Goal: Task Accomplishment & Management: Use online tool/utility

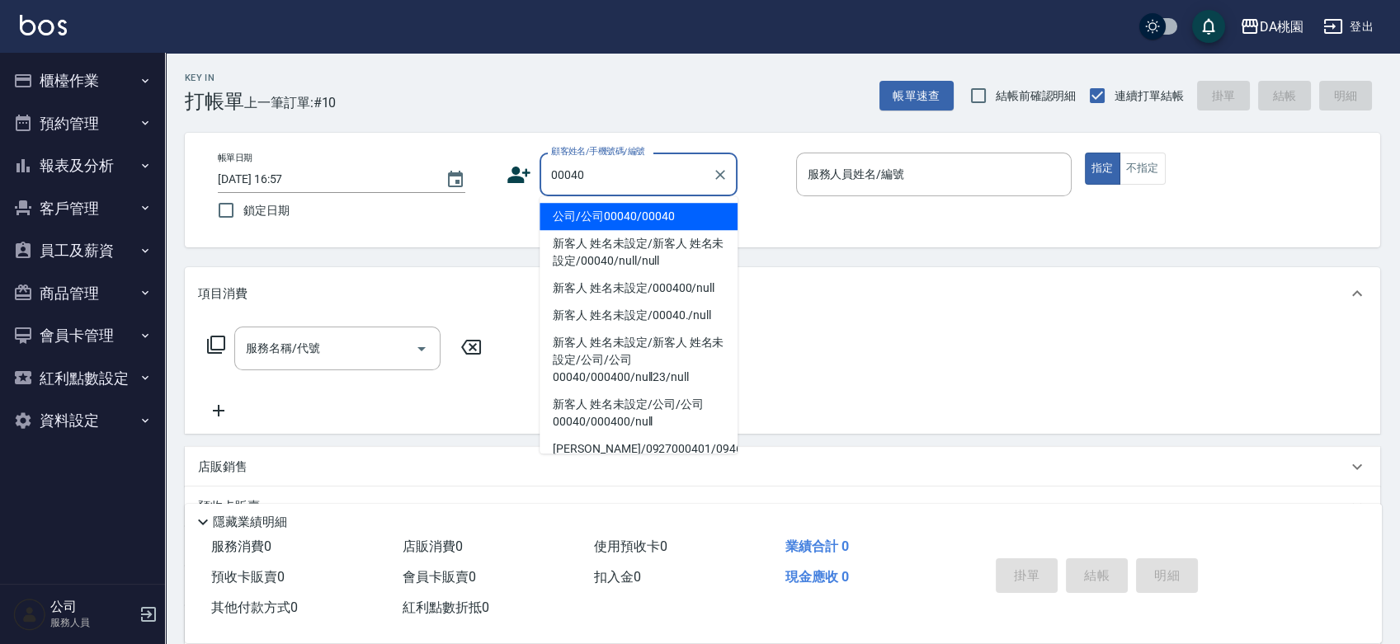
type input "00040"
type input "2"
type input "公司/公司00040/00040"
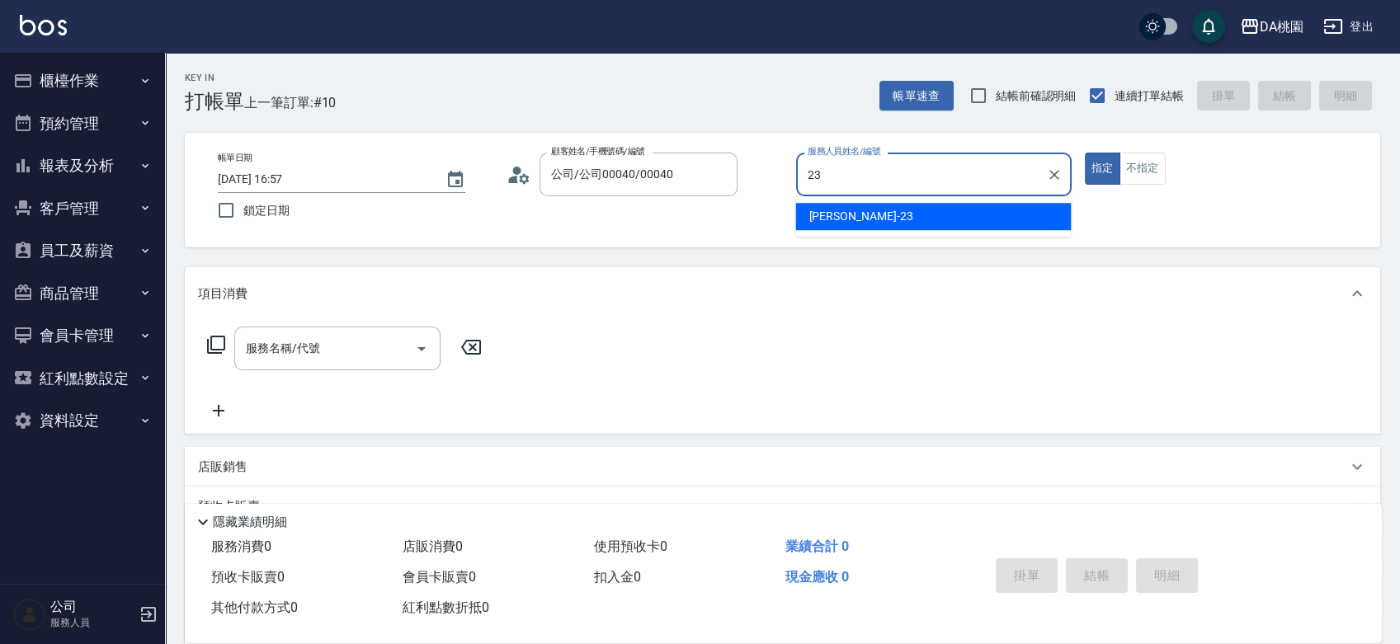
type input "亞瑟 -23"
type button "true"
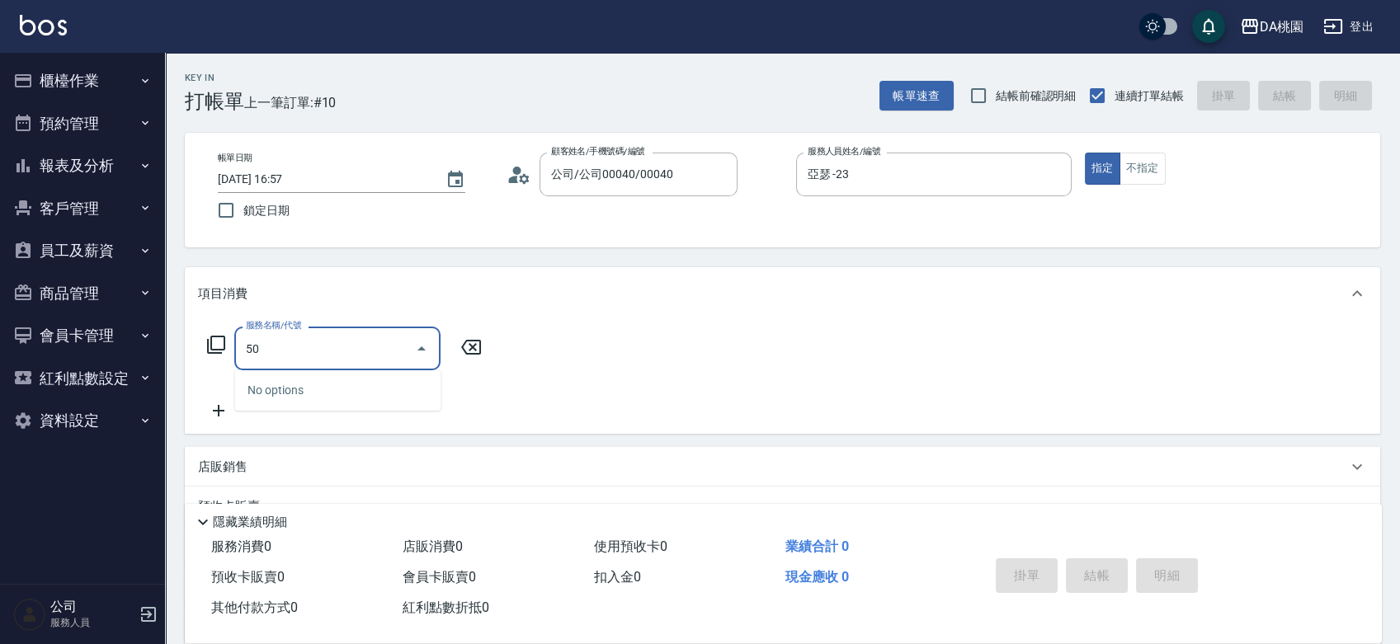
type input "500"
type input "20"
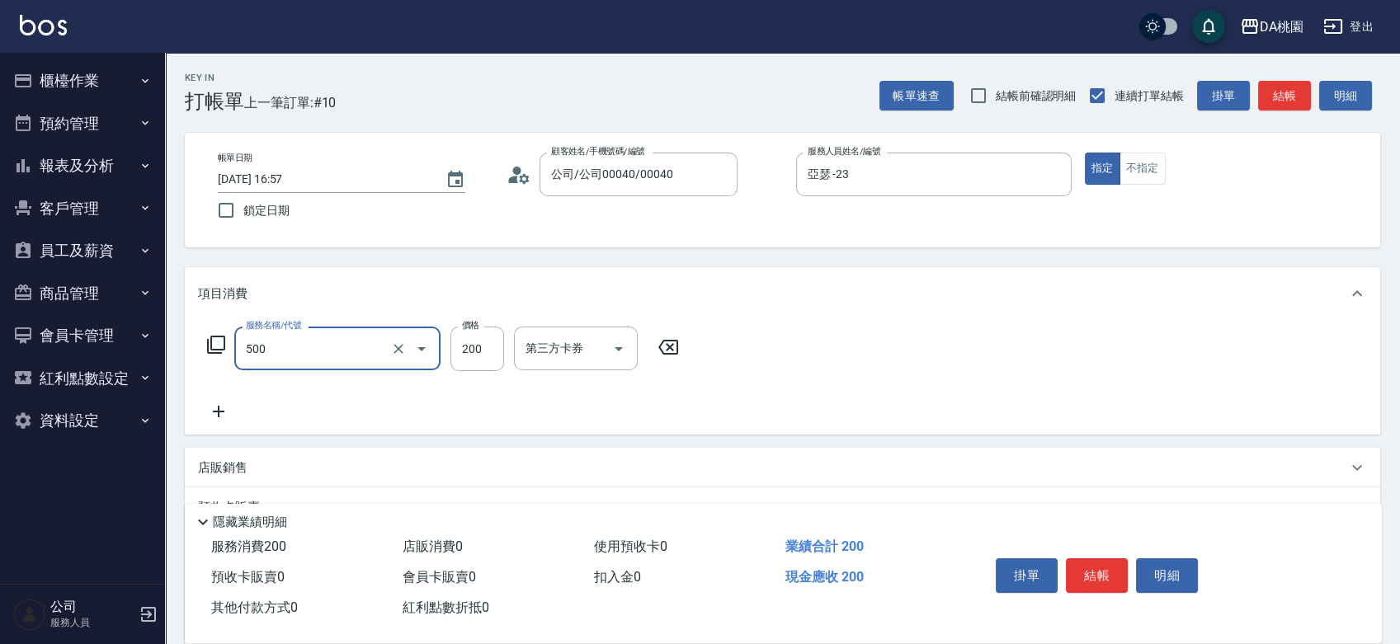
type input "洗髮(500)"
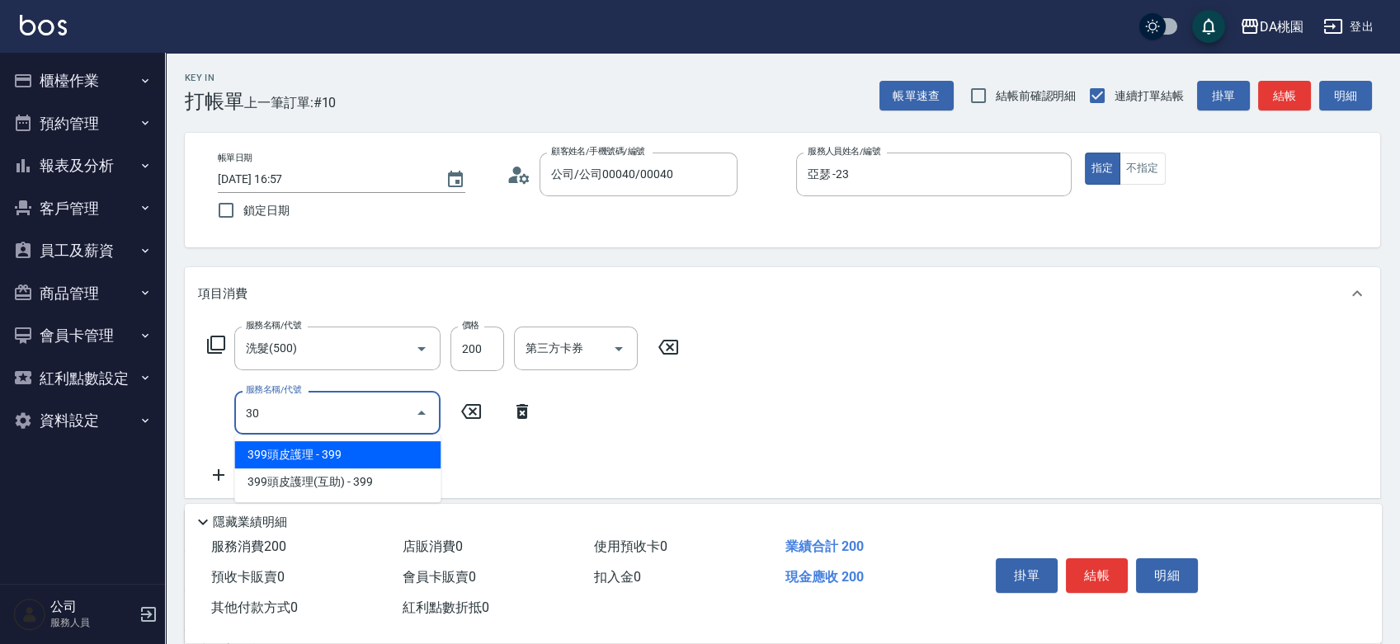
type input "303"
type input "50"
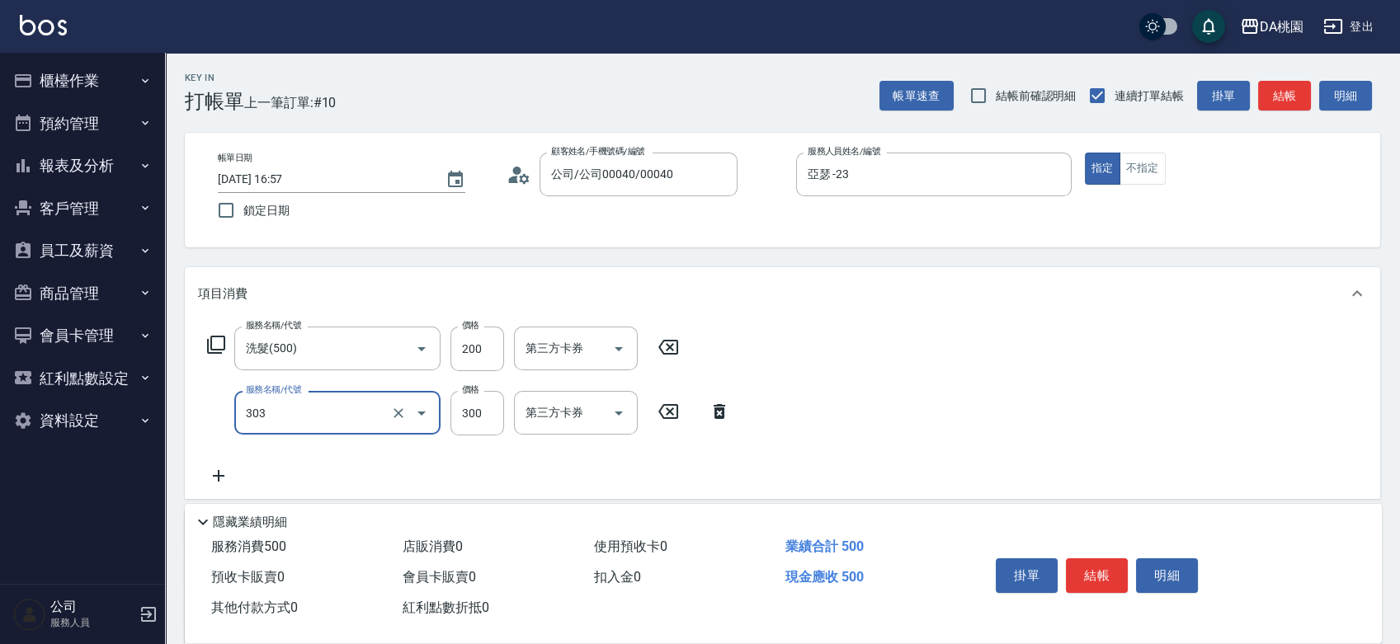
type input "A級剪髮(303)"
type input "5"
type input "20"
type input "500"
type input "70"
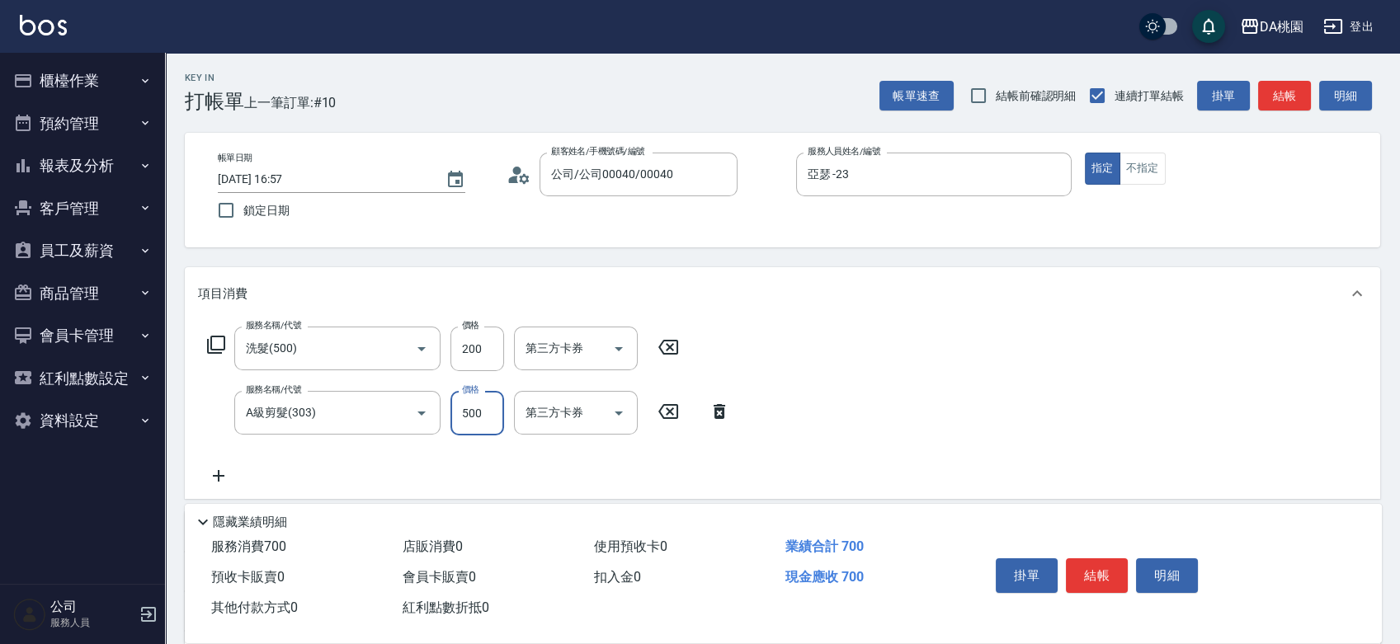
type input "500"
click at [1097, 569] on button "結帳" at bounding box center [1097, 575] width 62 height 35
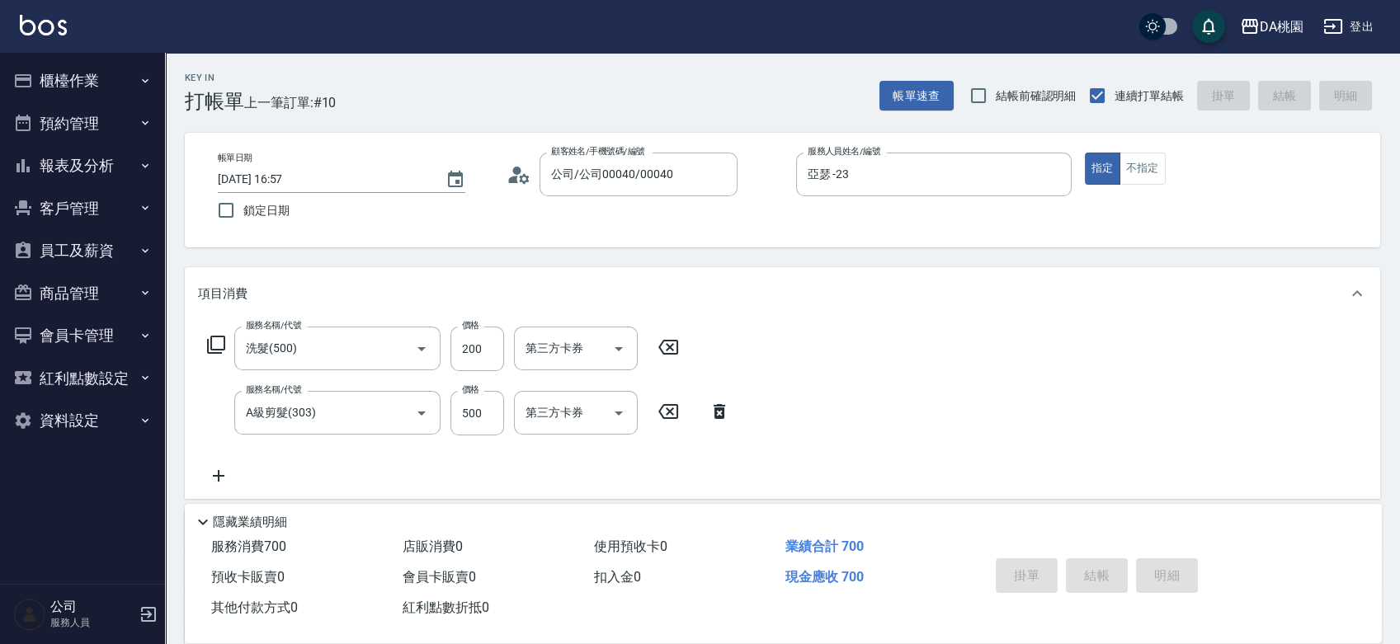
type input "[DATE] 18:36"
type input "0"
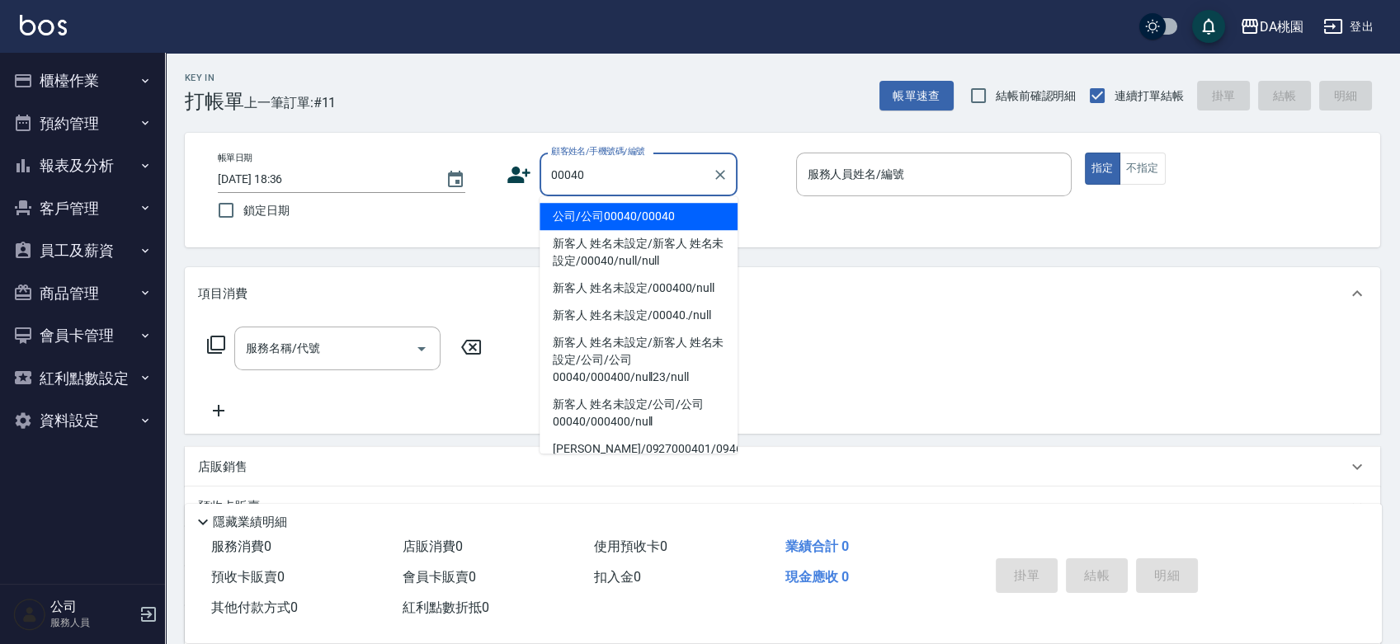
type input "公司/公司00040/00040"
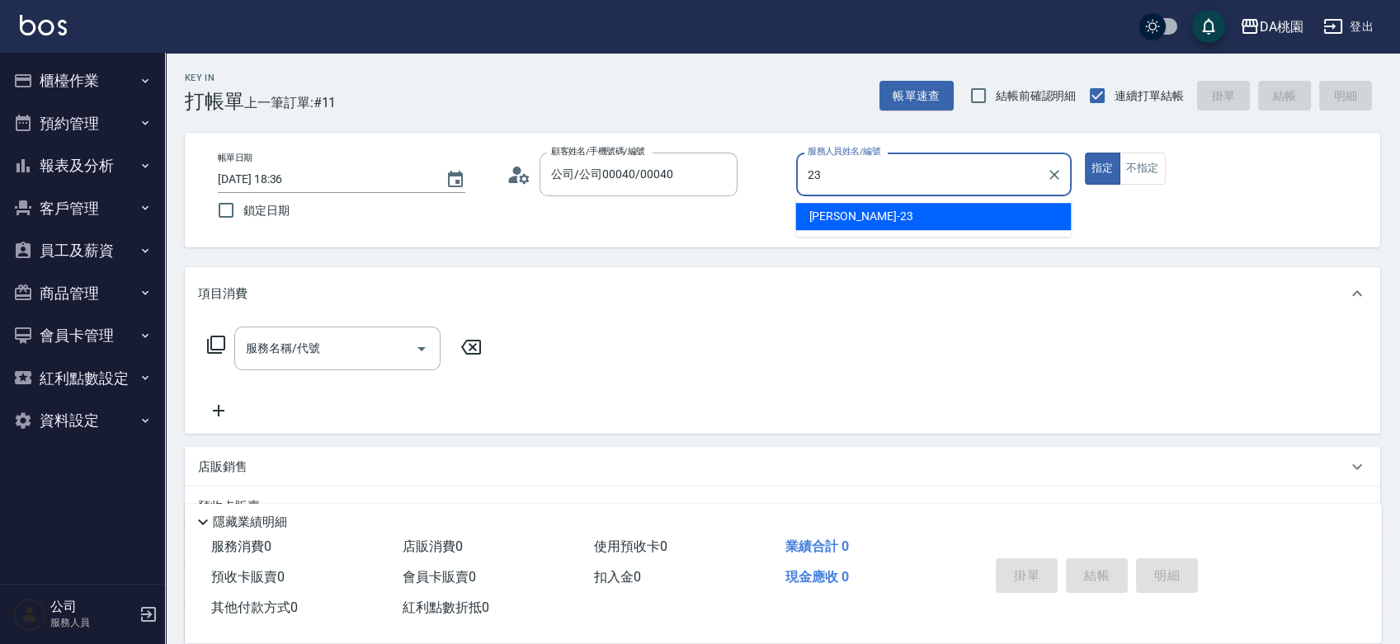
type input "亞瑟 -23"
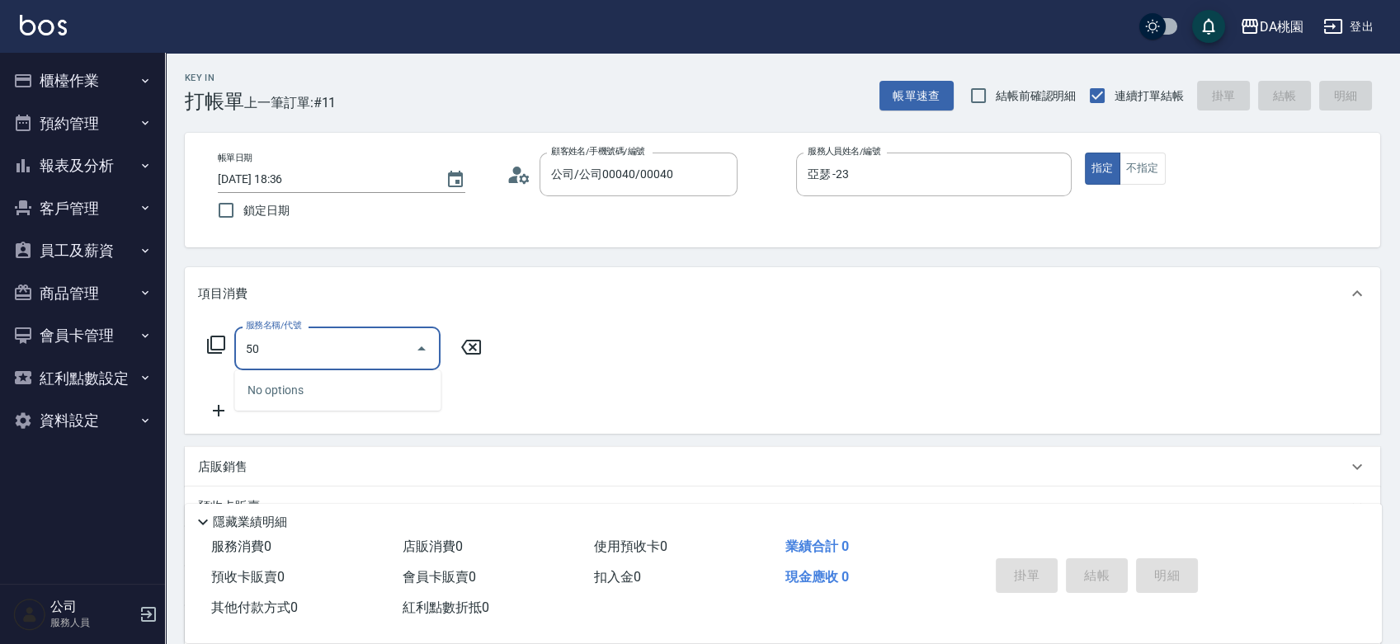
type input "500"
type input "20"
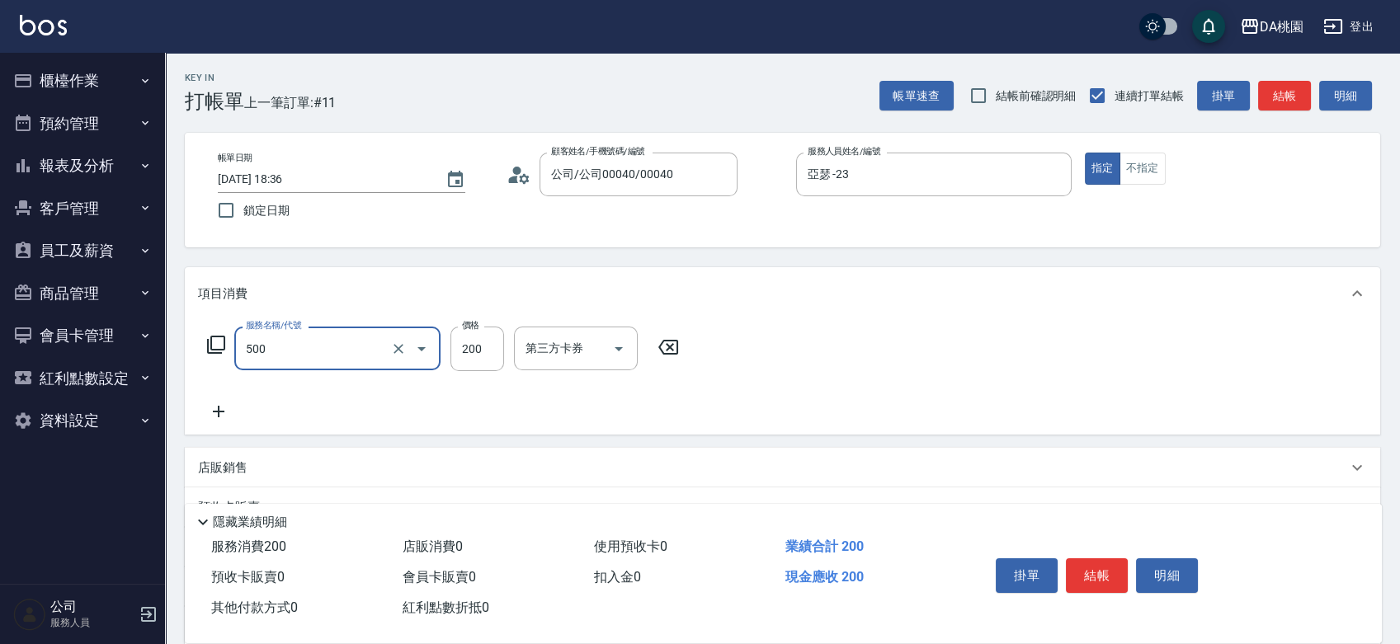
type input "洗髮(500)"
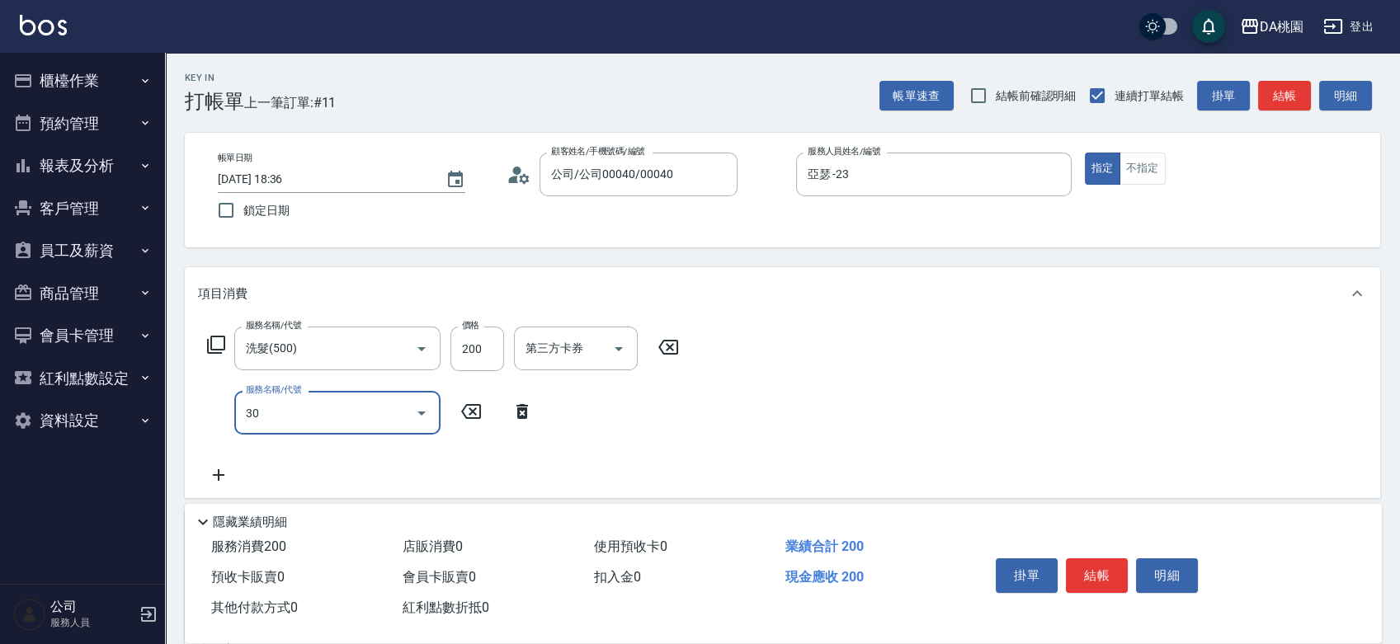
type input "303"
type input "50"
type input "A級剪髮(303)"
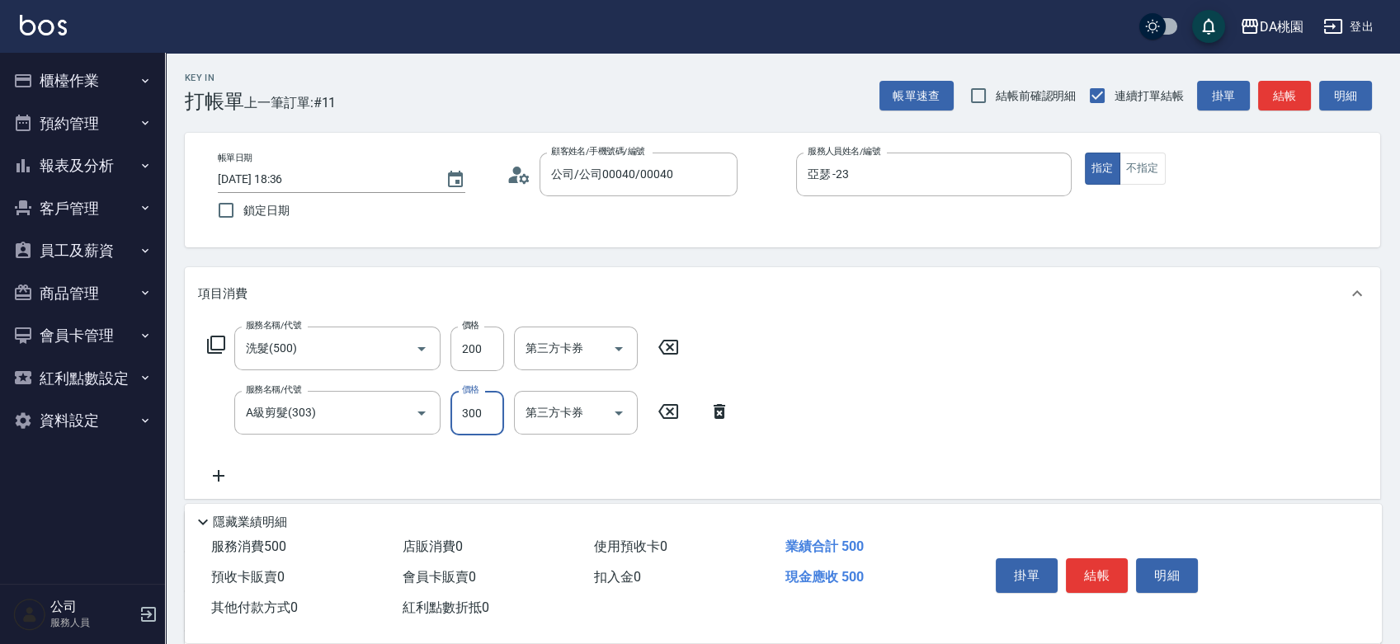
type input "5"
type input "20"
type input "50"
type input "70"
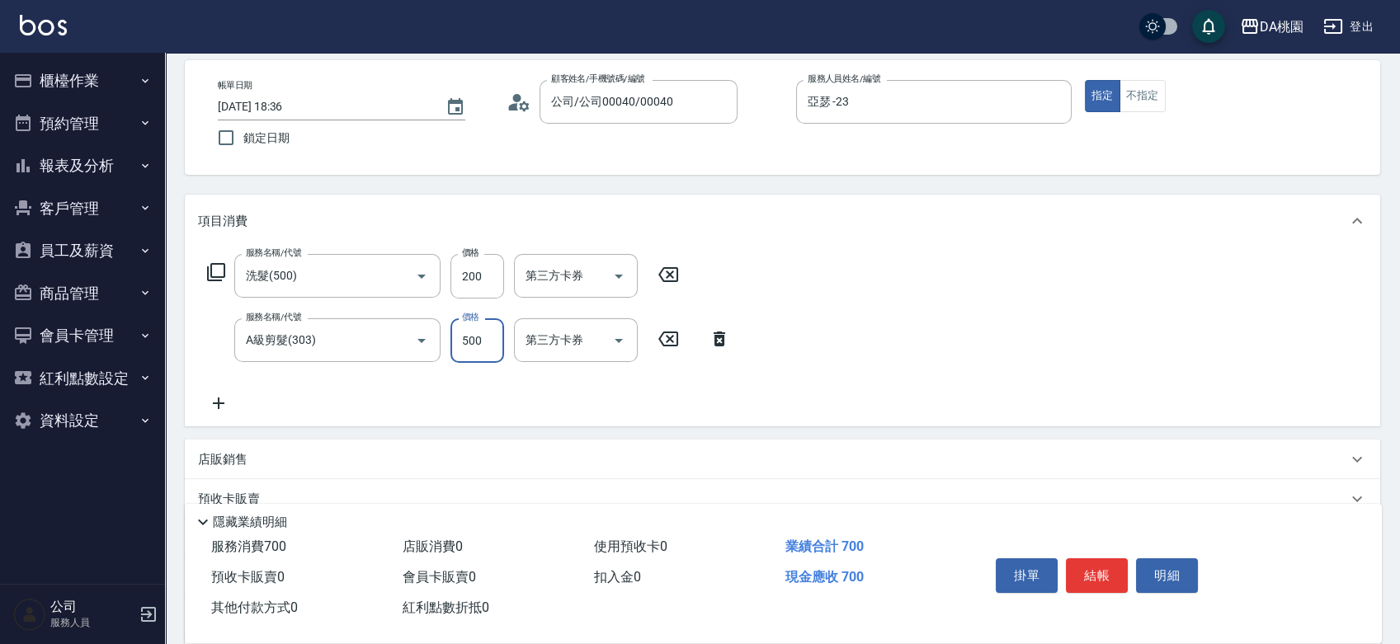
scroll to position [301, 0]
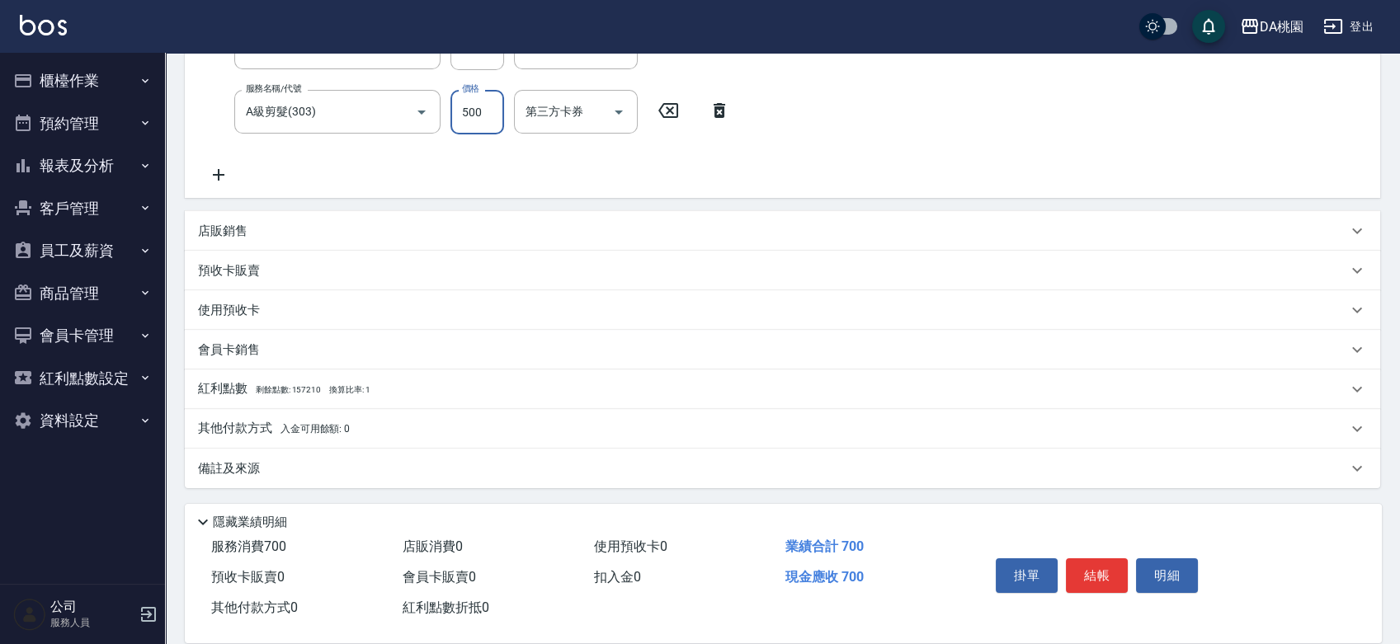
type input "500"
click at [431, 423] on div "其他付款方式 入金可用餘額: 0" at bounding box center [772, 429] width 1149 height 18
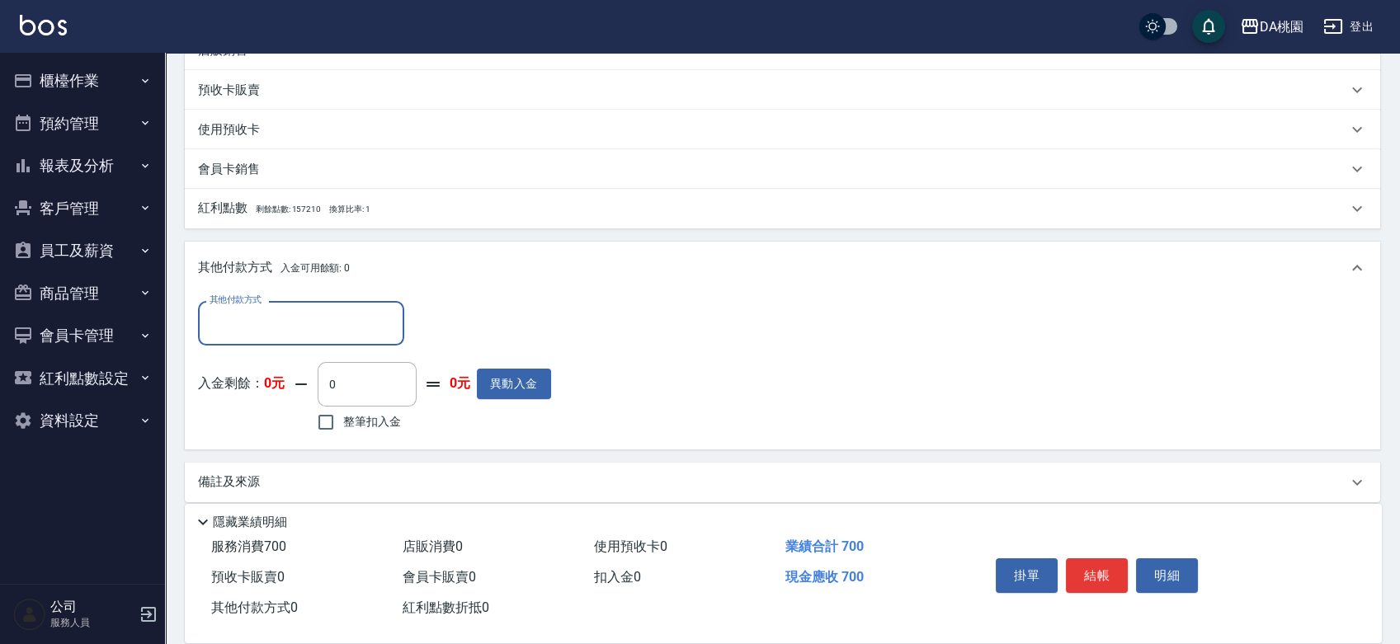
scroll to position [484, 0]
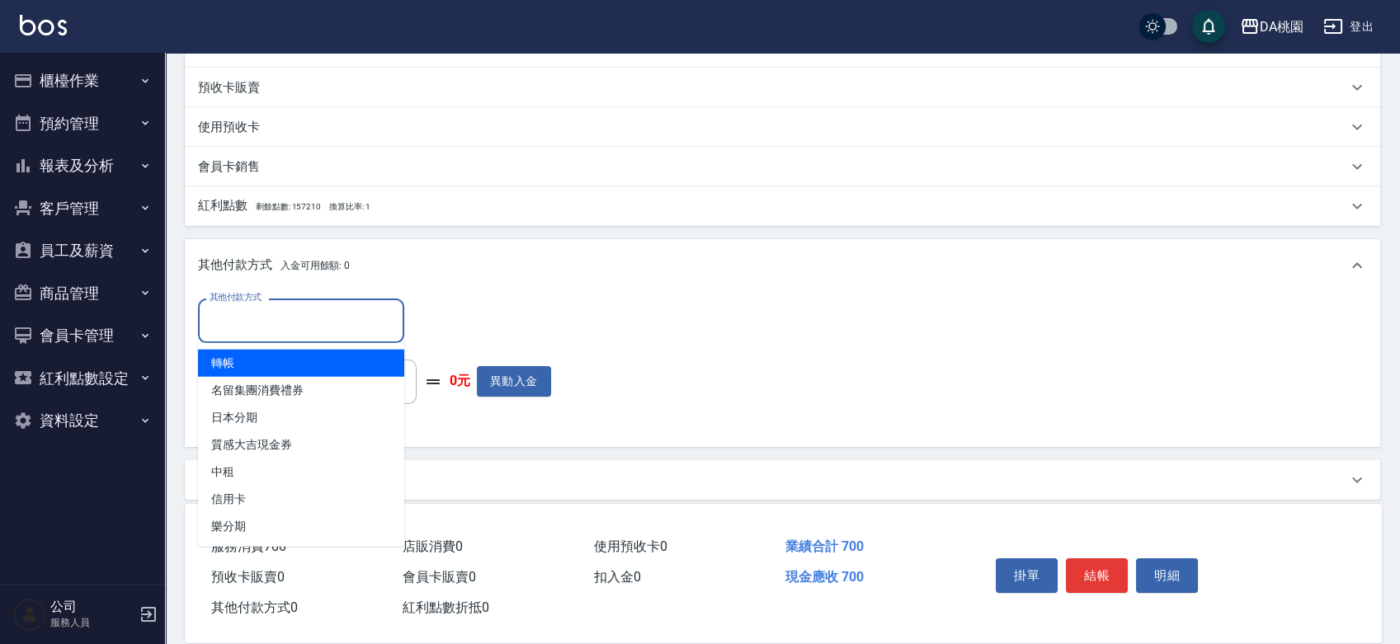
click at [296, 334] on input "其他付款方式" at bounding box center [300, 320] width 191 height 29
click at [284, 361] on span "轉帳" at bounding box center [301, 363] width 206 height 27
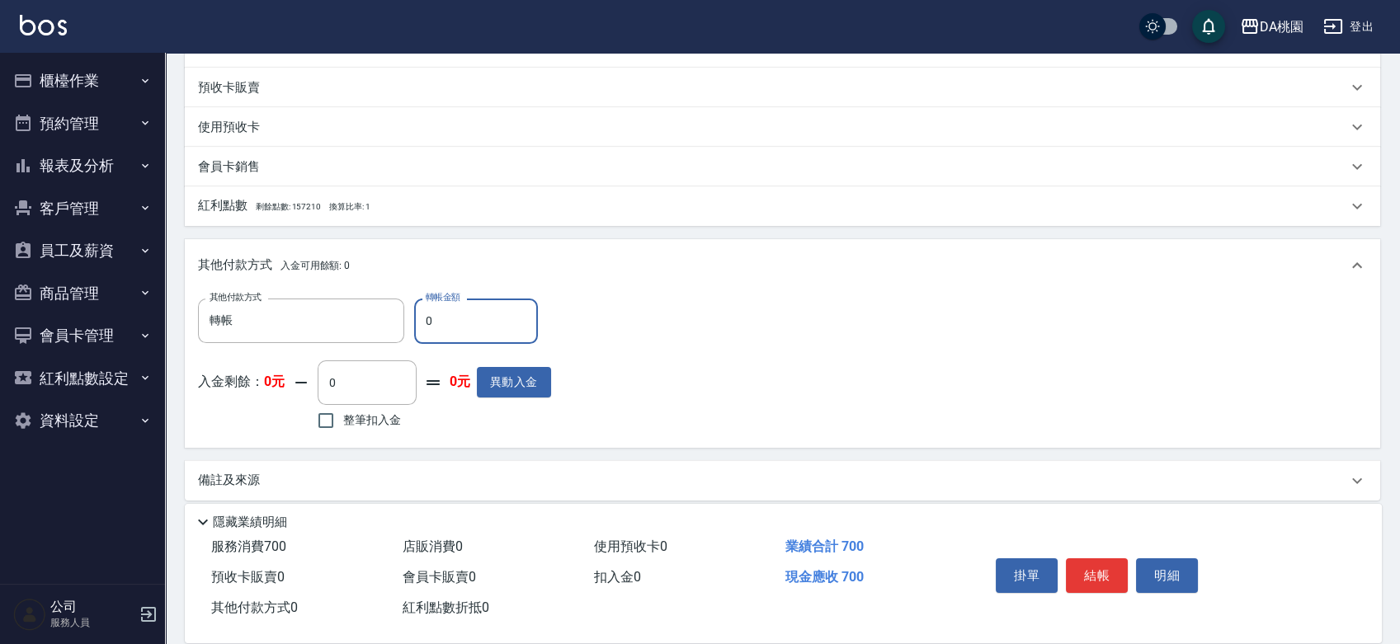
type input "轉帳"
click at [423, 320] on input "0" at bounding box center [476, 321] width 124 height 45
type input "70"
type input "60"
type input "700"
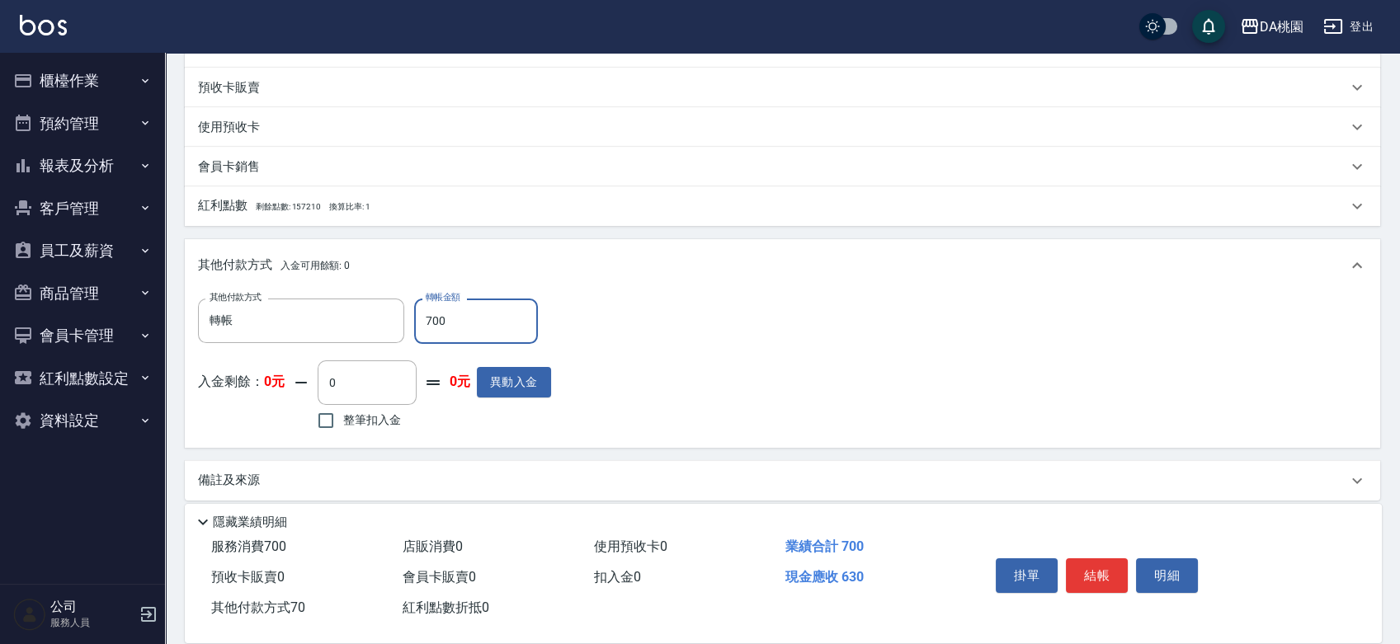
type input "0"
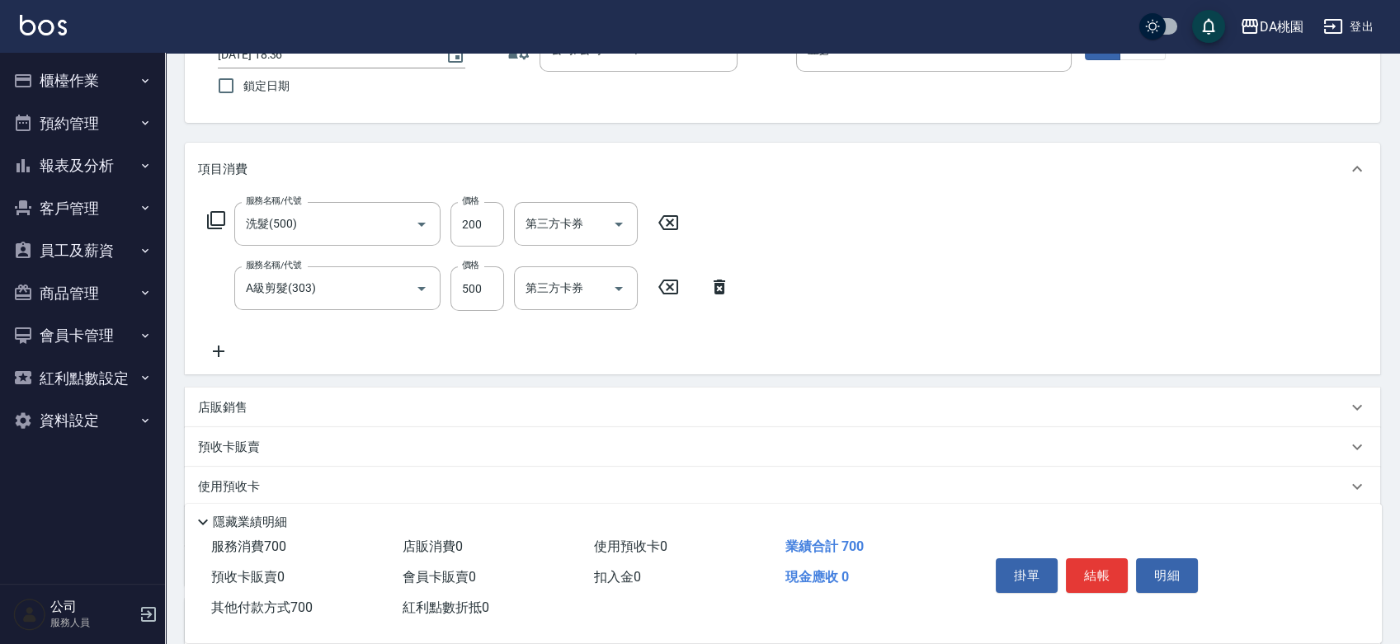
scroll to position [0, 0]
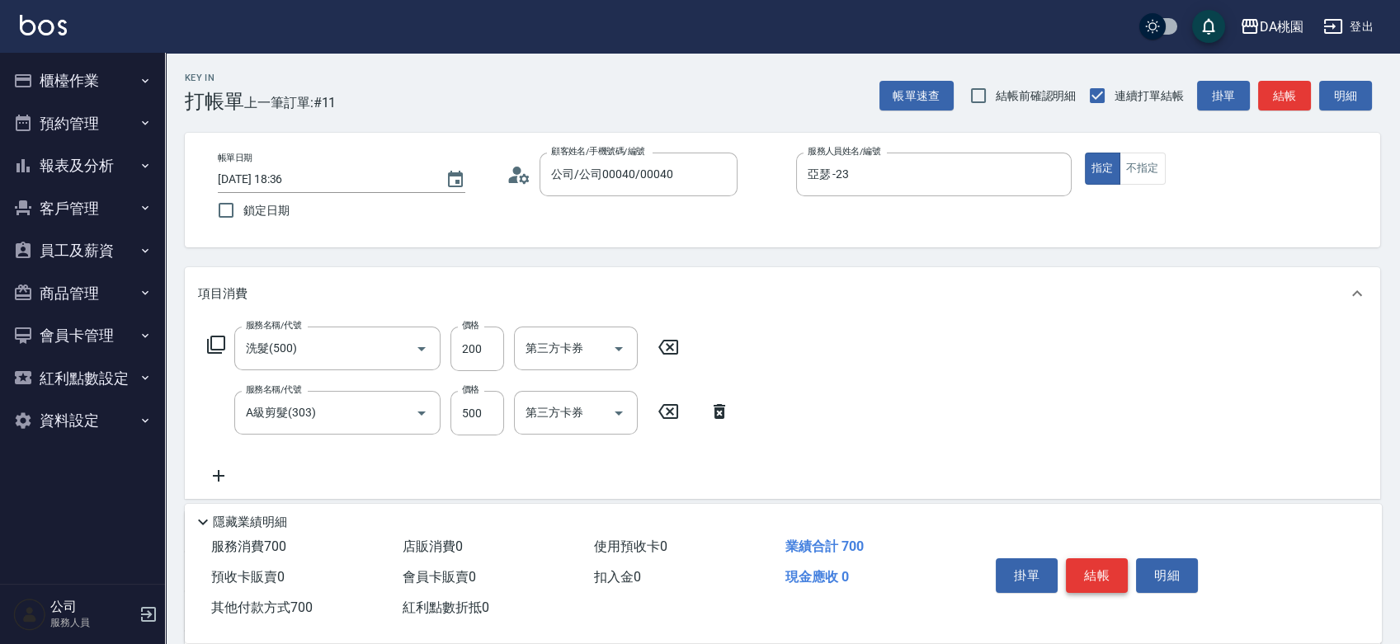
type input "700"
click at [1084, 572] on button "結帳" at bounding box center [1097, 575] width 62 height 35
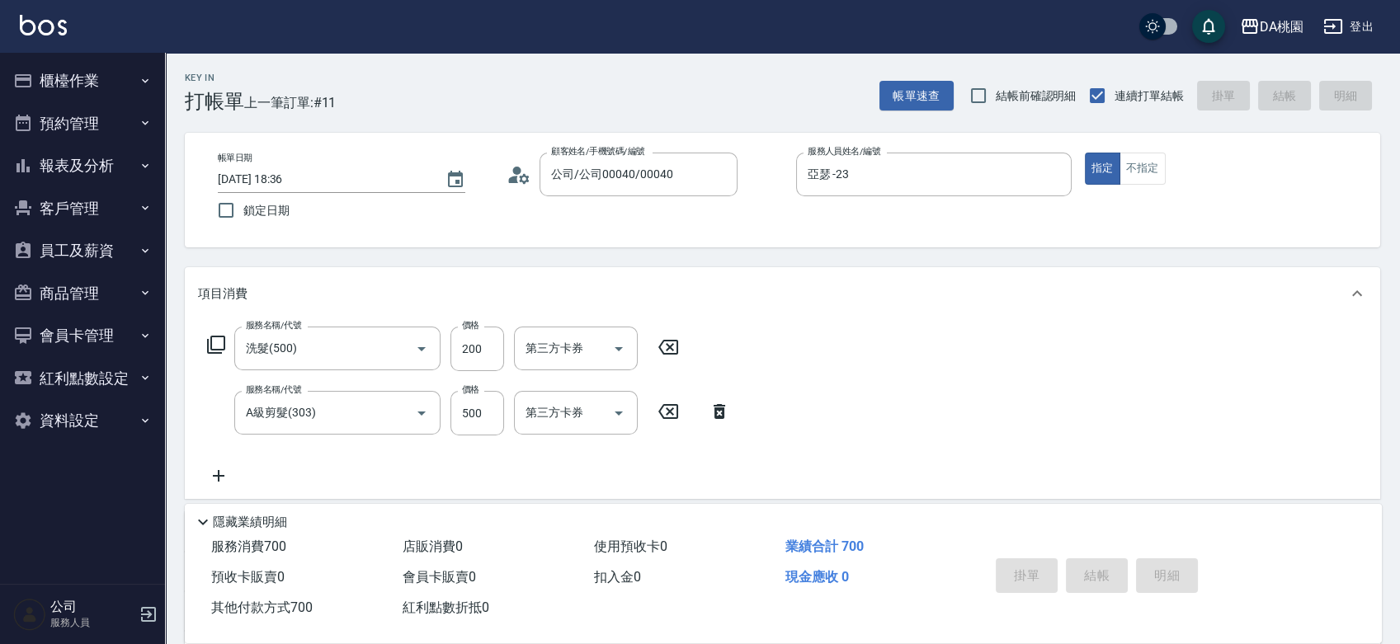
type input "[DATE] 18:37"
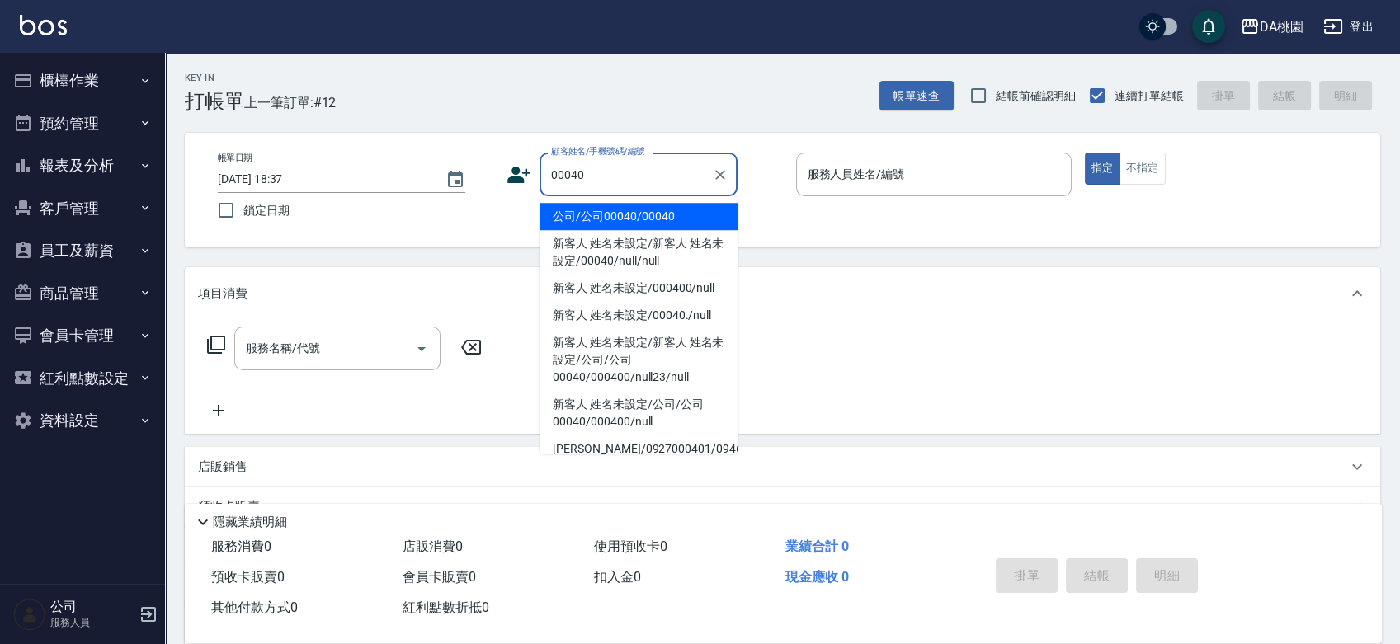
type input "公司/公司00040/00040"
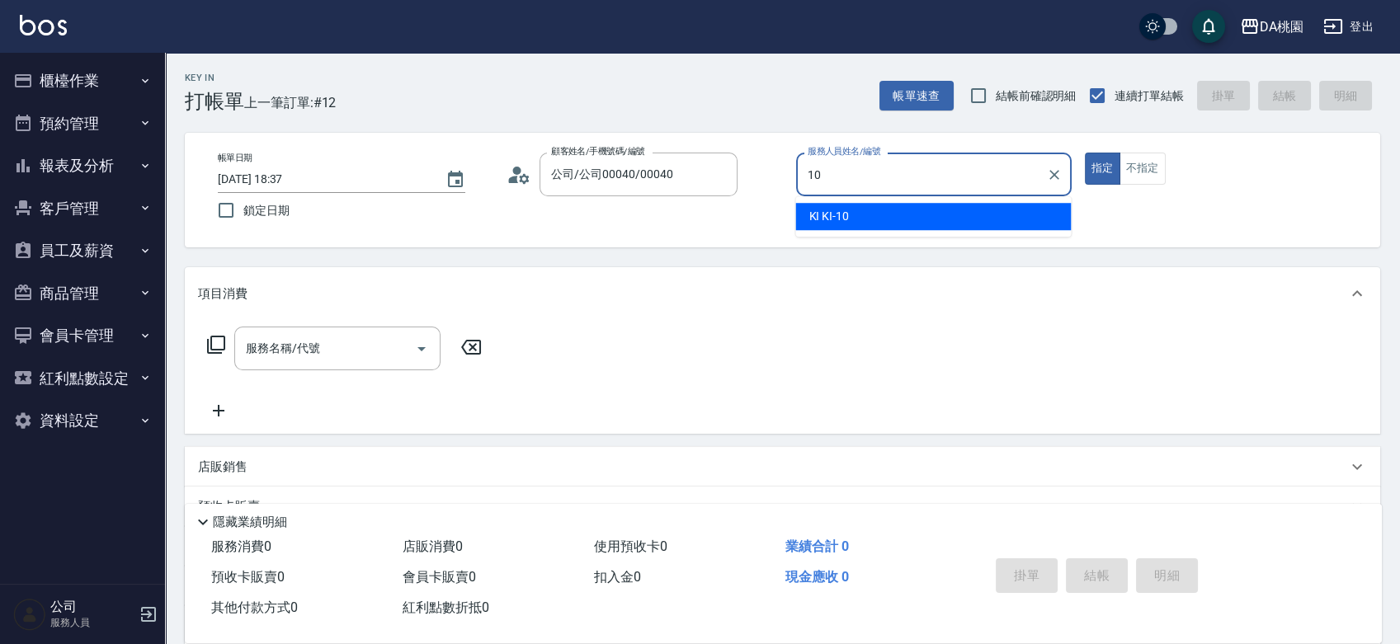
type input "KI KI -10"
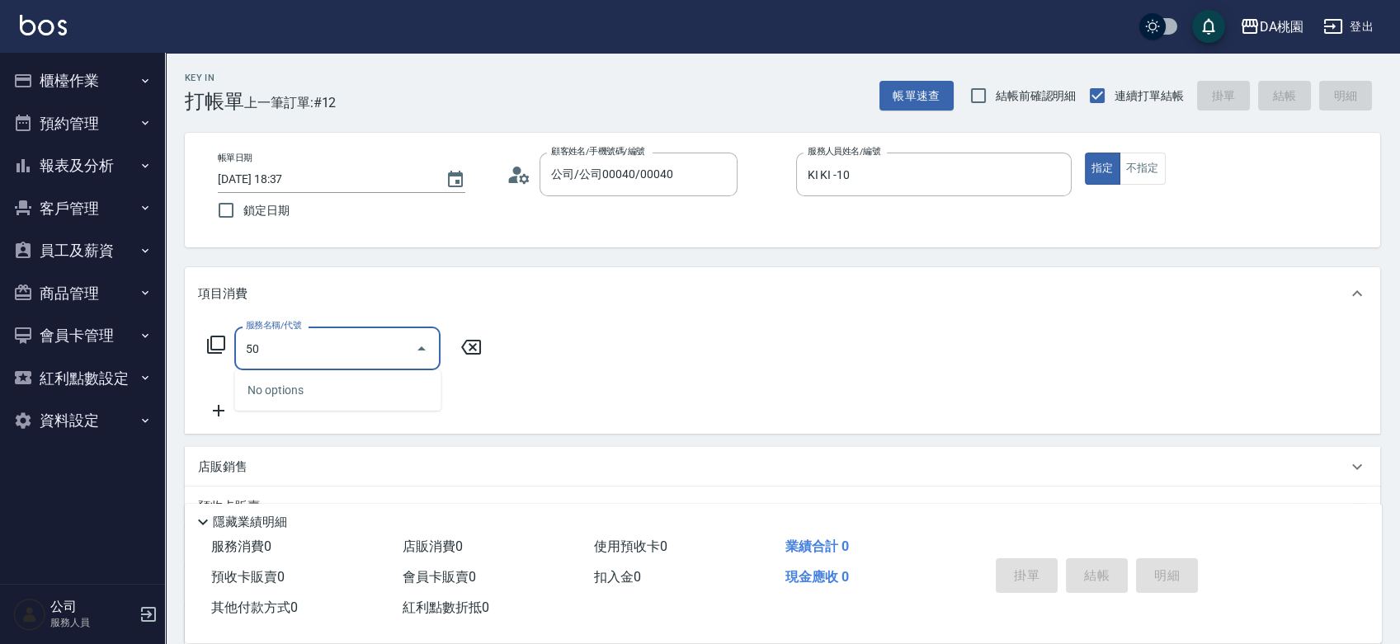
type input "500"
type input "20"
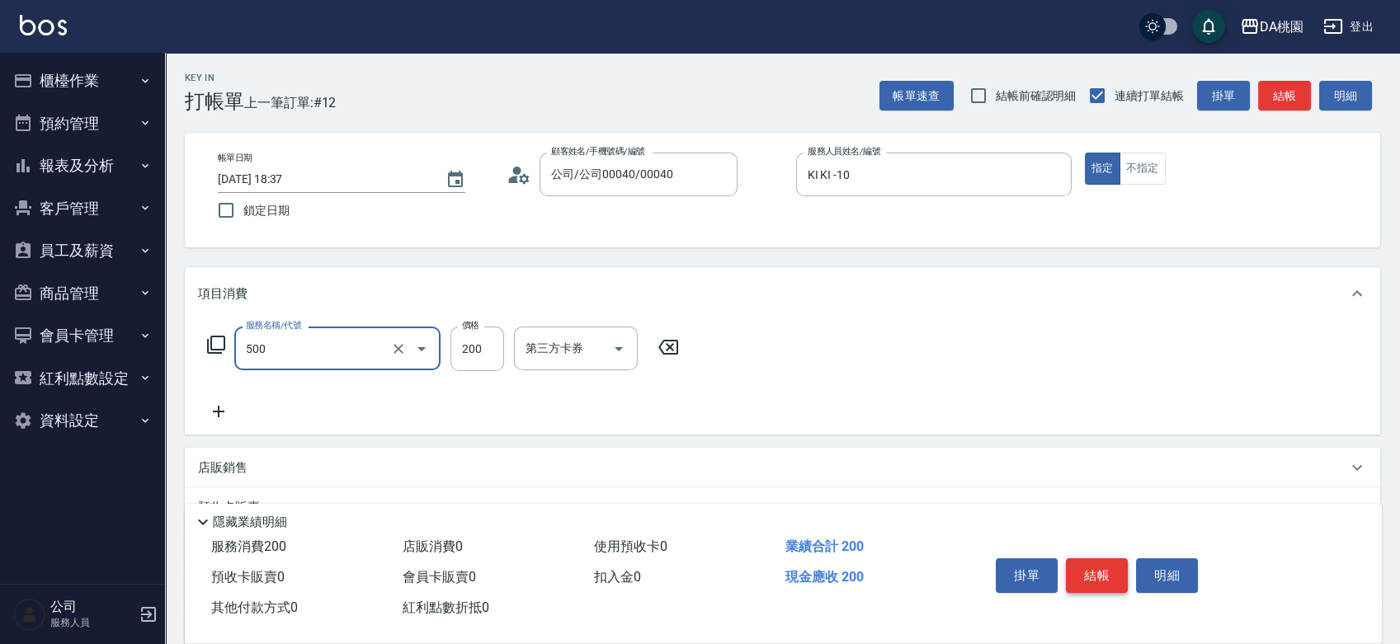
type input "洗髮(500)"
type input "0"
type input "25"
type input "20"
type input "250"
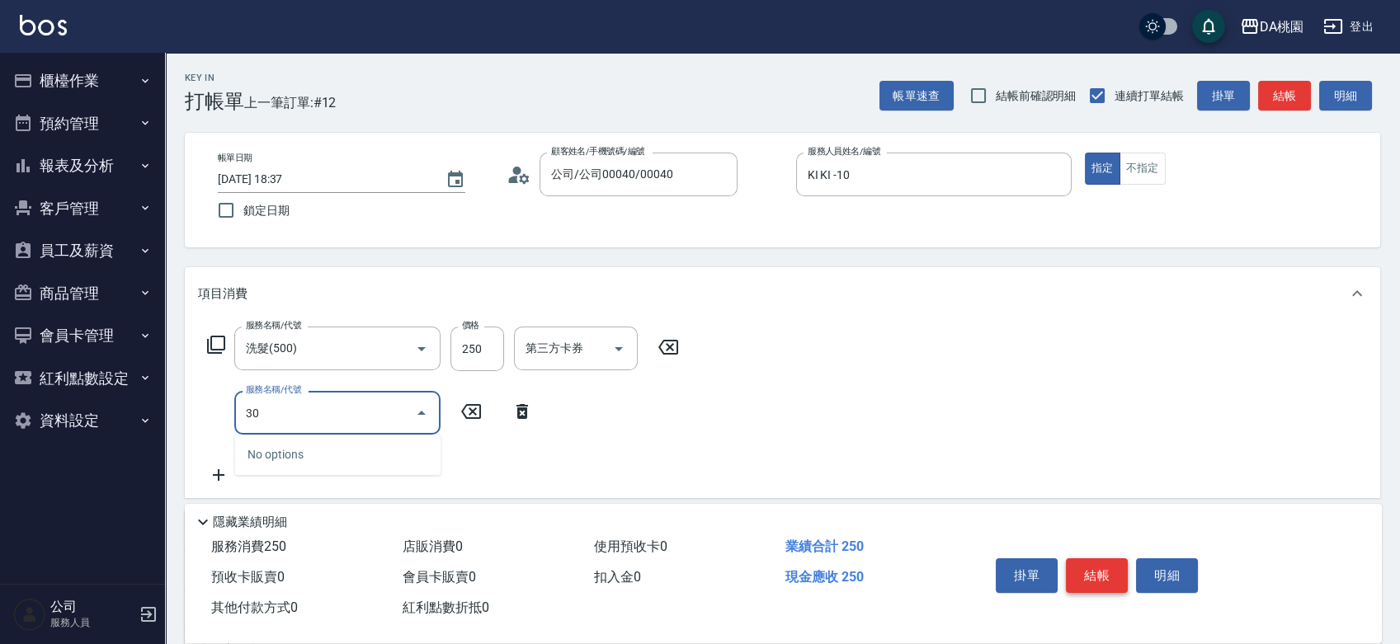
type input "303"
type input "50"
type input "A級剪髮(303)"
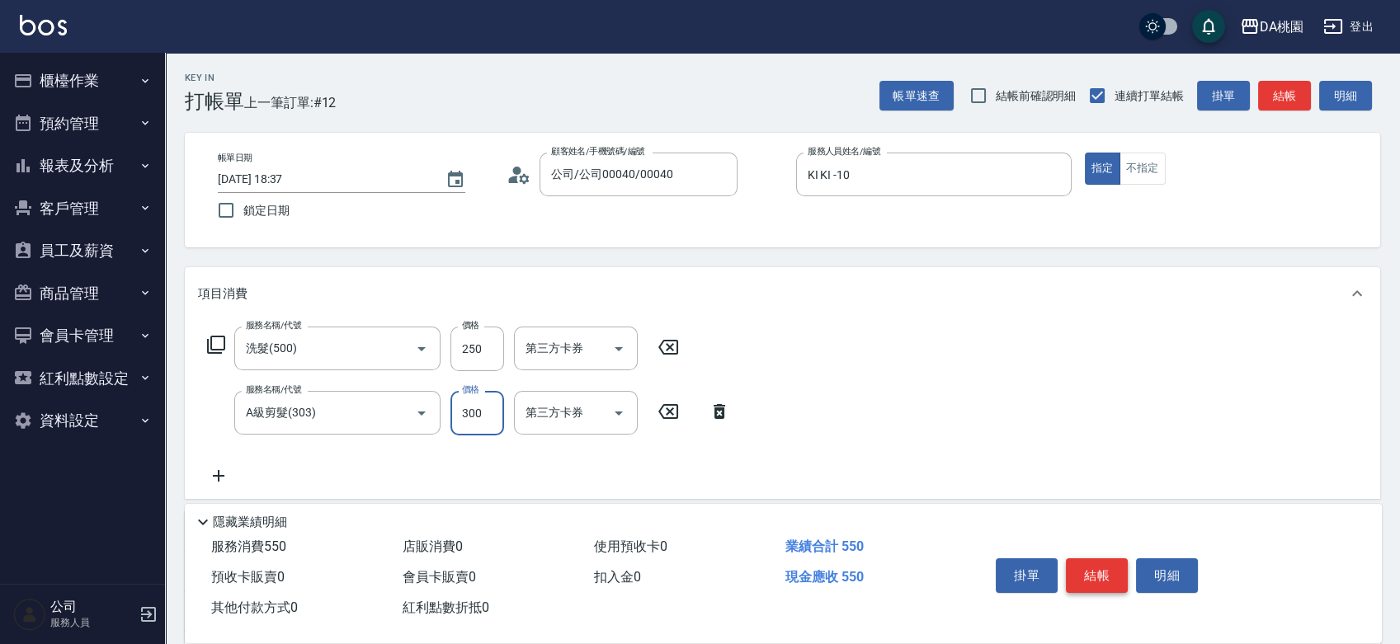
type input "4"
type input "20"
type input "400"
type input "60"
type input "400"
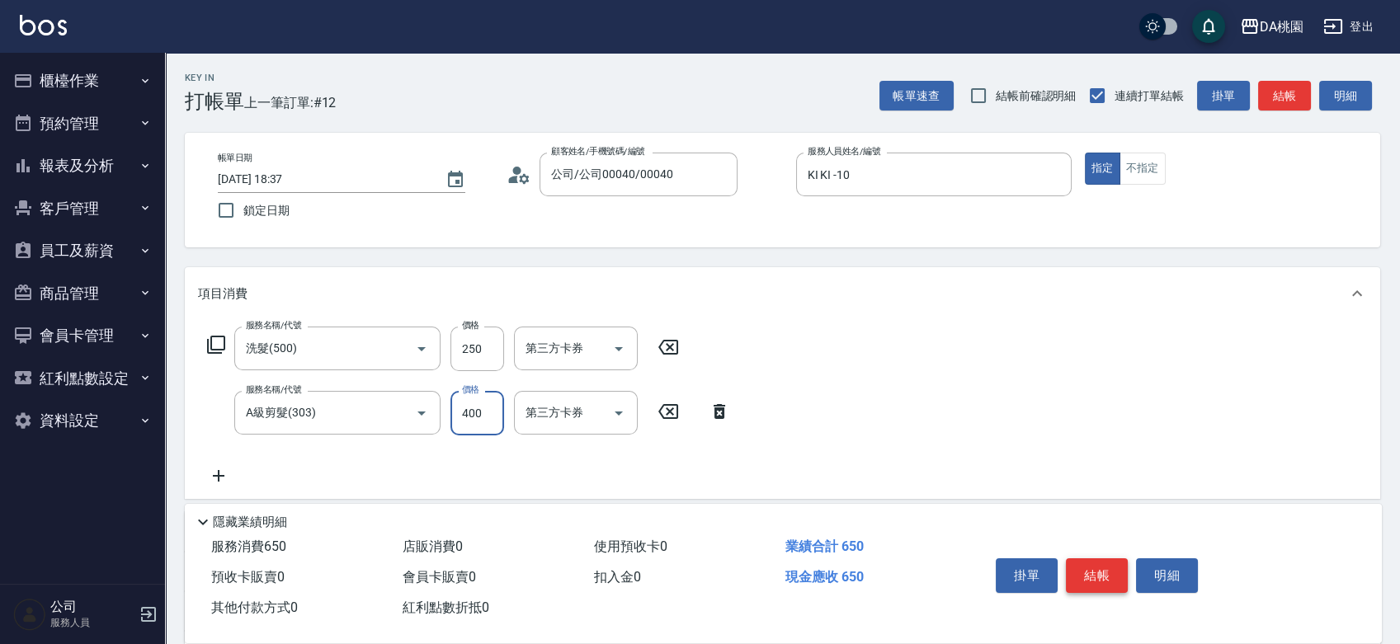
click at [1084, 572] on button "結帳" at bounding box center [1097, 575] width 62 height 35
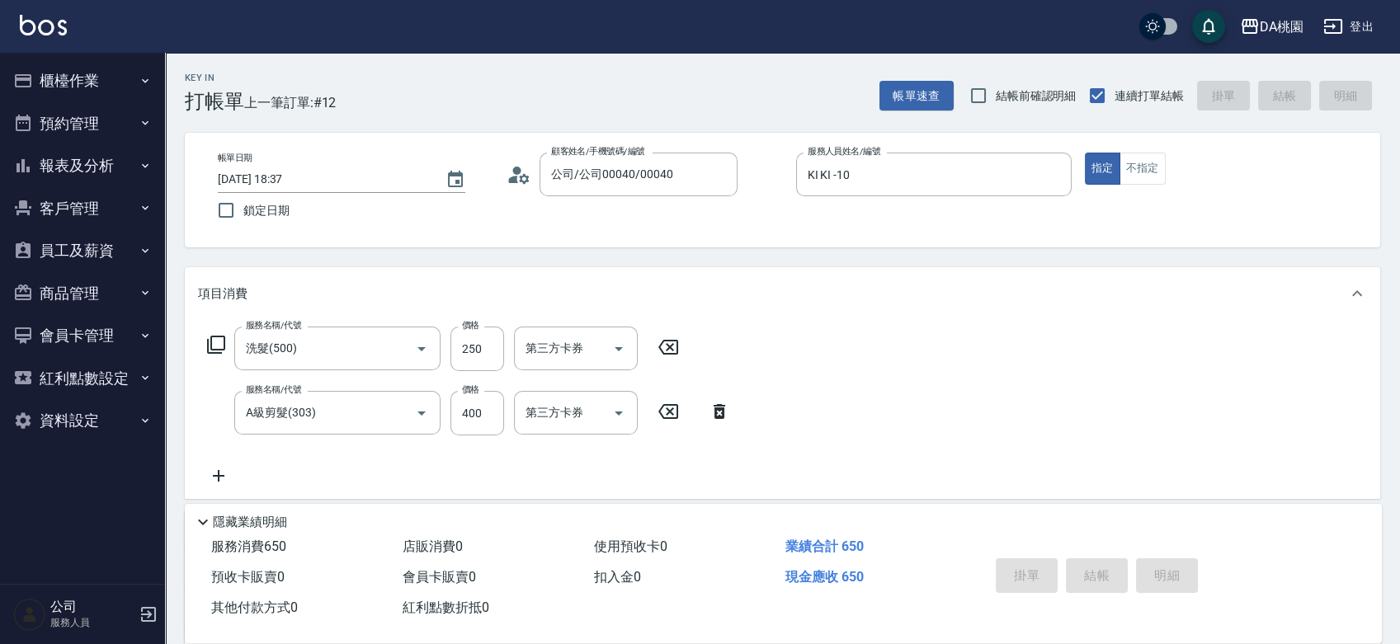
type input "0"
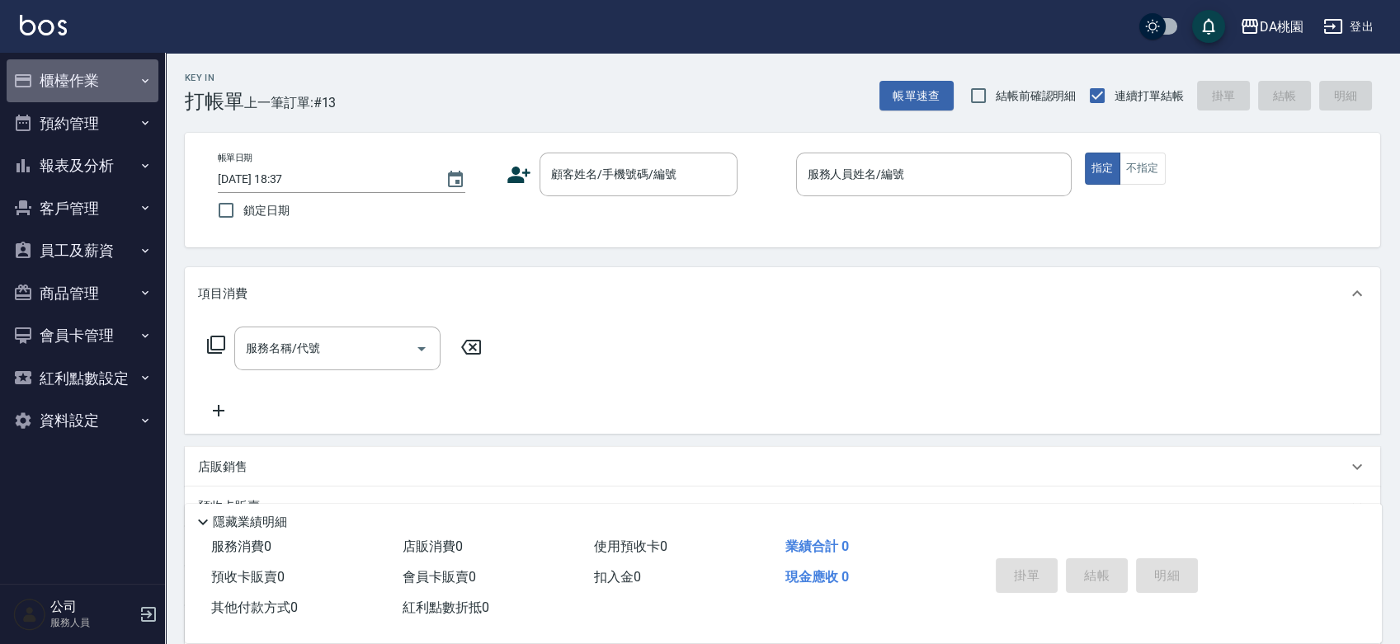
click at [87, 74] on button "櫃檯作業" at bounding box center [83, 80] width 152 height 43
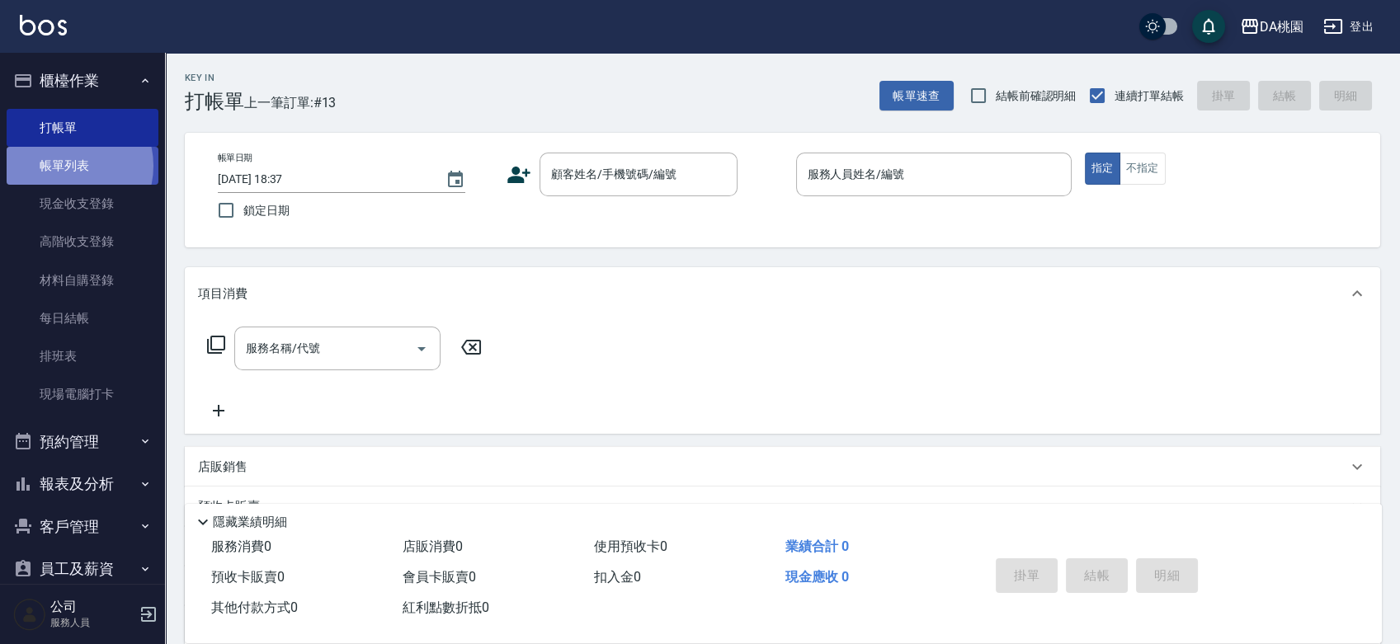
click at [67, 166] on link "帳單列表" at bounding box center [83, 166] width 152 height 38
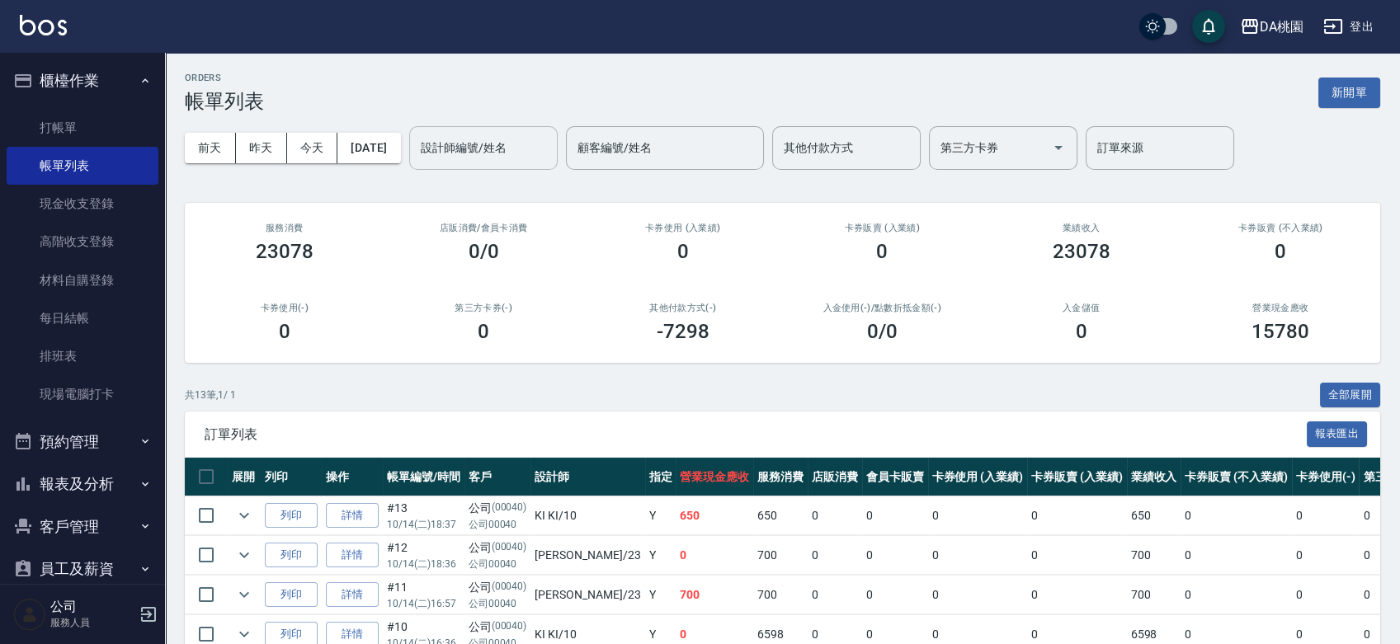
click at [501, 148] on input "設計師編號/姓名" at bounding box center [484, 148] width 134 height 29
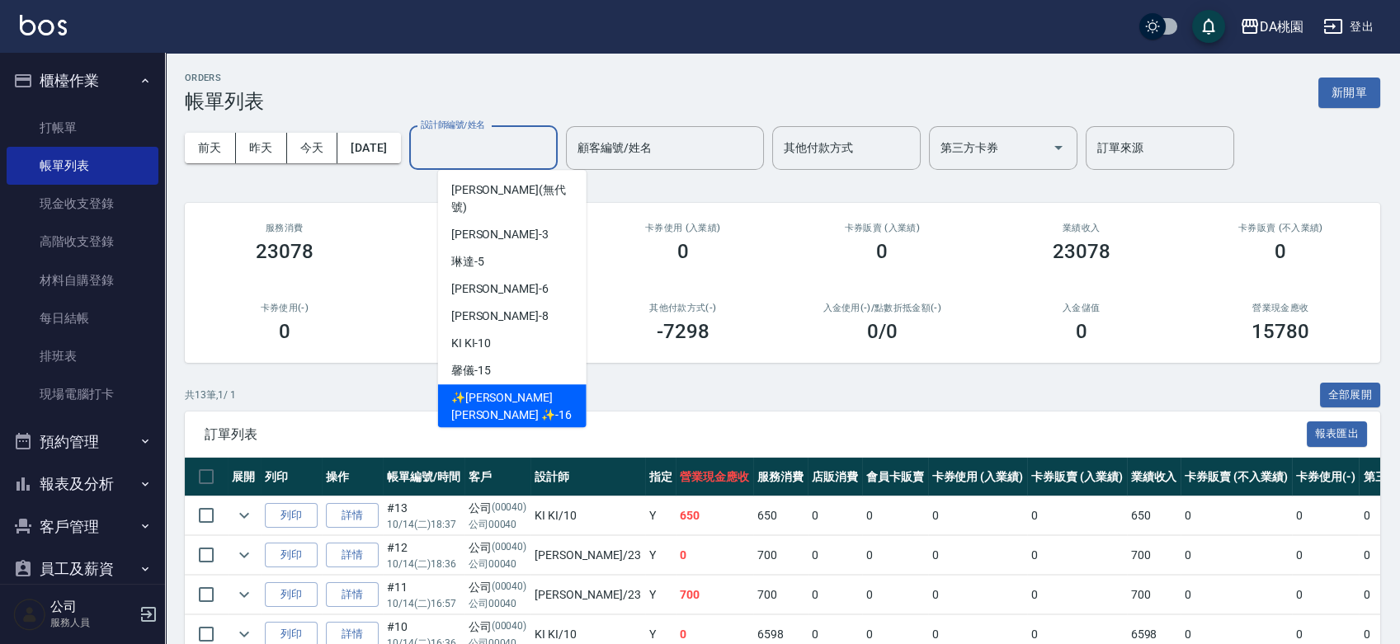
click at [501, 389] on span "✨[PERSON_NAME][PERSON_NAME] ✨ -16" at bounding box center [512, 406] width 122 height 35
type input "✨[PERSON_NAME][PERSON_NAME] ✨-16"
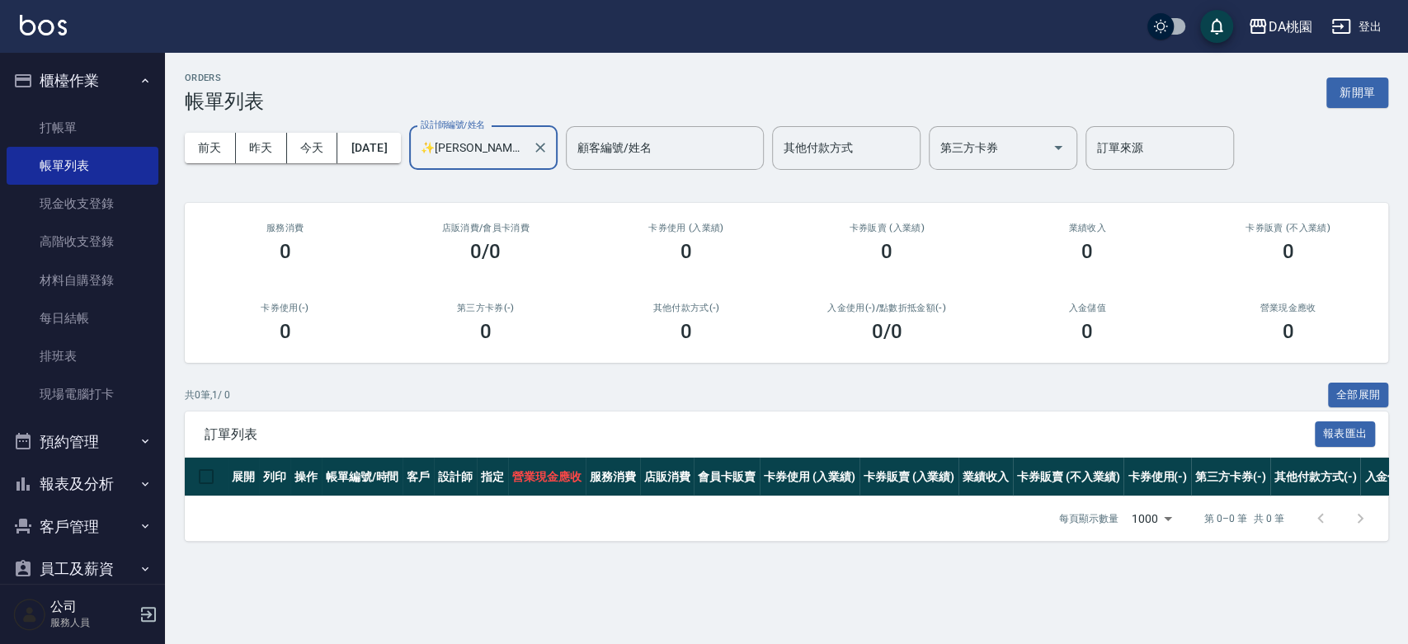
click at [525, 152] on input "✨[PERSON_NAME][PERSON_NAME] ✨-16" at bounding box center [471, 148] width 109 height 29
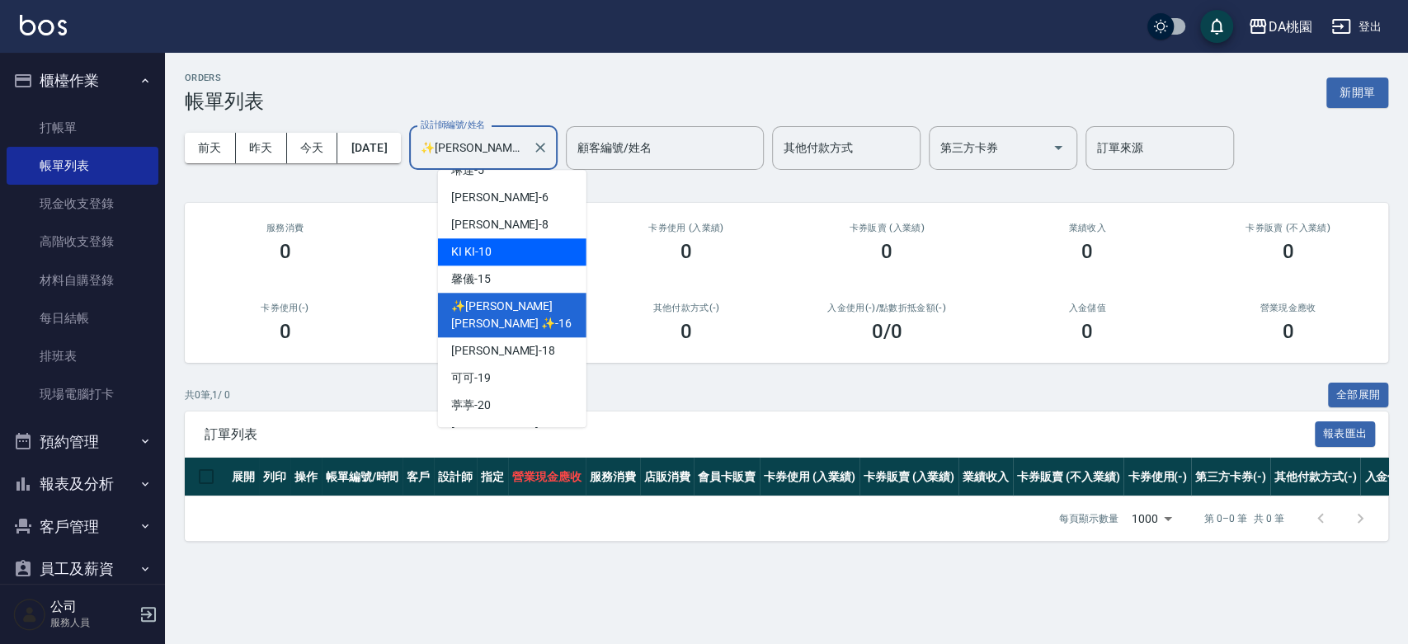
scroll to position [136, 0]
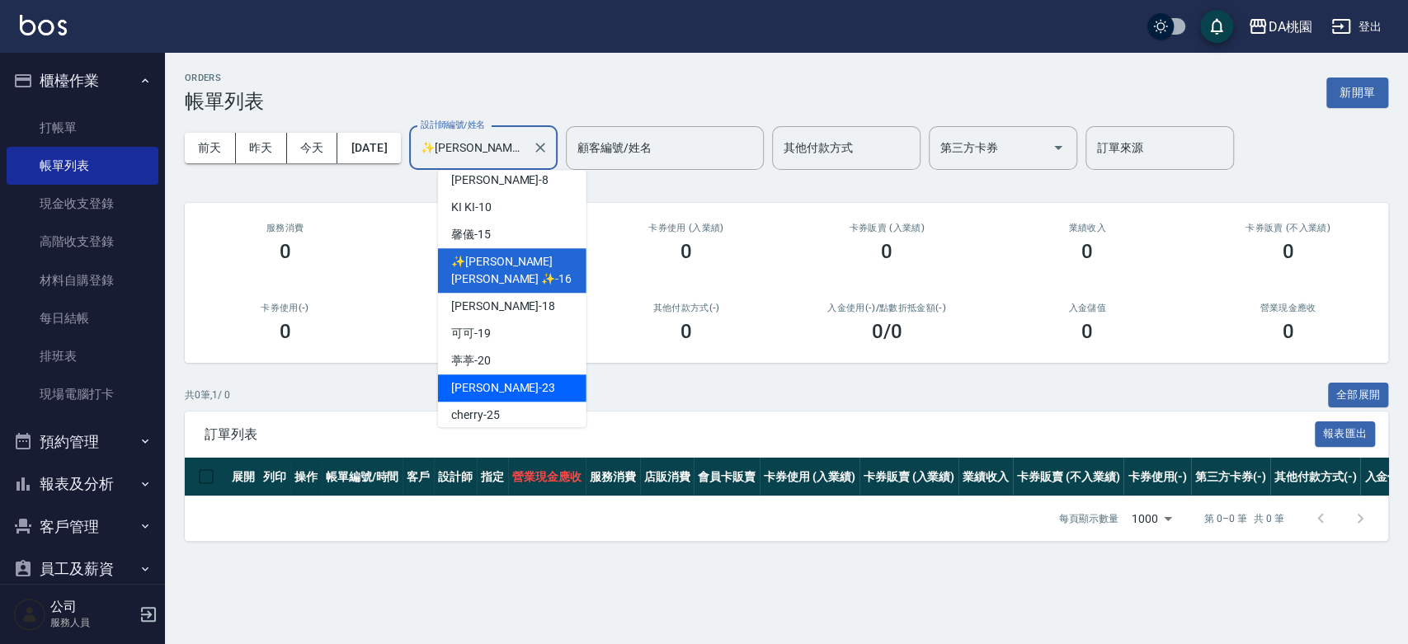
click at [98, 478] on button "報表及分析" at bounding box center [83, 484] width 152 height 43
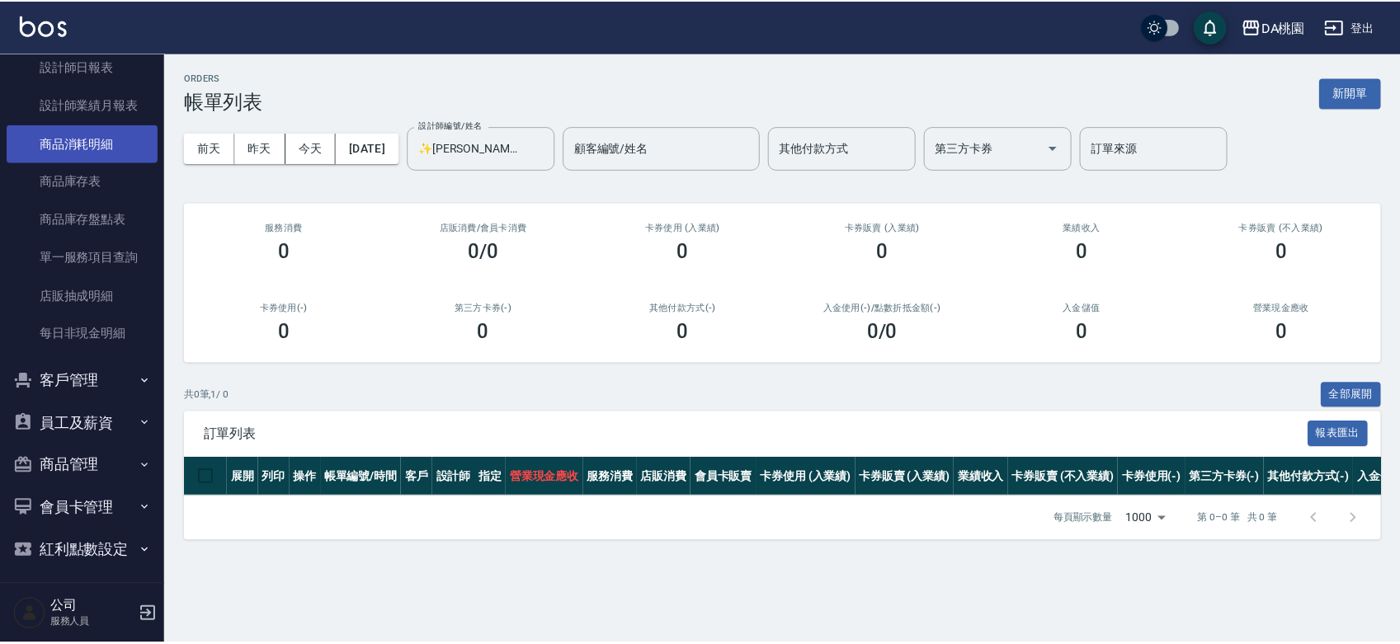
scroll to position [742, 0]
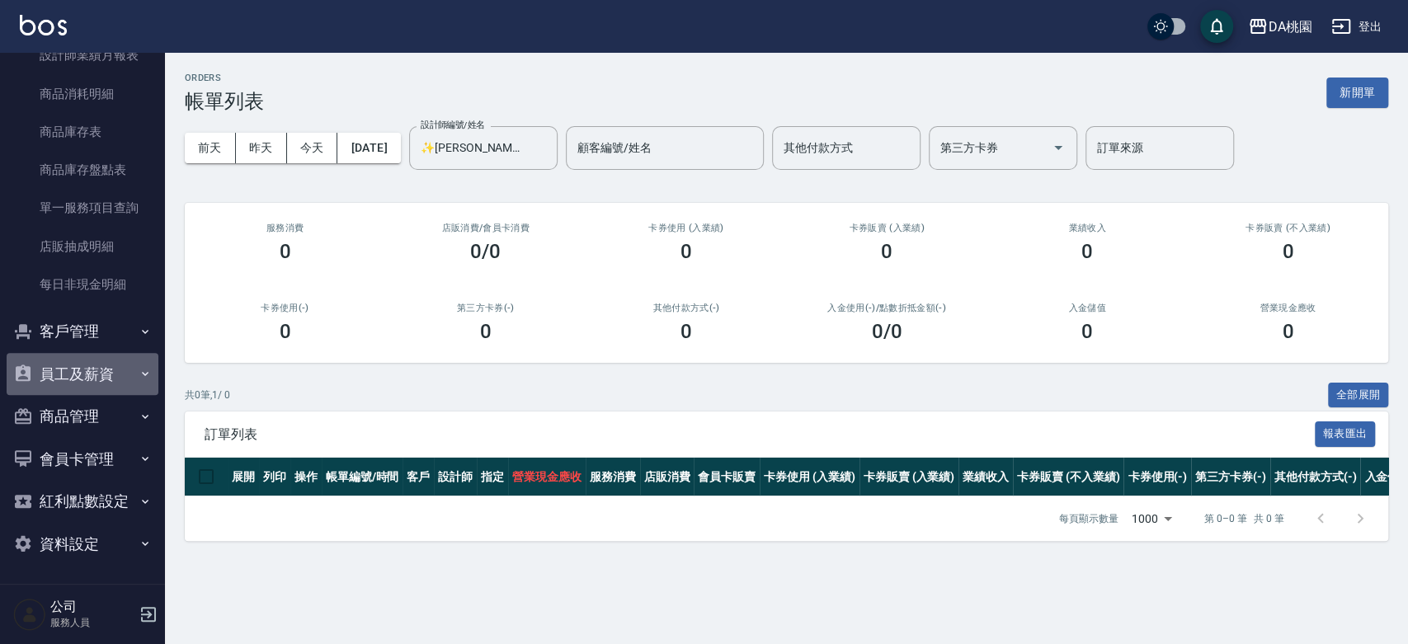
click at [105, 370] on button "員工及薪資" at bounding box center [83, 374] width 152 height 43
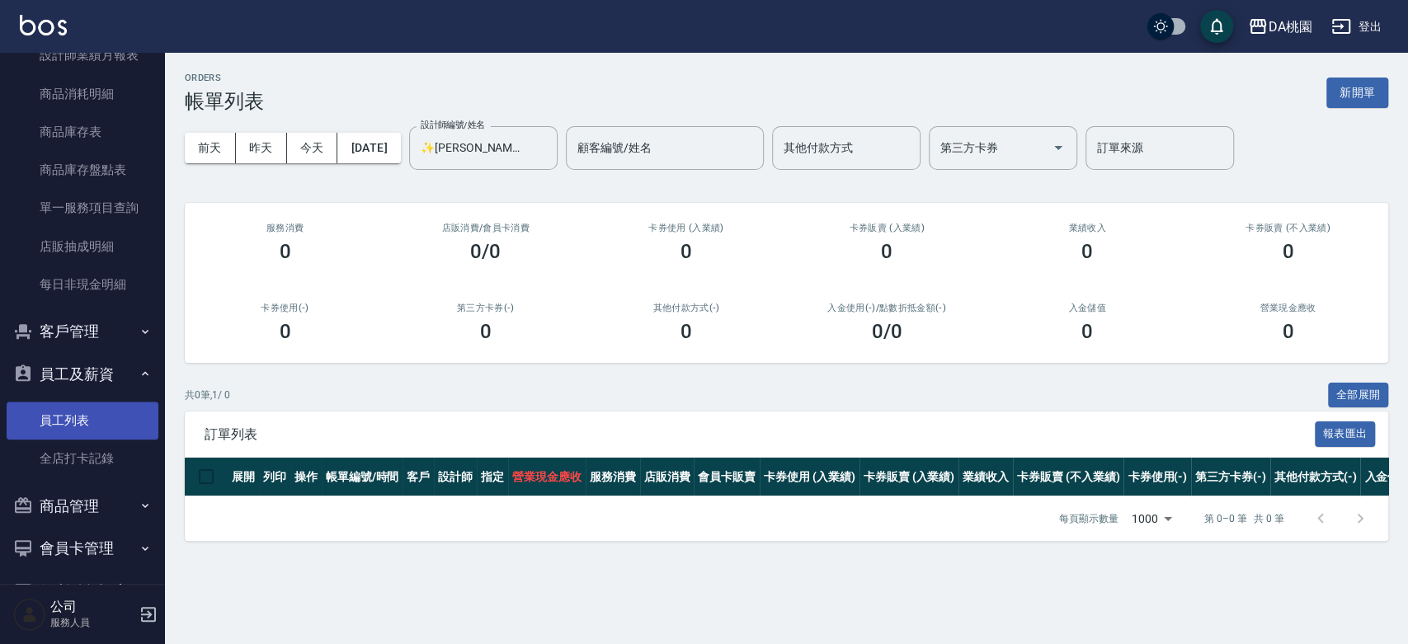
click at [91, 417] on link "員工列表" at bounding box center [83, 421] width 152 height 38
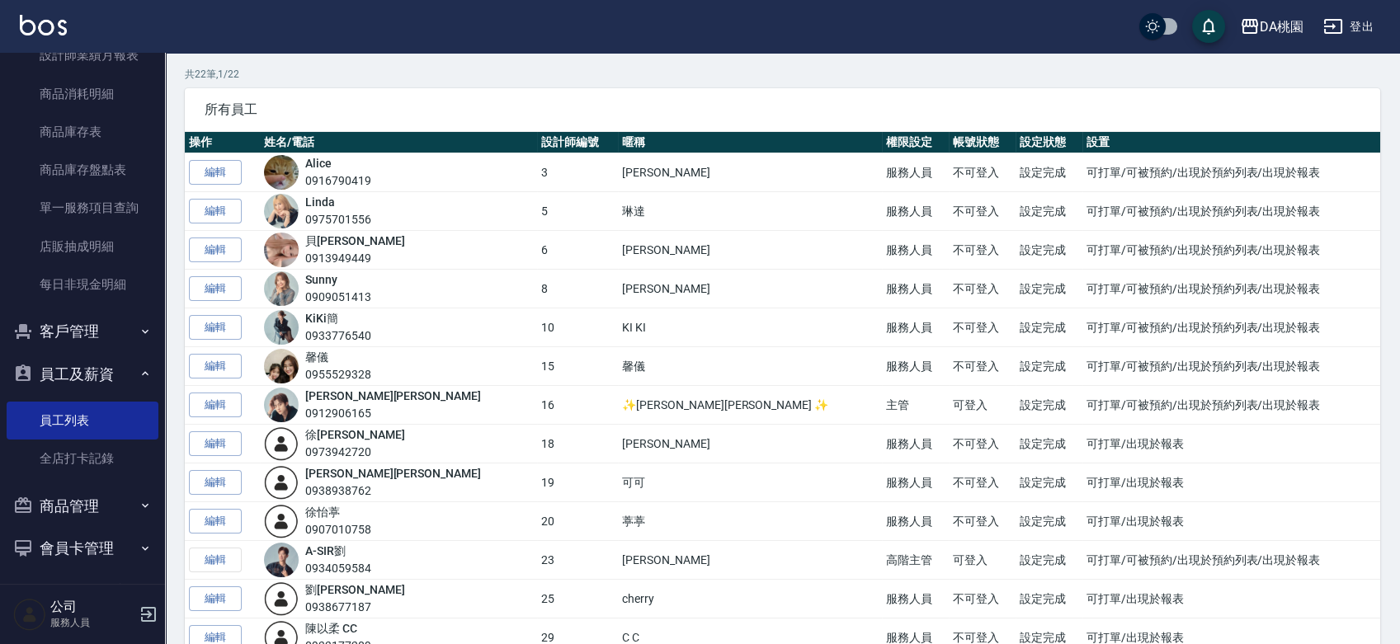
scroll to position [183, 0]
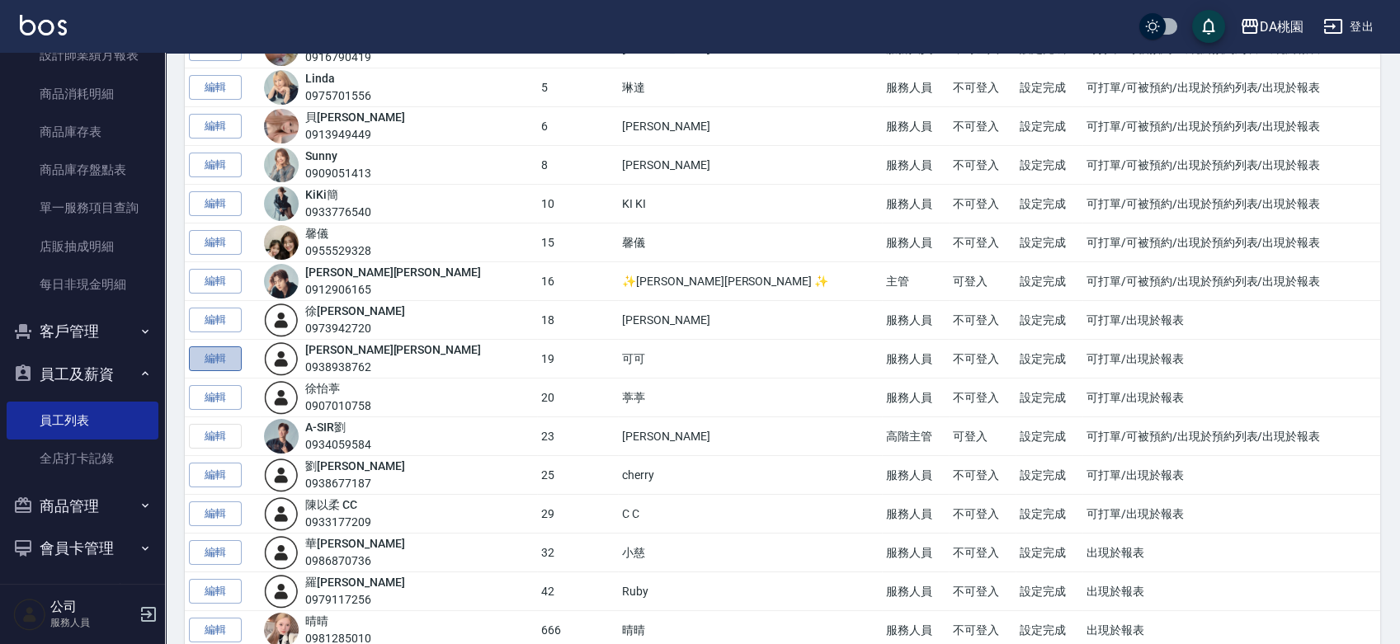
click at [228, 356] on link "編輯" at bounding box center [215, 359] width 53 height 26
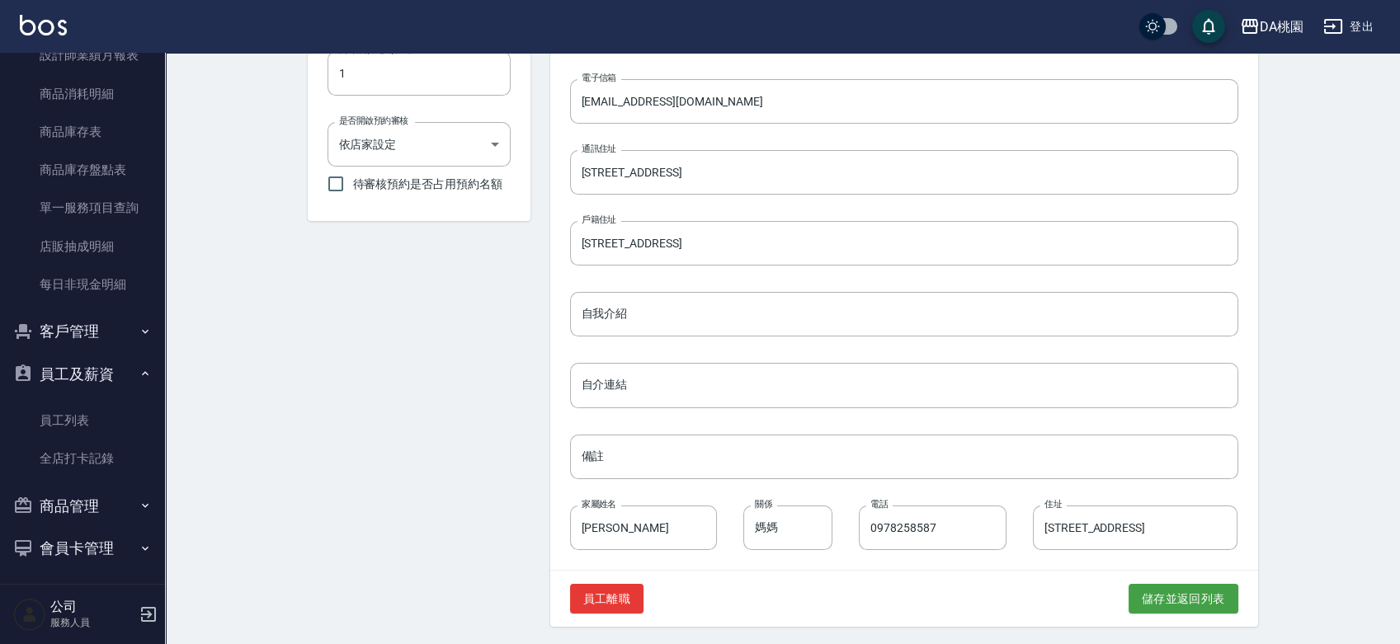
scroll to position [671, 0]
click at [604, 591] on button "員工離職" at bounding box center [607, 597] width 74 height 31
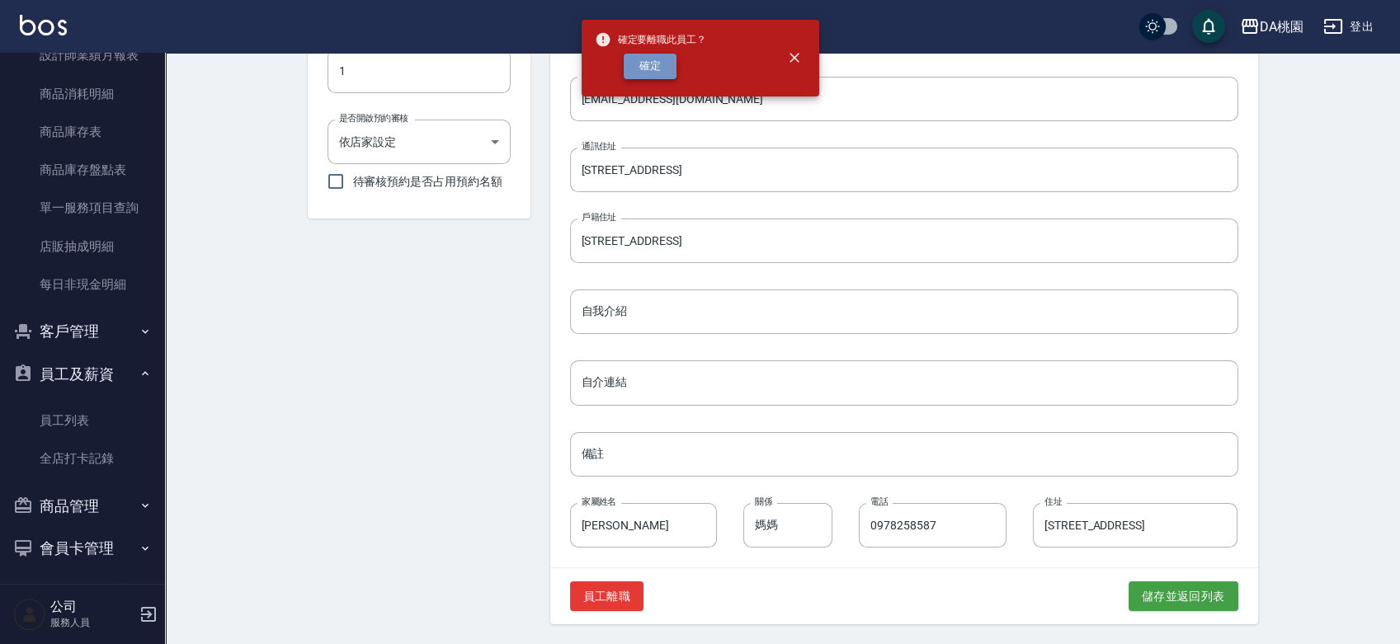
click at [647, 67] on button "確定" at bounding box center [650, 67] width 53 height 26
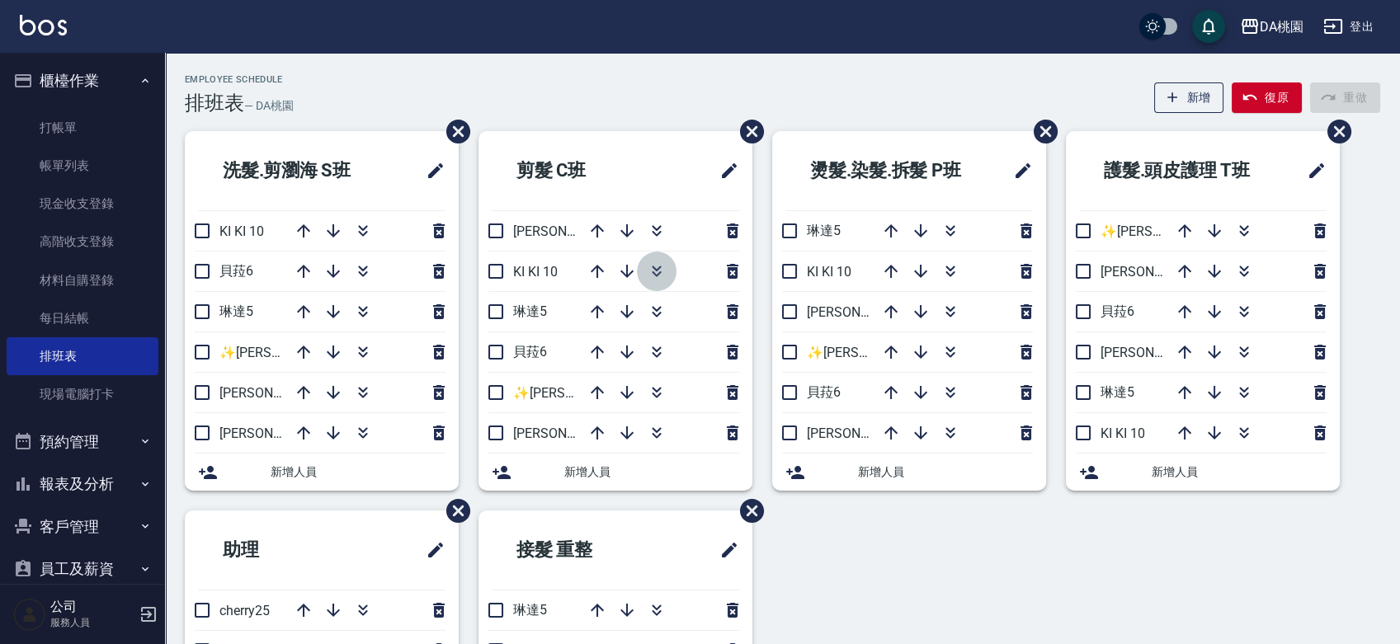
click at [662, 273] on icon "button" at bounding box center [657, 271] width 20 height 20
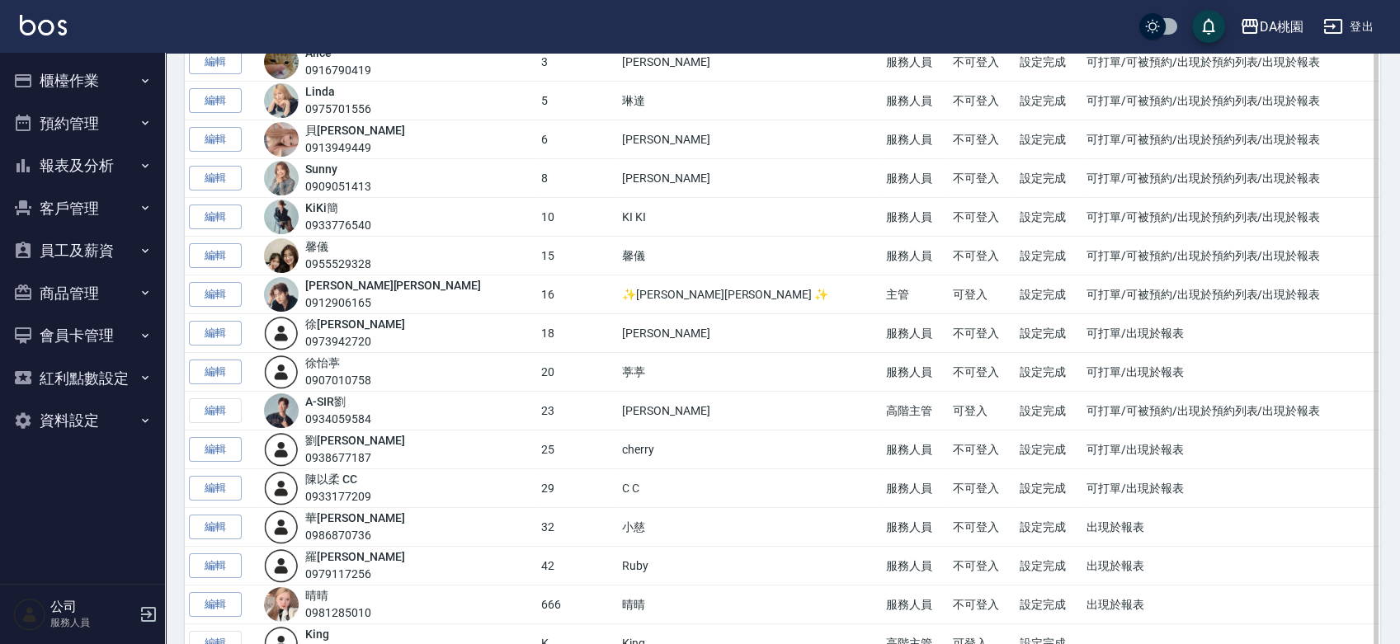
scroll to position [78, 0]
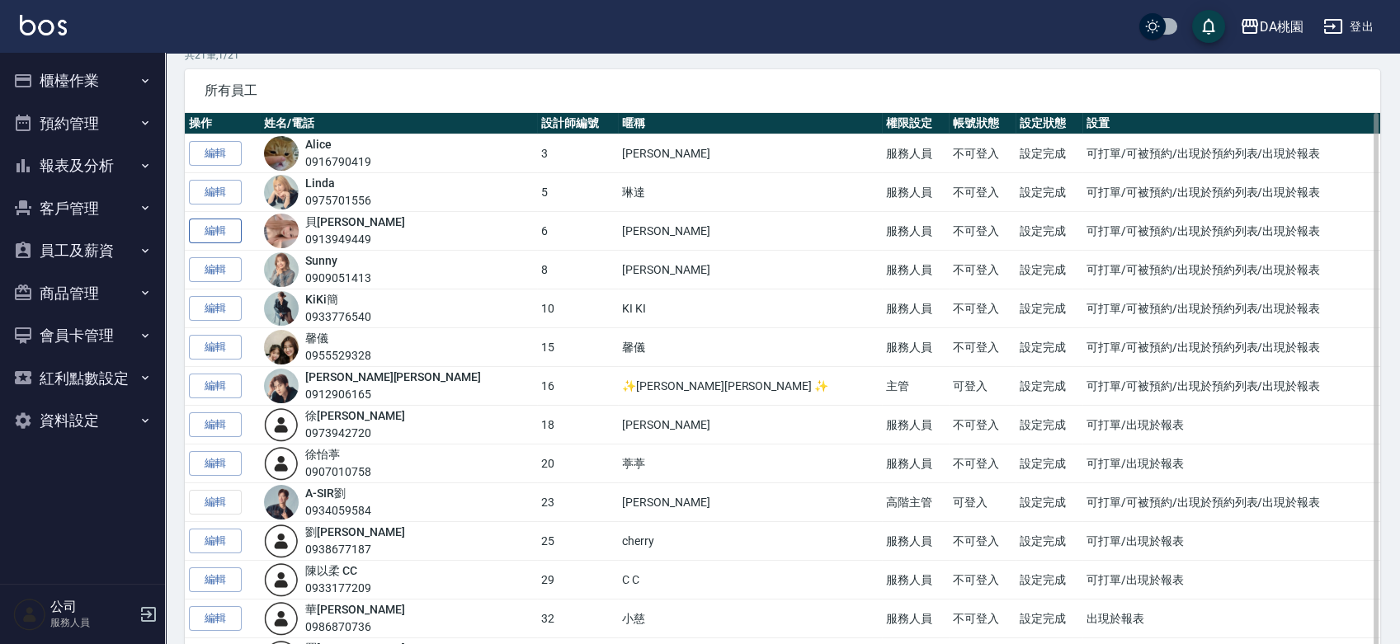
click at [235, 227] on link "編輯" at bounding box center [215, 232] width 53 height 26
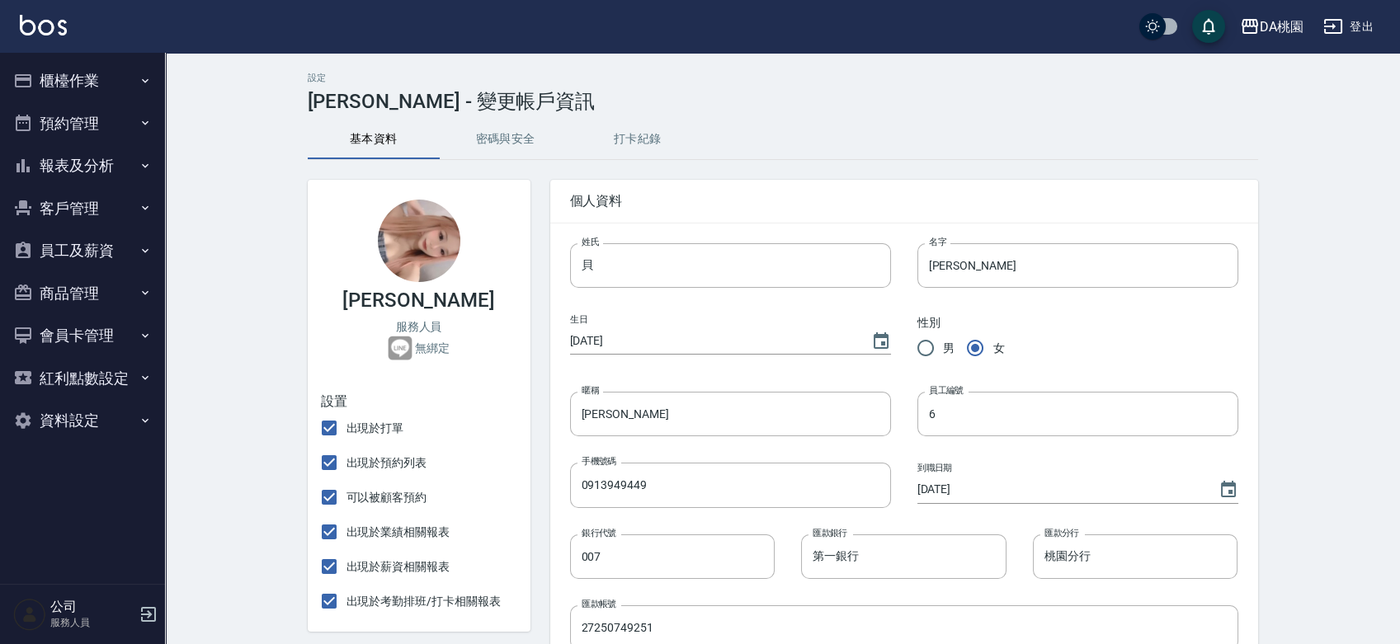
click at [76, 75] on button "櫃檯作業" at bounding box center [83, 80] width 152 height 43
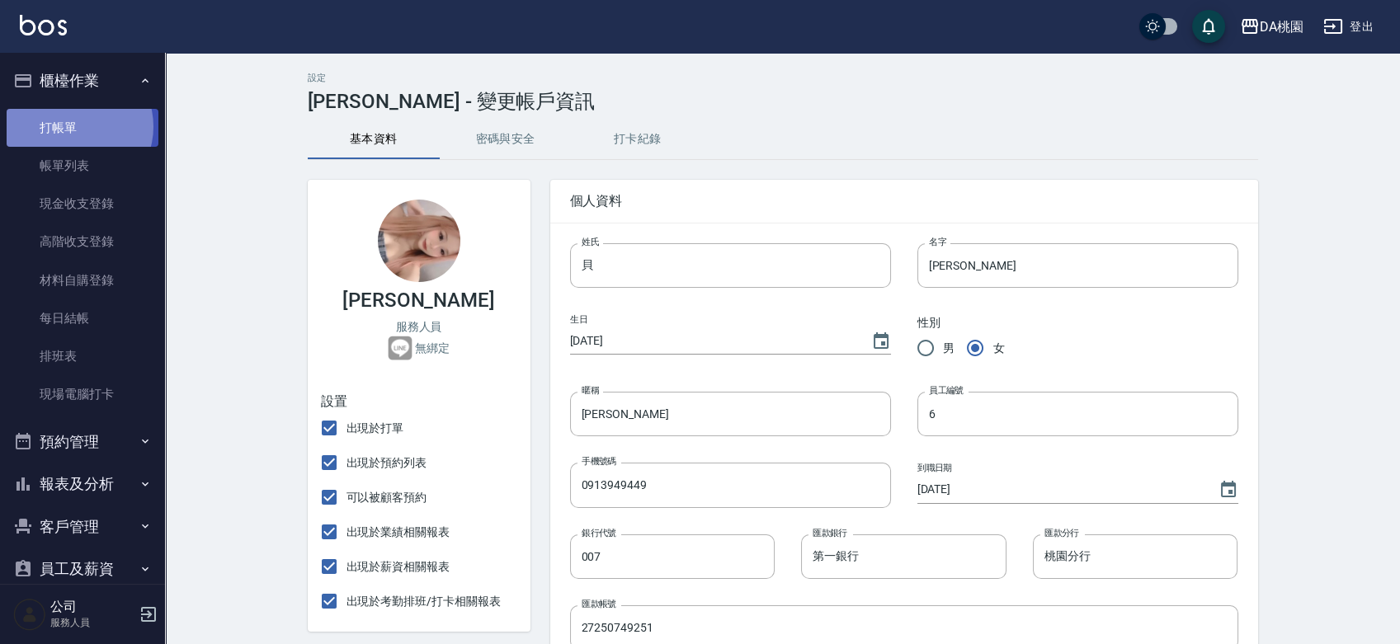
click at [76, 126] on link "打帳單" at bounding box center [83, 128] width 152 height 38
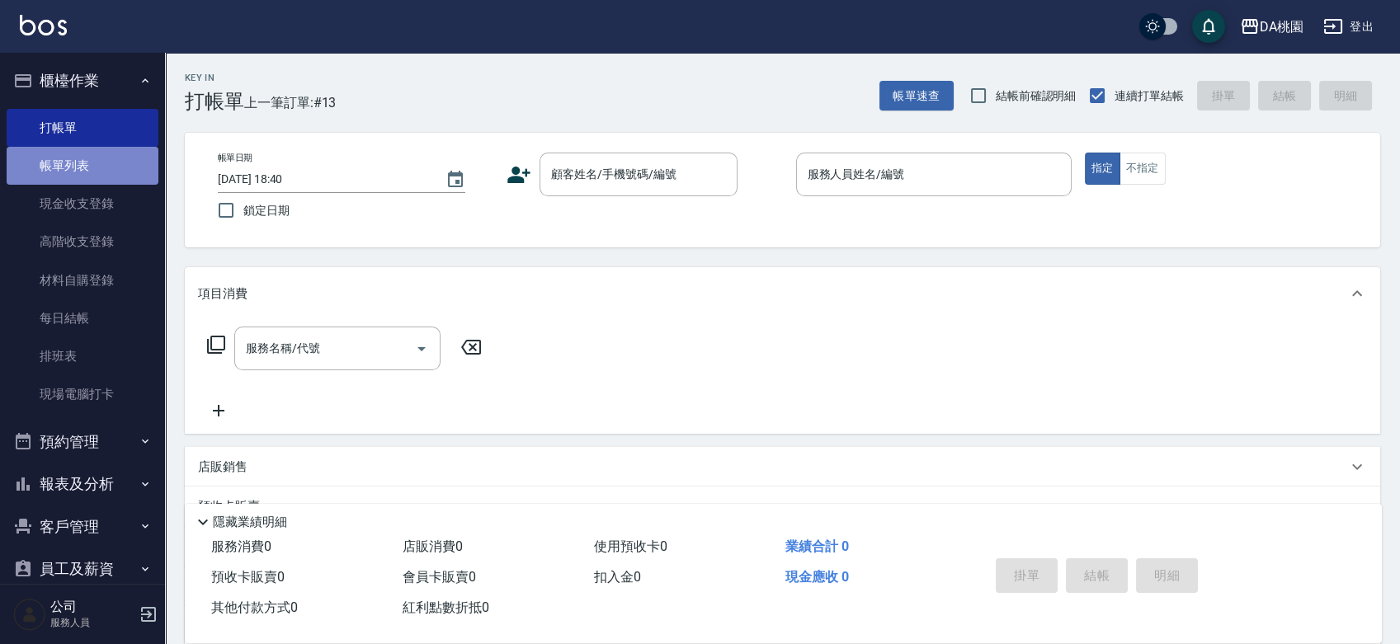
click at [95, 170] on link "帳單列表" at bounding box center [83, 166] width 152 height 38
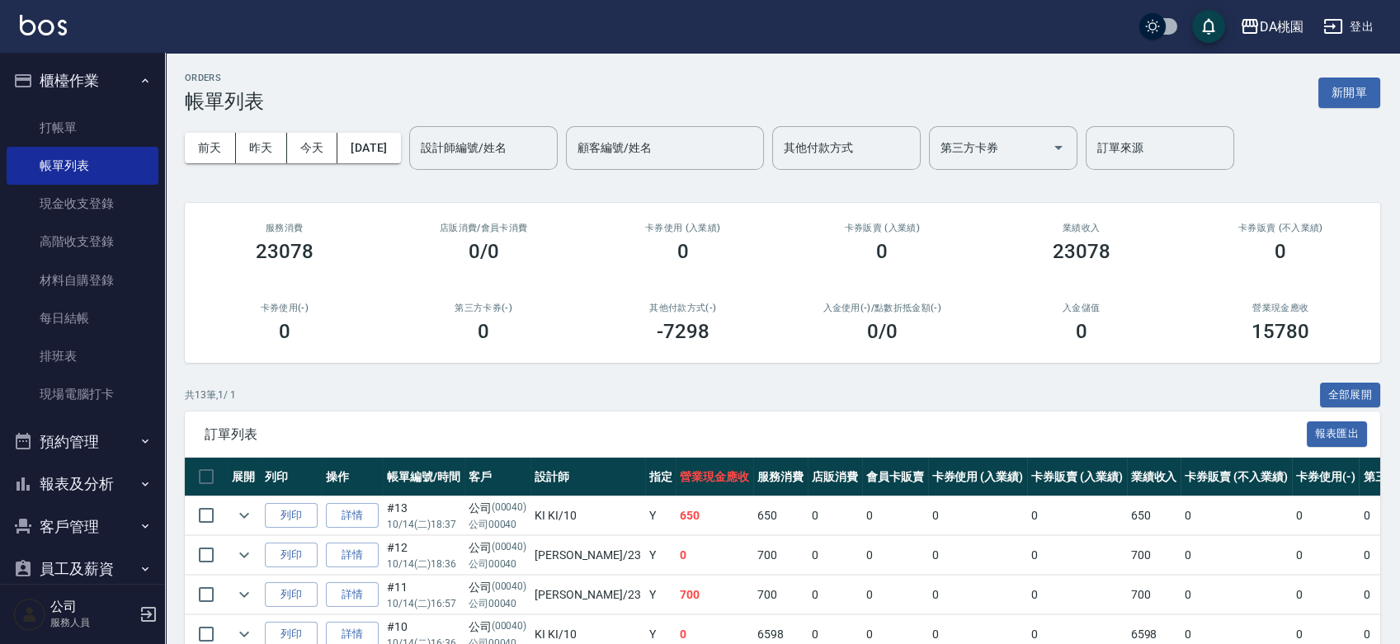
click at [400, 145] on button "[DATE]" at bounding box center [368, 148] width 63 height 31
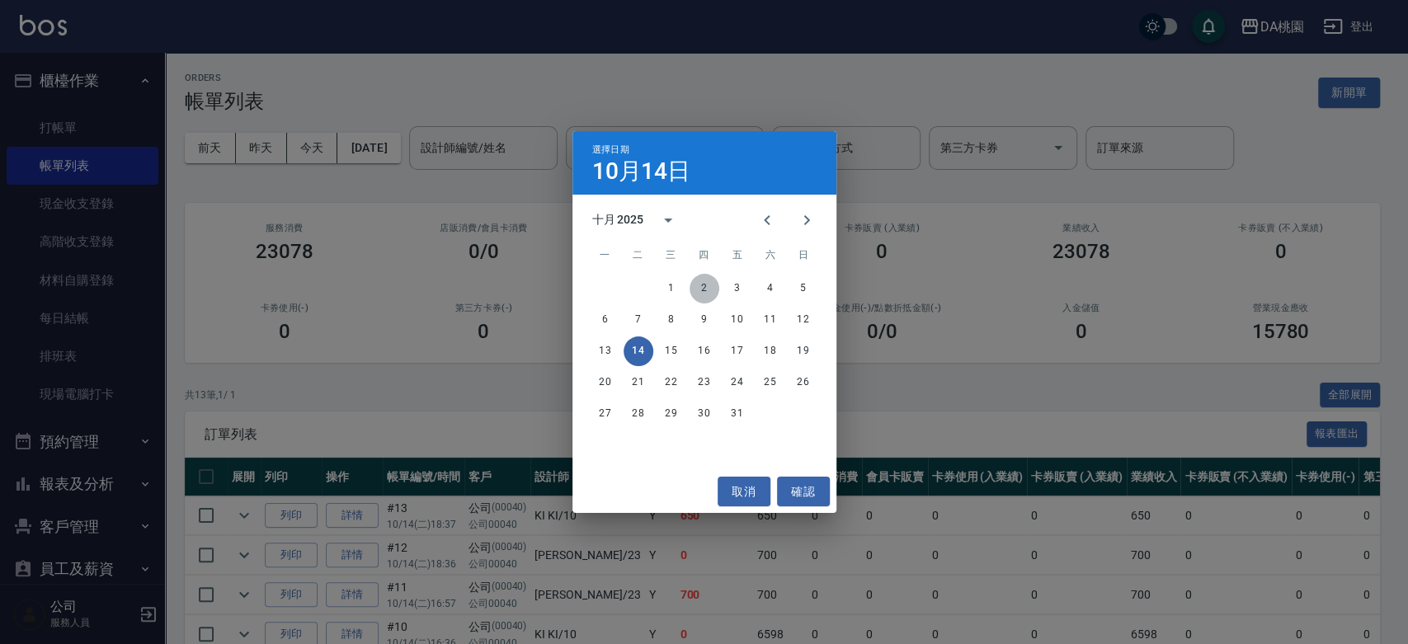
click at [702, 286] on button "2" at bounding box center [705, 289] width 30 height 30
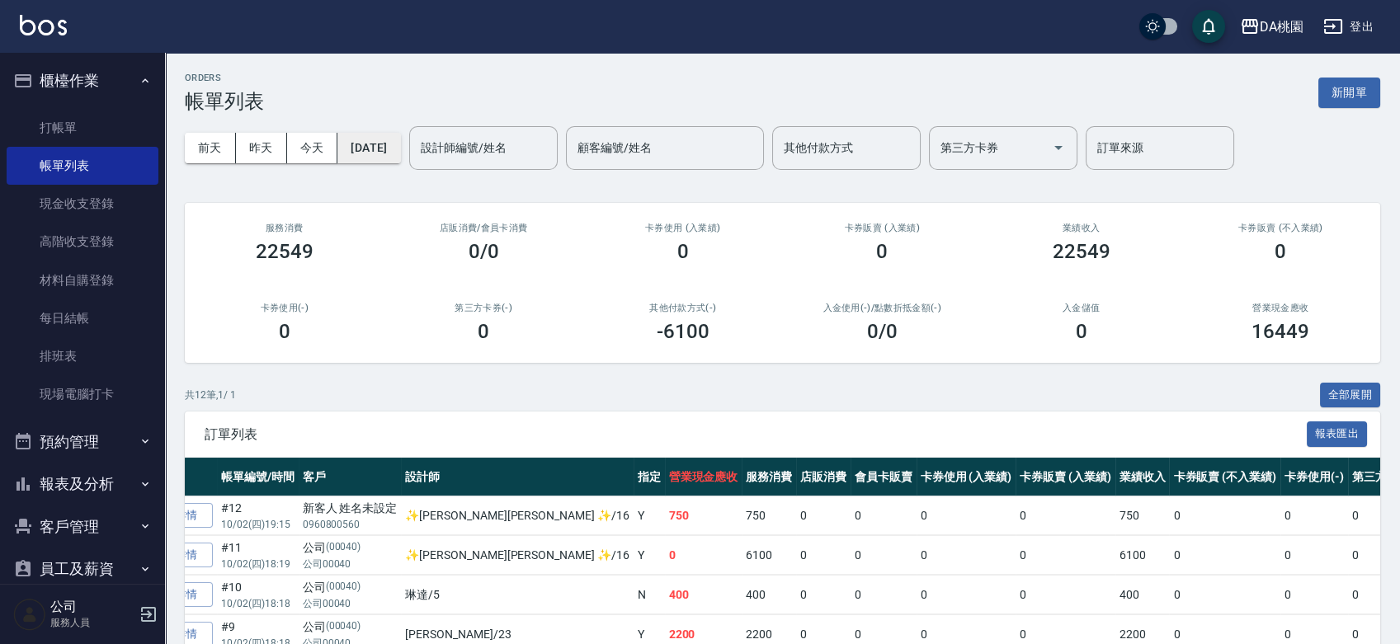
click at [400, 144] on button "2025/10/02" at bounding box center [368, 148] width 63 height 31
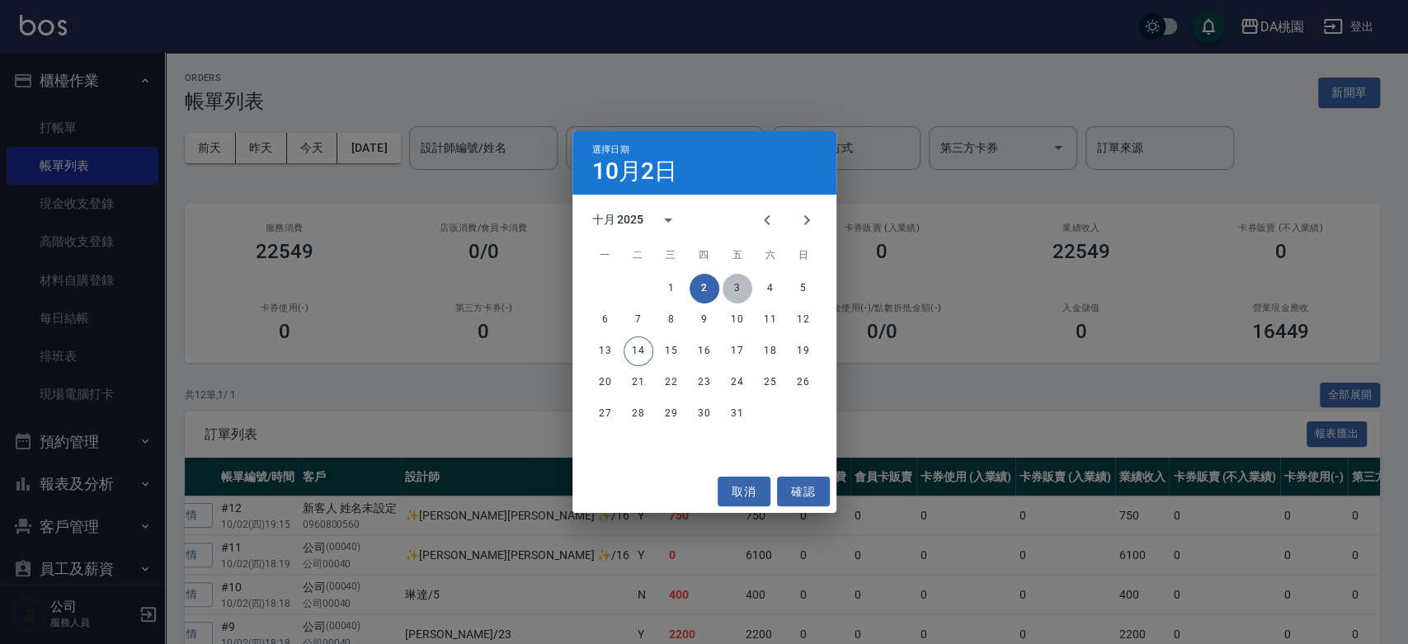
click at [739, 294] on button "3" at bounding box center [738, 289] width 30 height 30
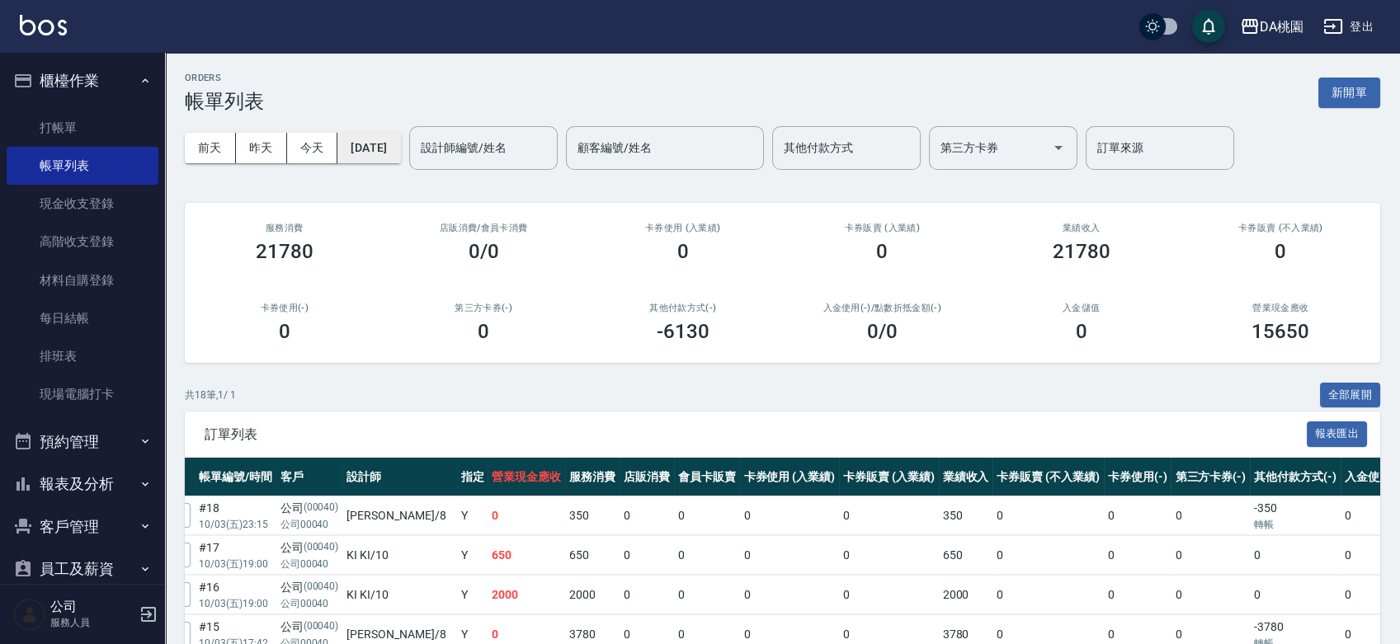
click at [400, 138] on button "2025/10/03" at bounding box center [368, 148] width 63 height 31
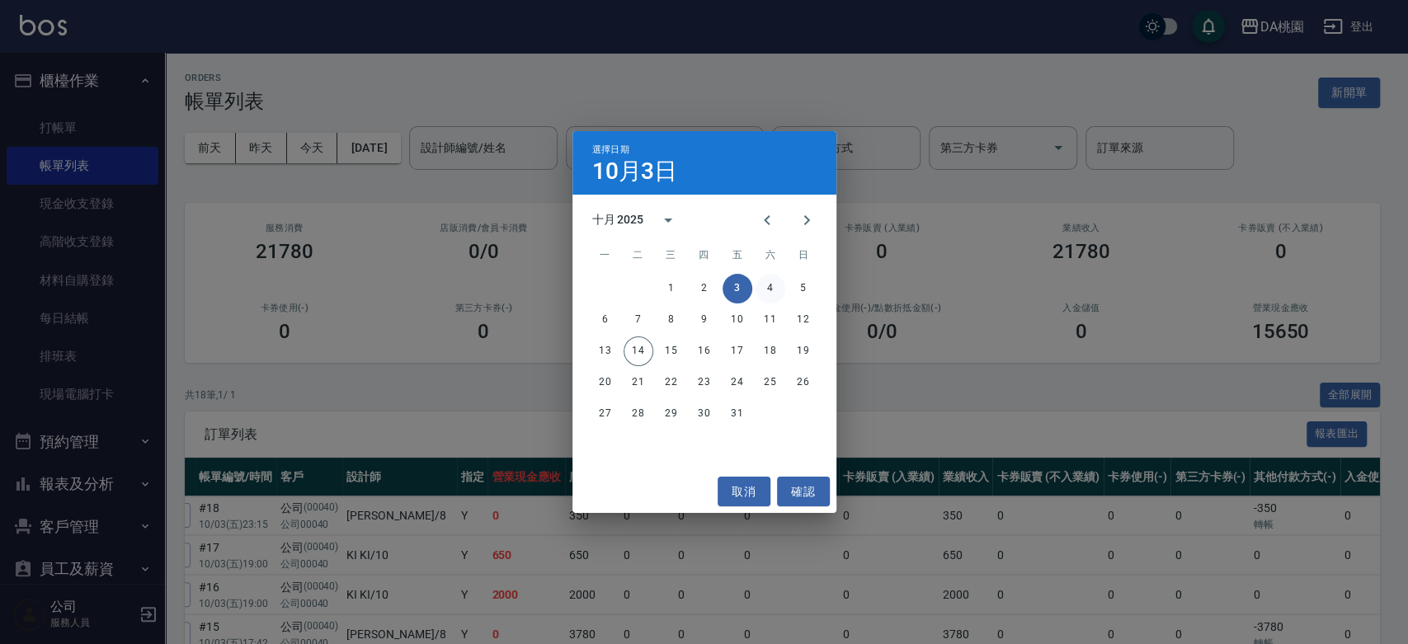
click at [761, 293] on button "4" at bounding box center [771, 289] width 30 height 30
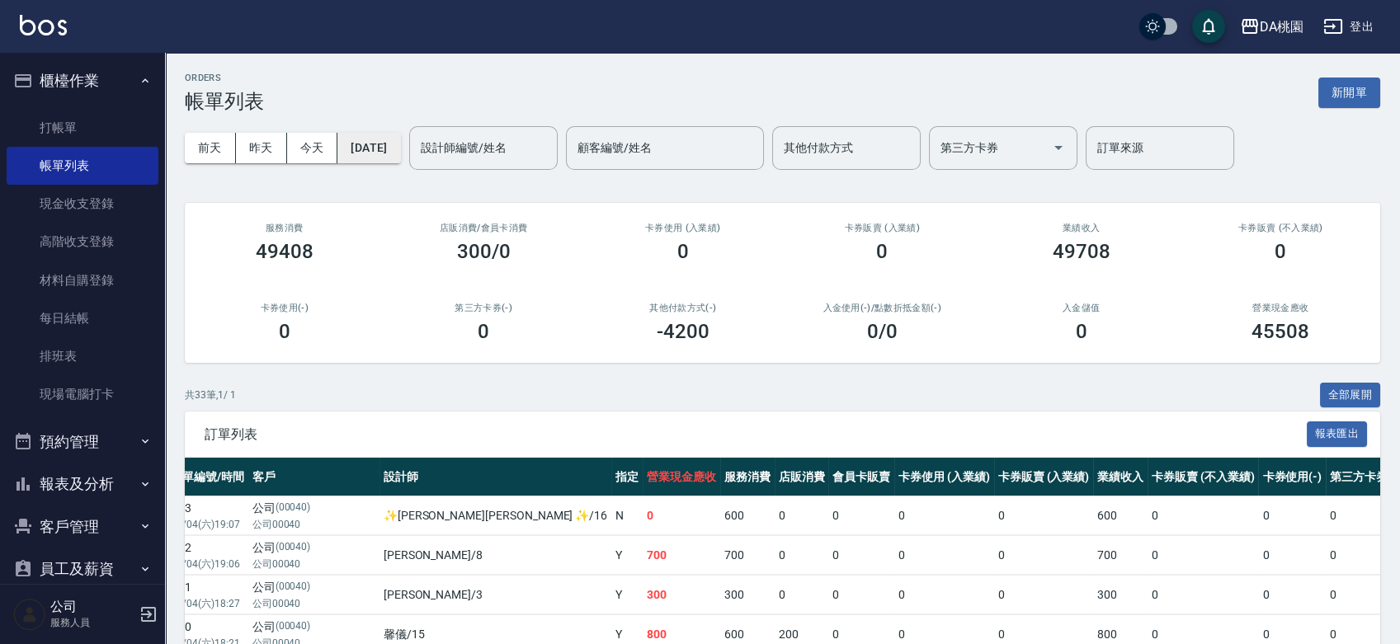
click at [400, 142] on button "2025/10/04" at bounding box center [368, 148] width 63 height 31
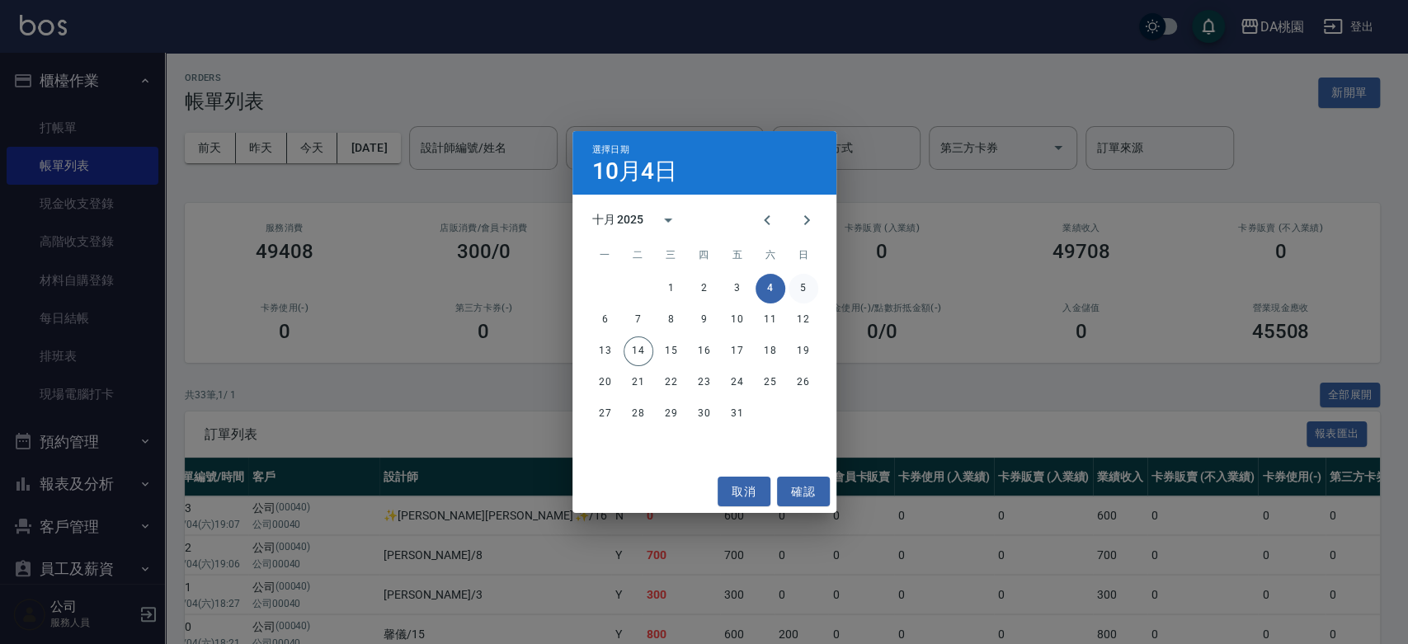
click at [803, 291] on button "5" at bounding box center [804, 289] width 30 height 30
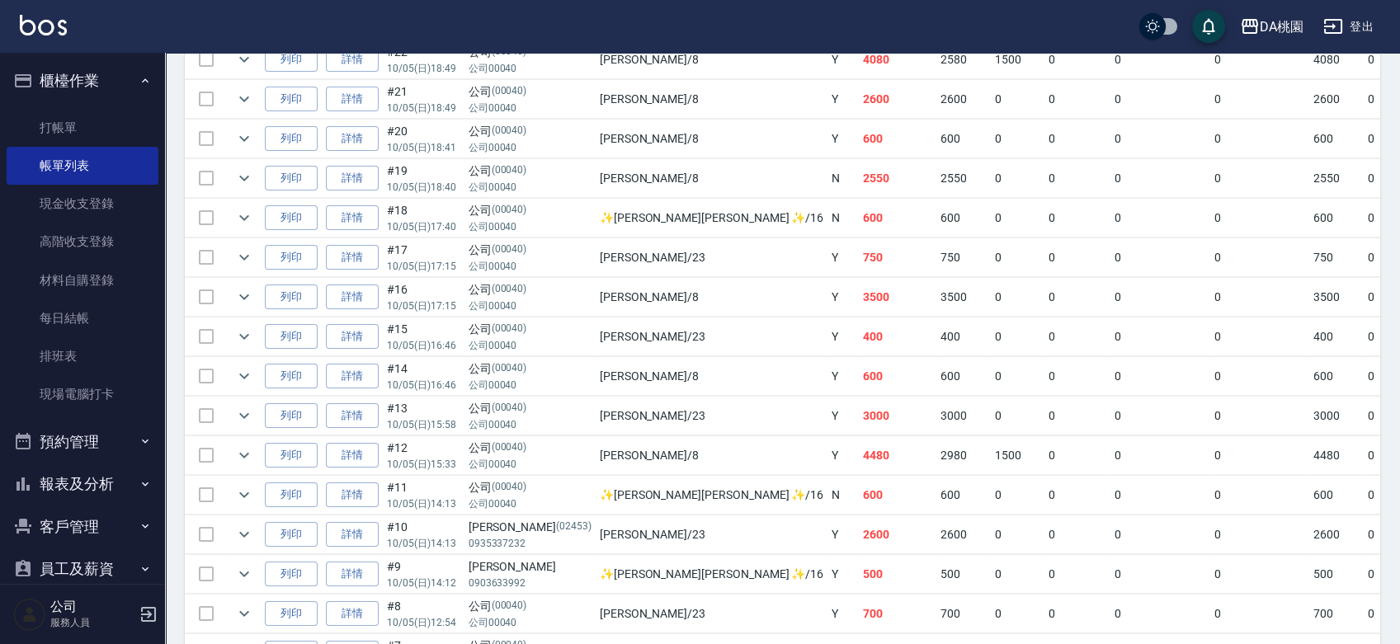
scroll to position [994, 0]
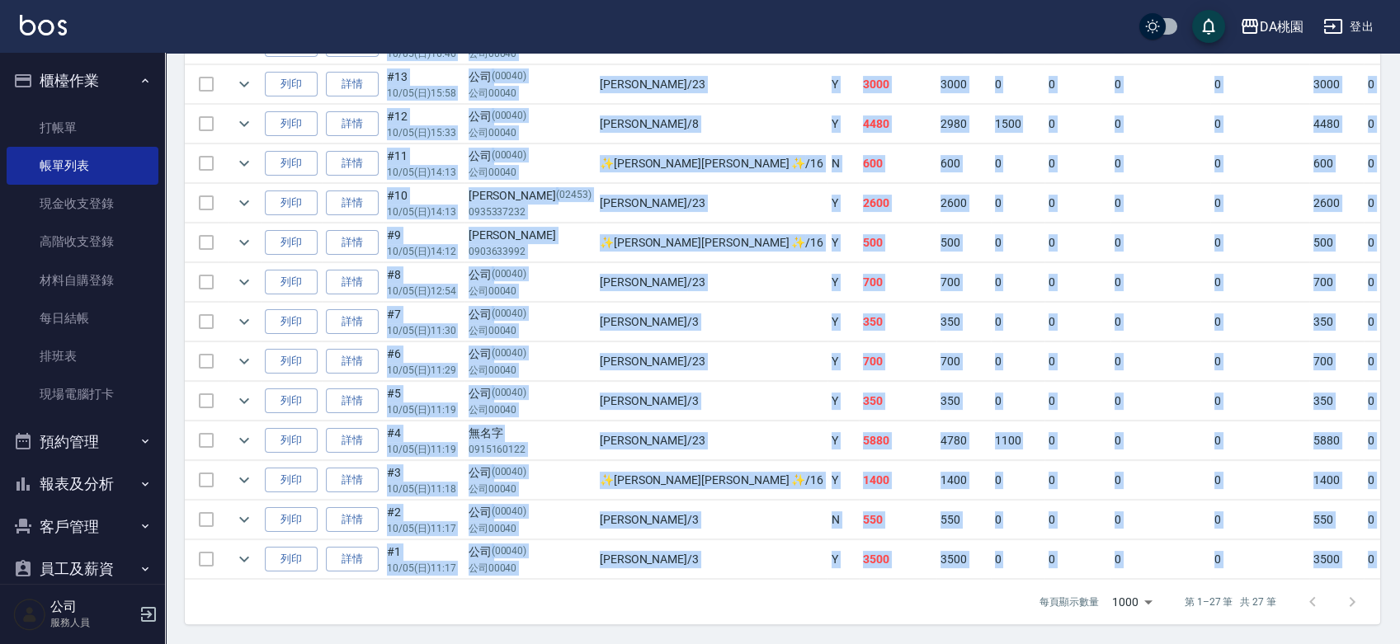
drag, startPoint x: 745, startPoint y: 565, endPoint x: 866, endPoint y: 569, distance: 121.3
click at [870, 569] on div "展開 列印 操作 帳單編號/時間 客戶 設計師 指定 營業現金應收 服務消費 店販消費 會員卡販賣 卡券使用 (入業績) 卡券販賣 (入業績) 業績收入 卡券…" at bounding box center [782, 26] width 1195 height 1108
click at [936, 558] on td "3500" at bounding box center [963, 559] width 54 height 39
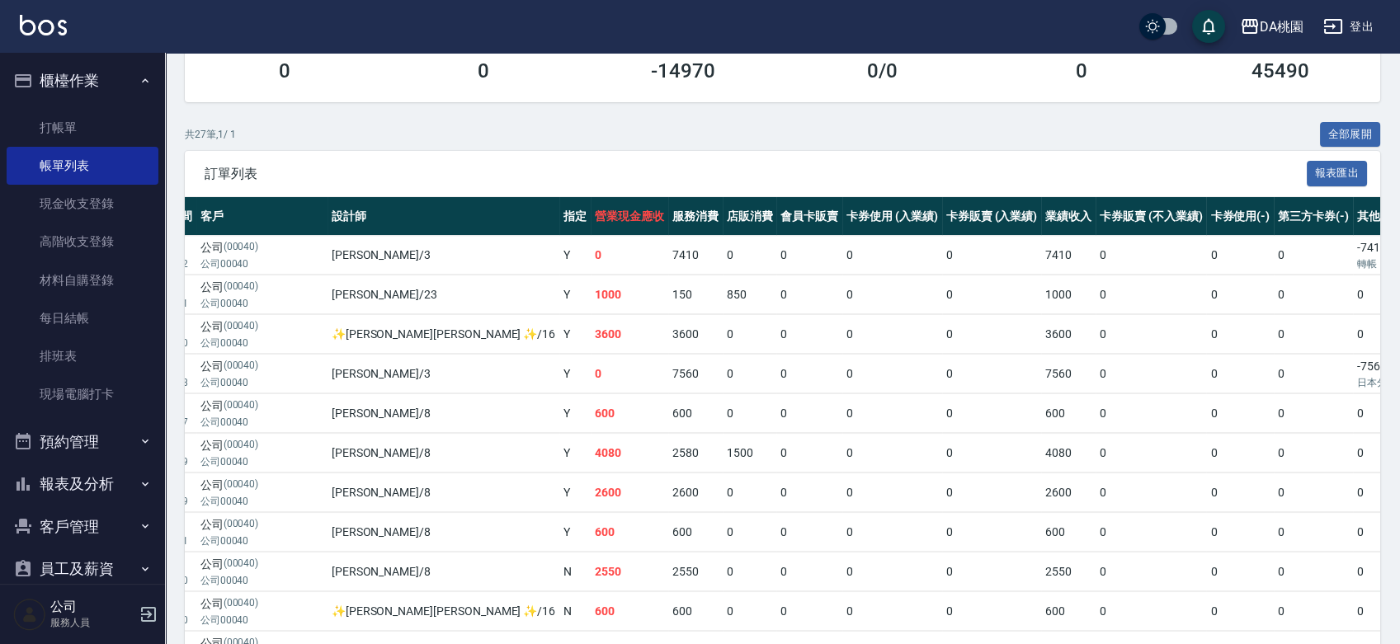
scroll to position [0, 0]
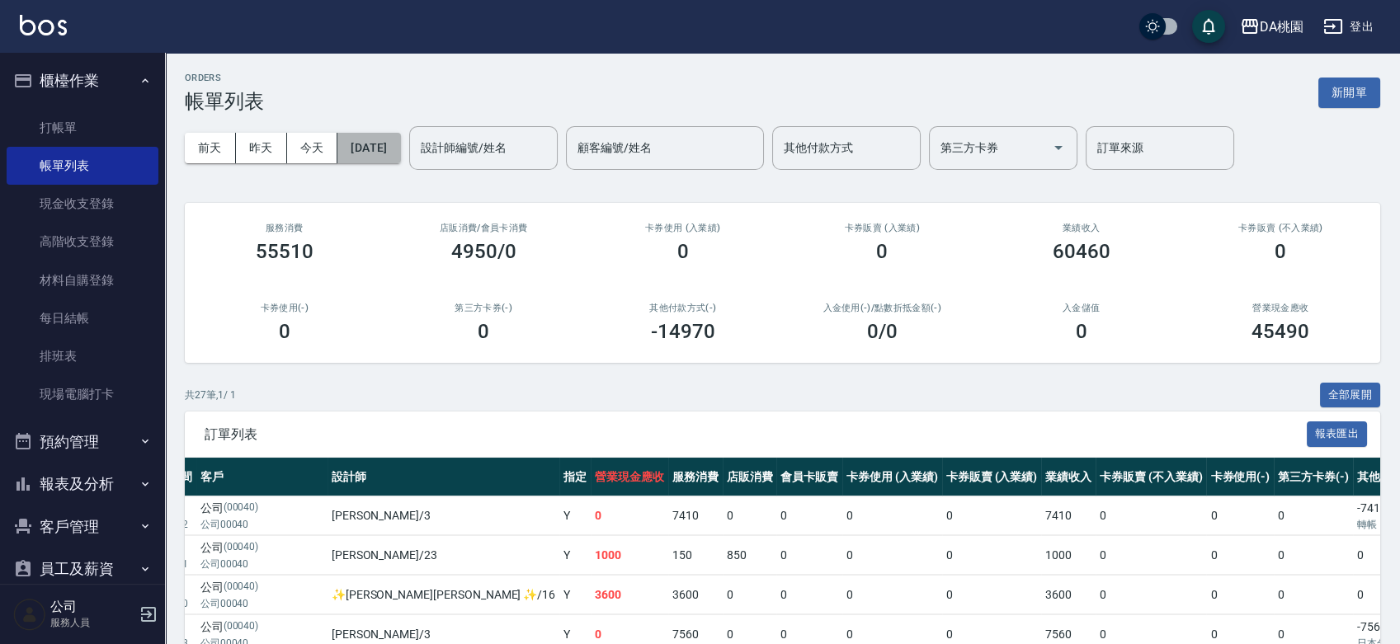
click at [400, 146] on button "2025/10/05" at bounding box center [368, 148] width 63 height 31
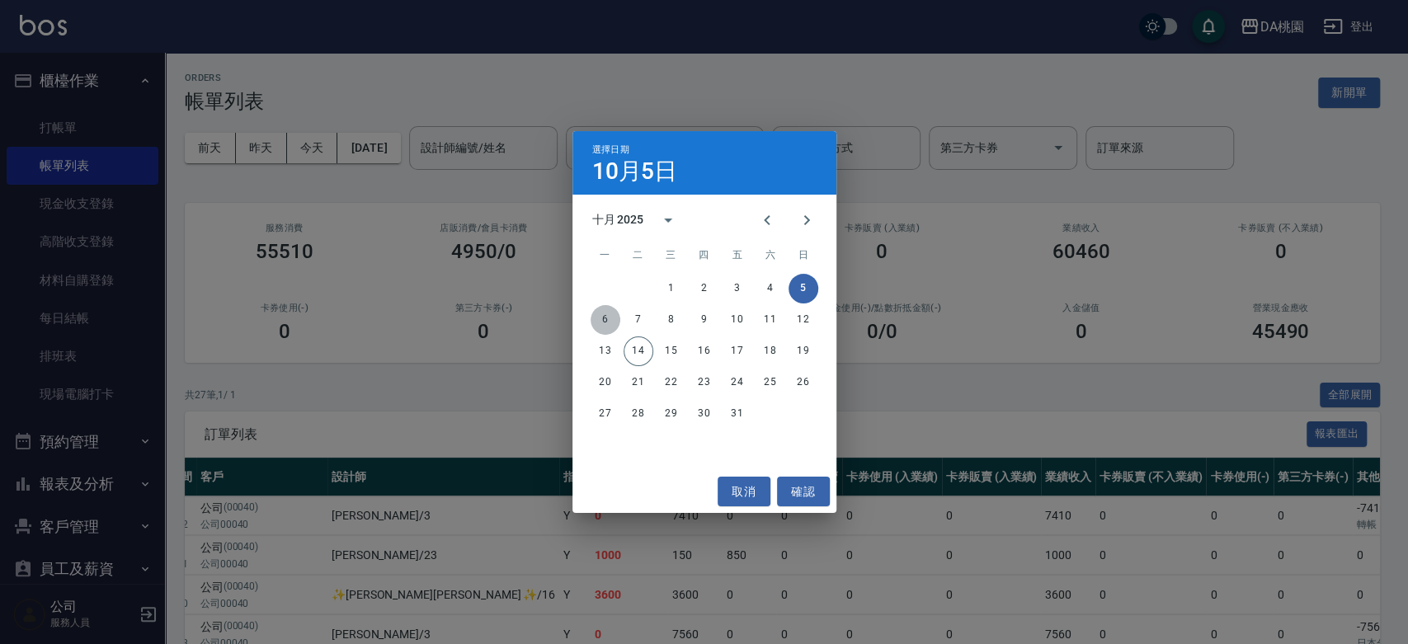
click at [603, 321] on button "6" at bounding box center [606, 320] width 30 height 30
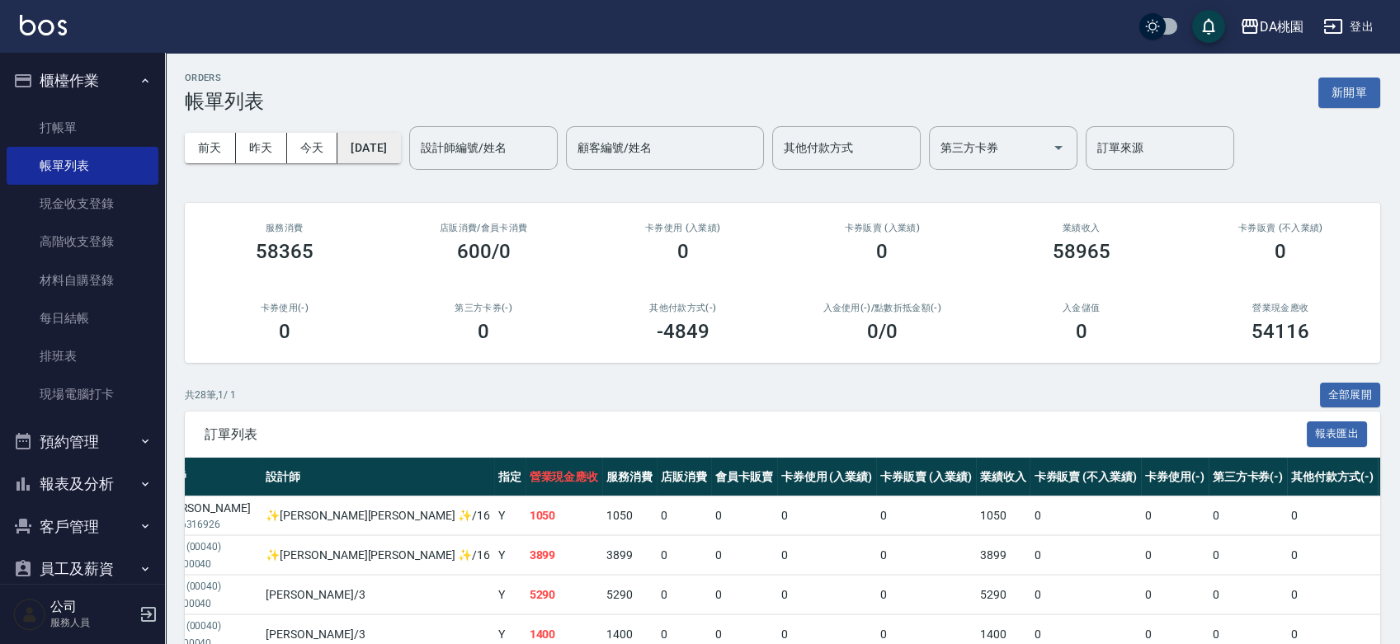
click at [400, 144] on button "2025/10/06" at bounding box center [368, 148] width 63 height 31
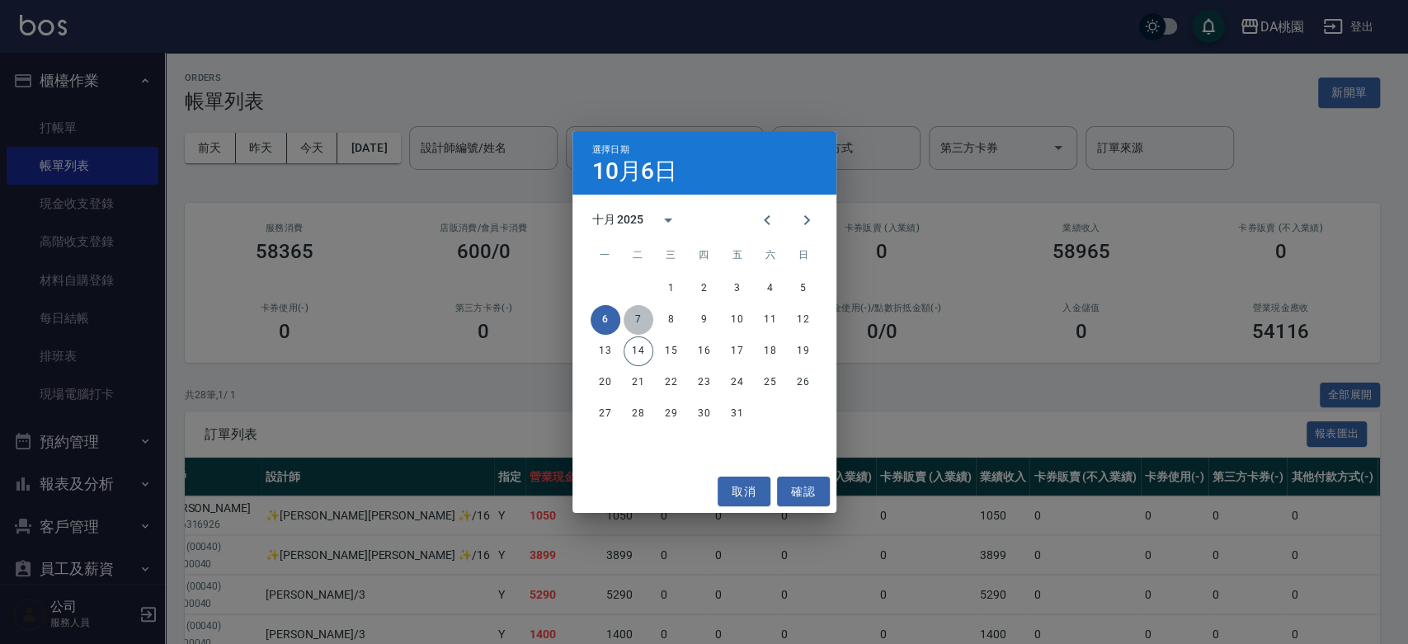
click at [644, 318] on button "7" at bounding box center [639, 320] width 30 height 30
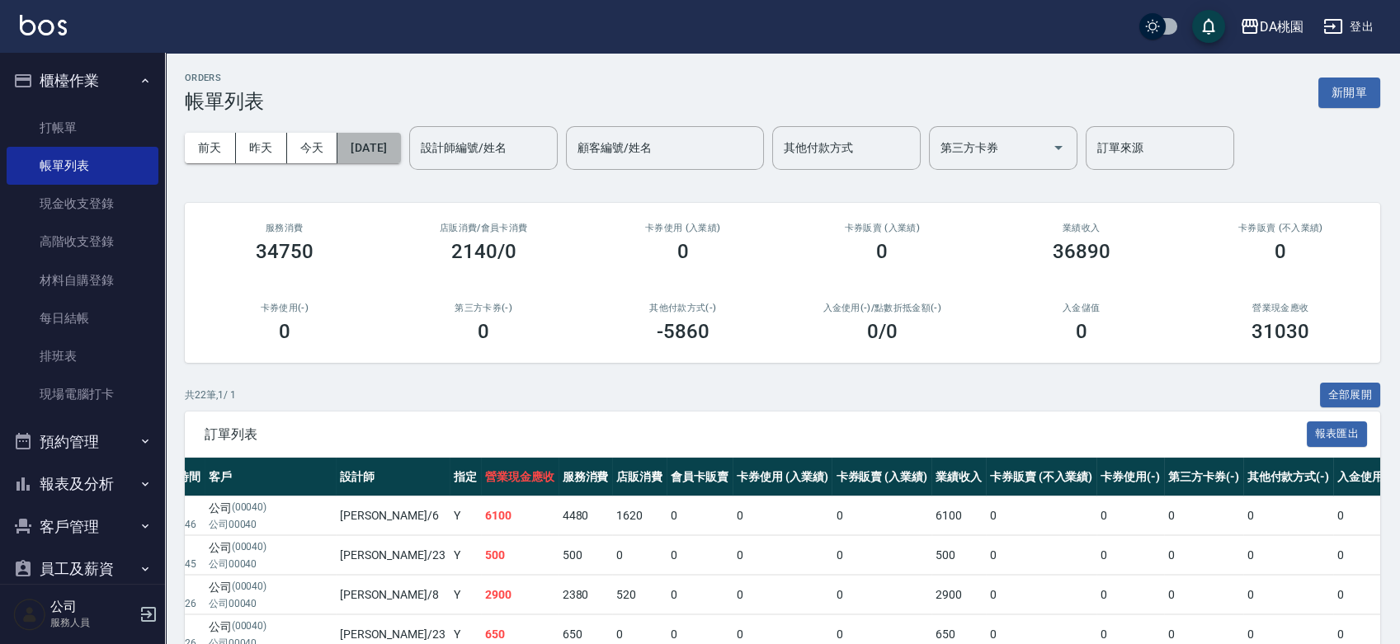
click at [400, 144] on button "2025/10/07" at bounding box center [368, 148] width 63 height 31
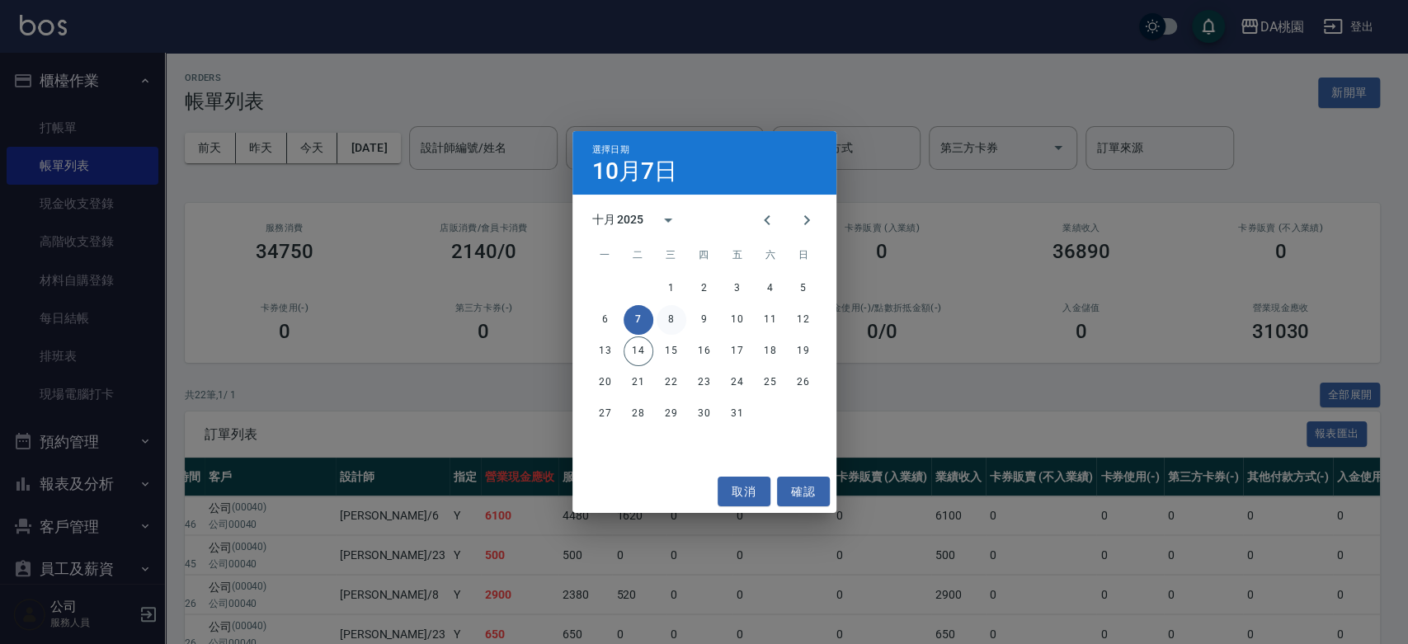
click at [673, 323] on button "8" at bounding box center [672, 320] width 30 height 30
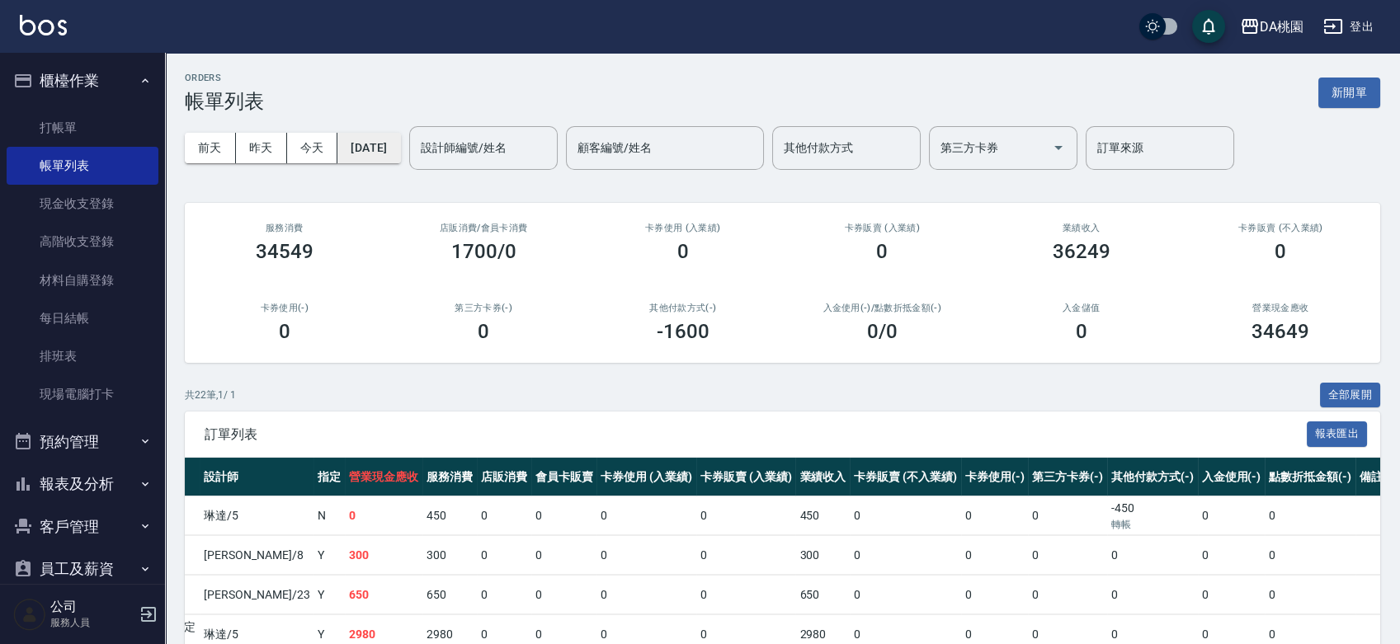
click at [398, 154] on button "2025/10/08" at bounding box center [368, 148] width 63 height 31
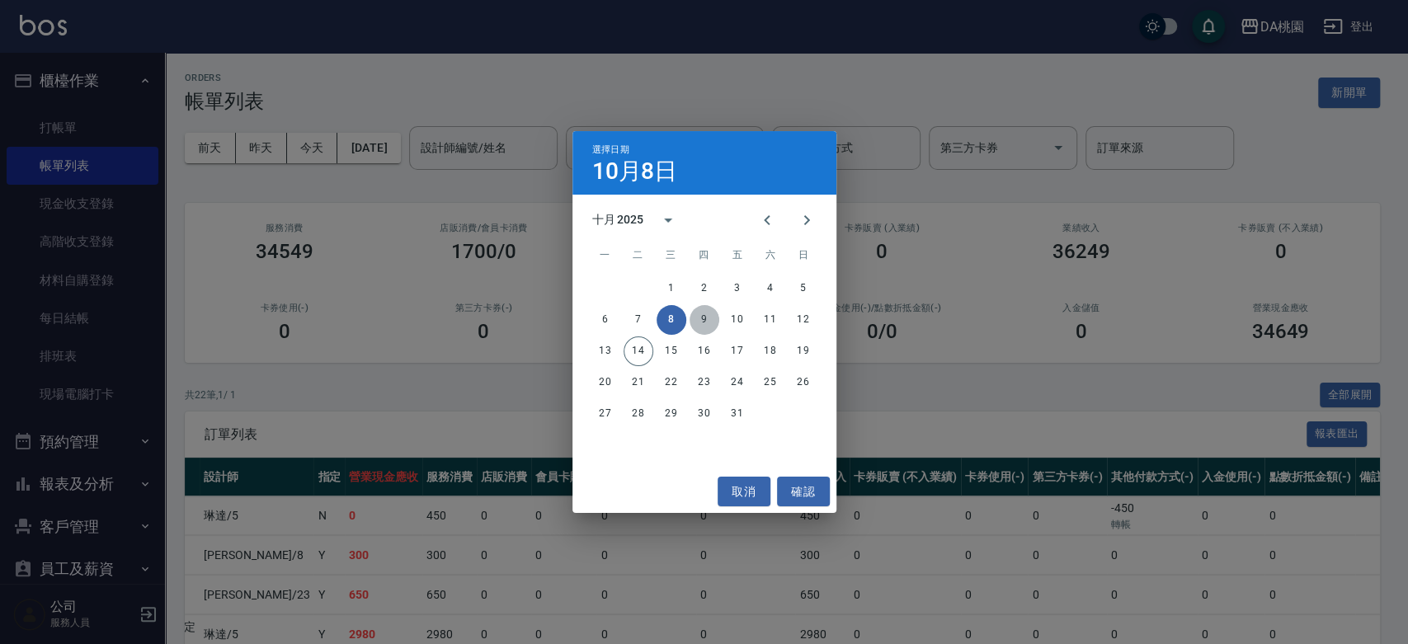
click at [701, 318] on button "9" at bounding box center [705, 320] width 30 height 30
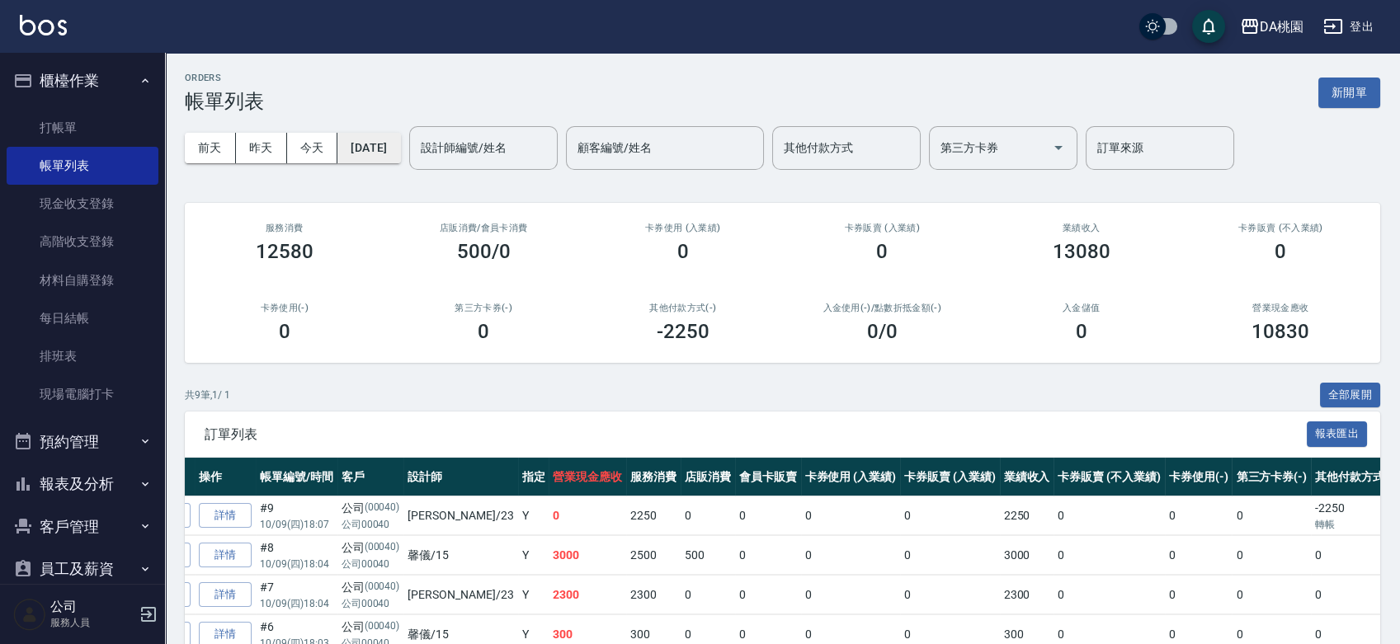
click at [400, 150] on button "2025/10/09" at bounding box center [368, 148] width 63 height 31
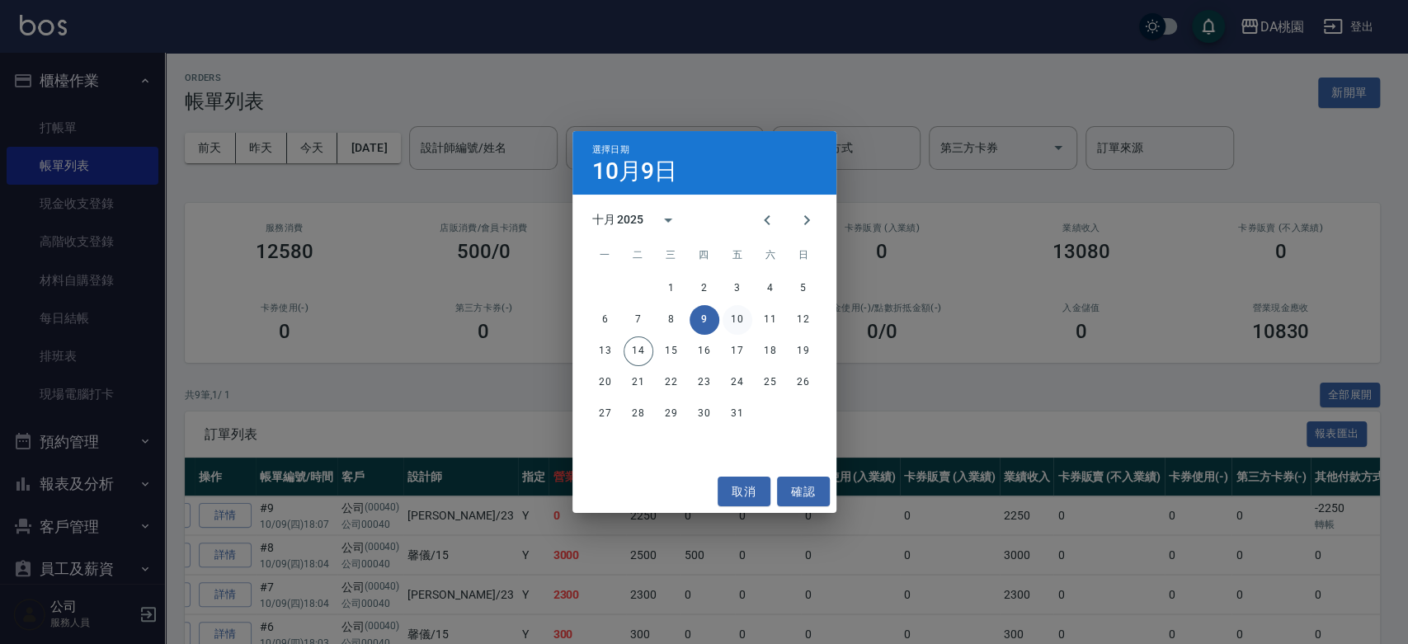
click at [735, 314] on button "10" at bounding box center [738, 320] width 30 height 30
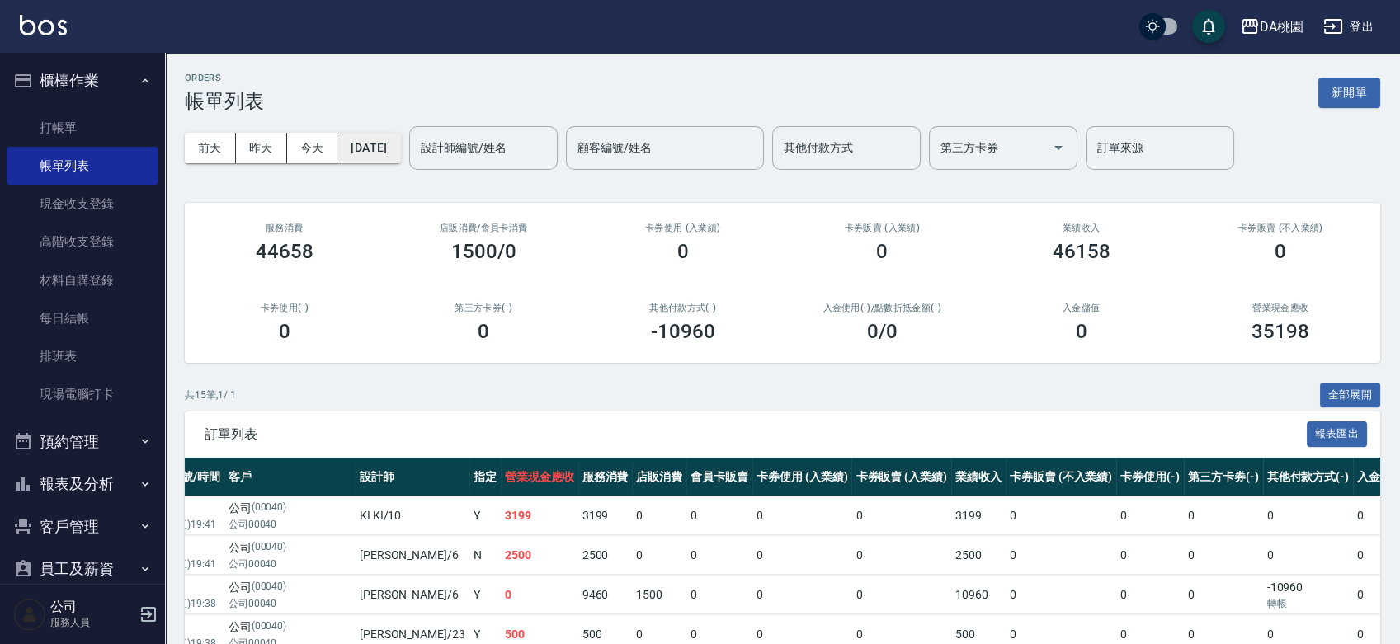
click at [400, 149] on button "2025/10/10" at bounding box center [368, 148] width 63 height 31
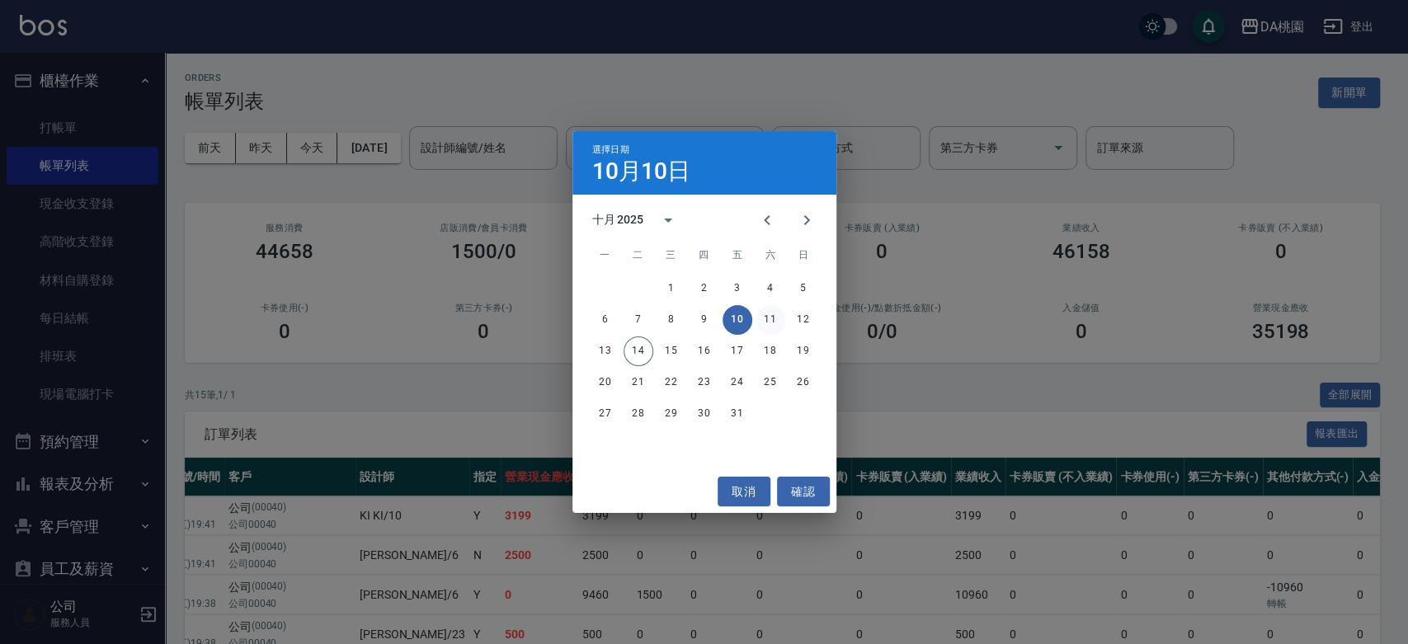
click at [769, 320] on button "11" at bounding box center [771, 320] width 30 height 30
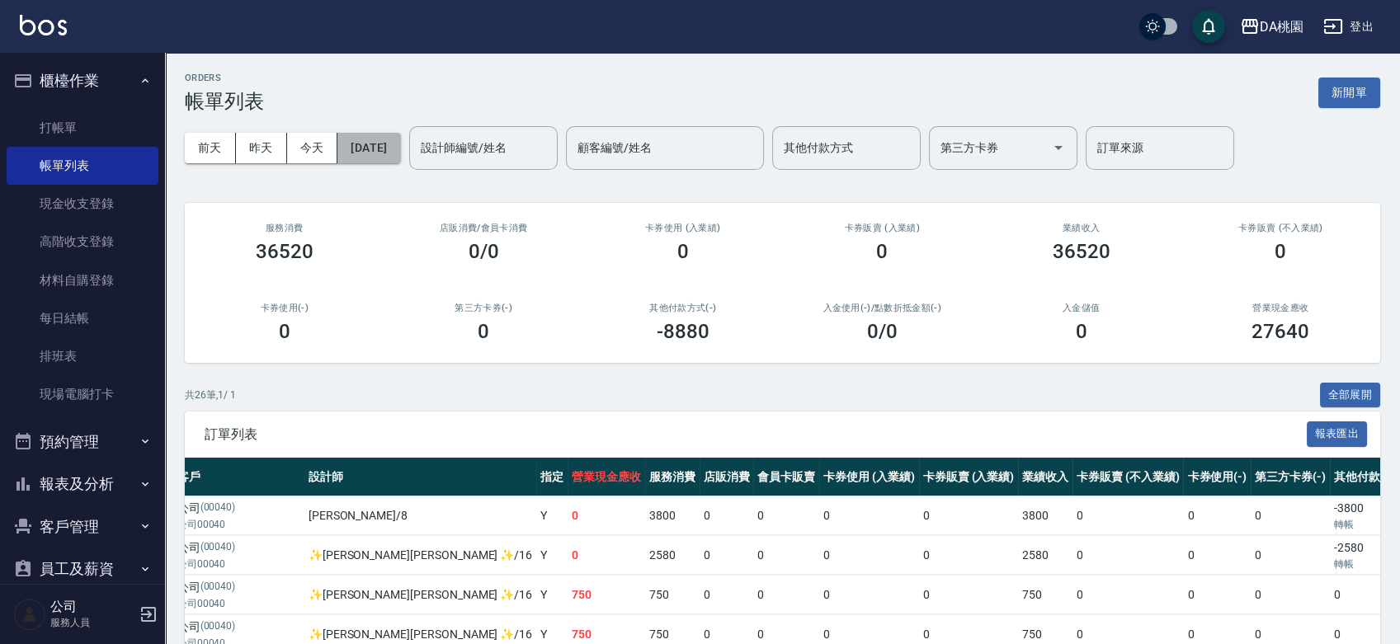
click at [400, 150] on button "2025/10/11" at bounding box center [368, 148] width 63 height 31
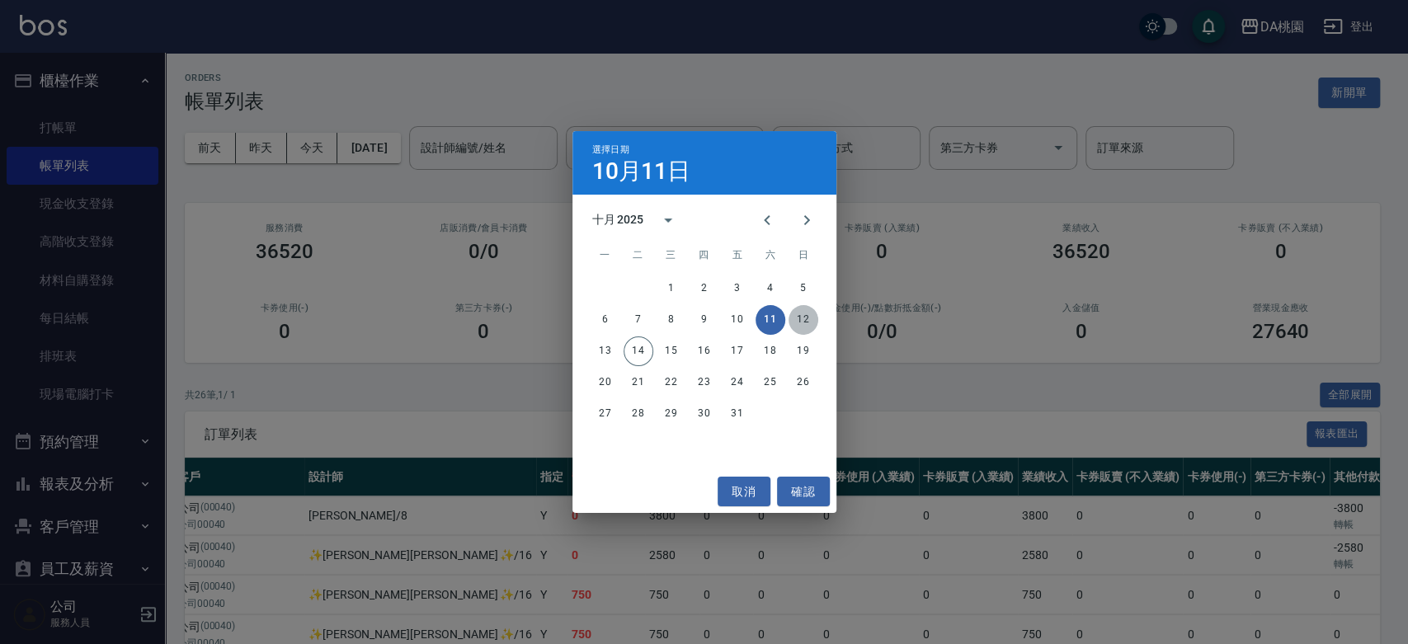
click at [808, 321] on button "12" at bounding box center [804, 320] width 30 height 30
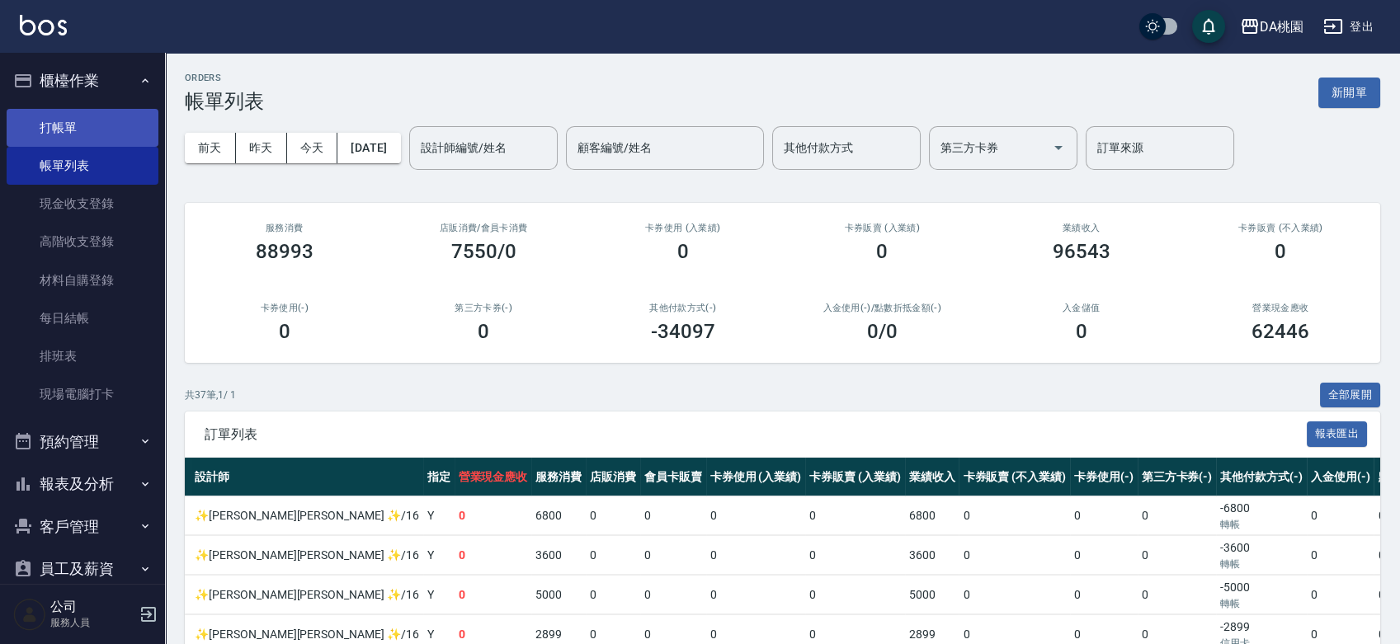
click at [68, 140] on link "打帳單" at bounding box center [83, 128] width 152 height 38
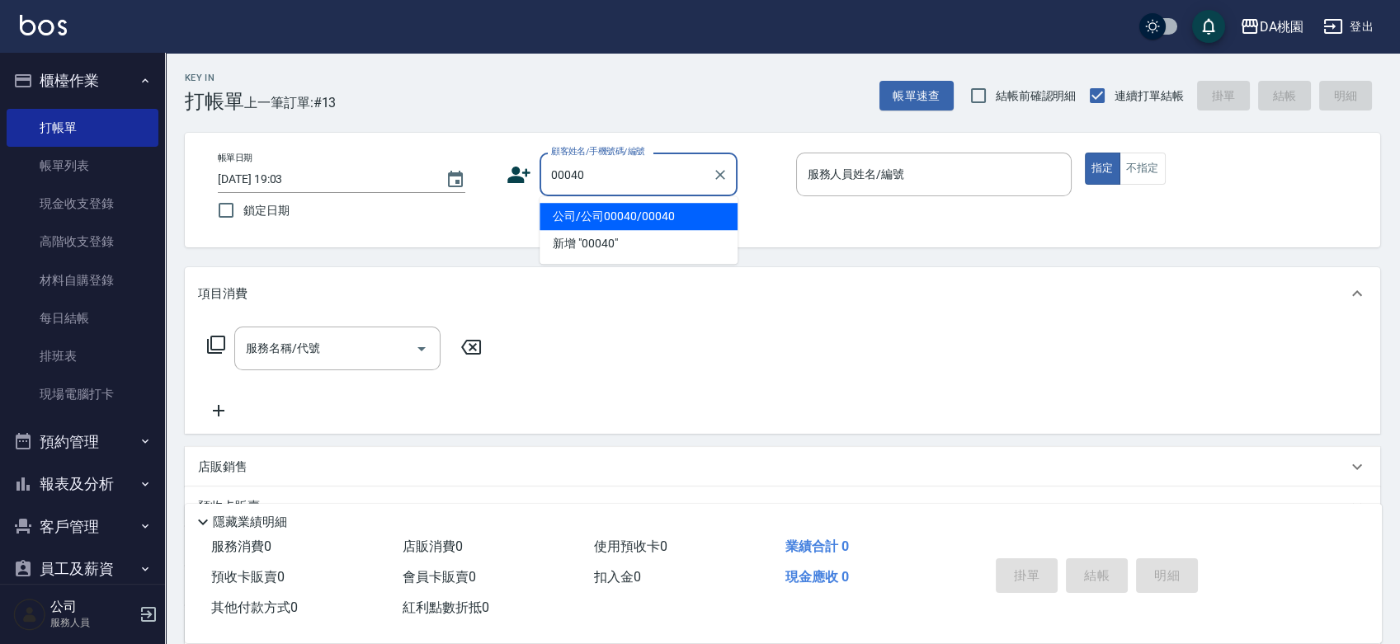
type input "公司/公司00040/00040"
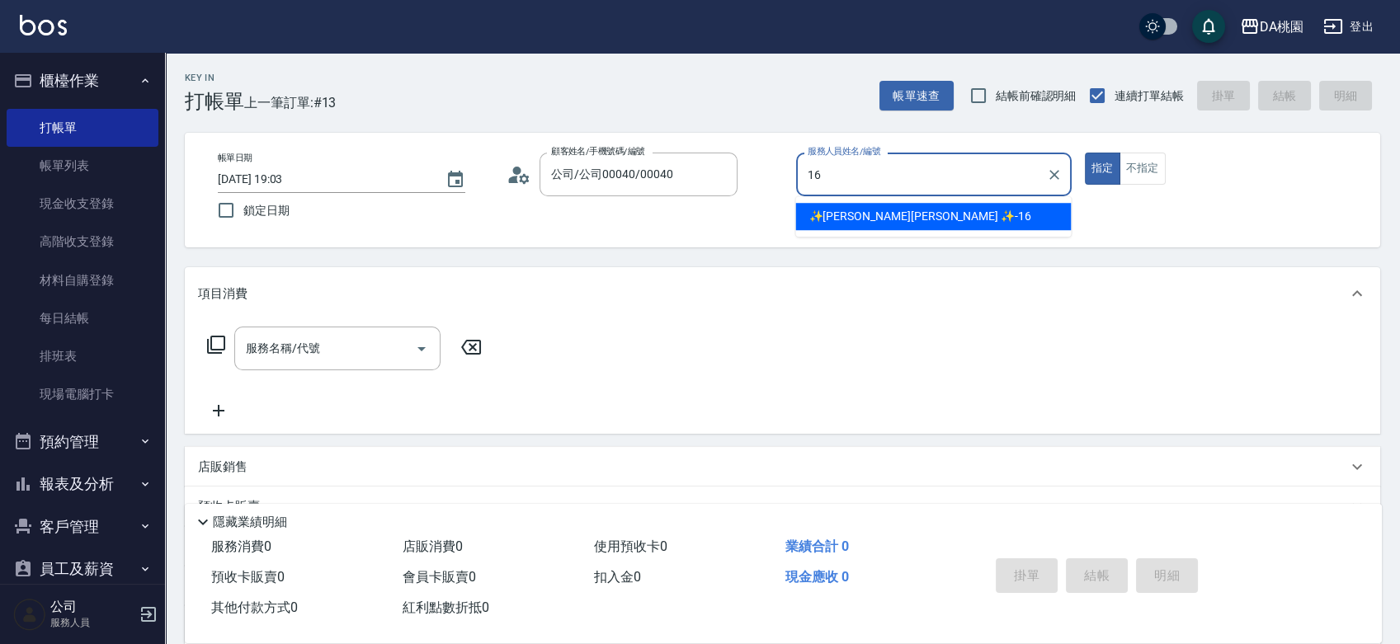
type input "✨[PERSON_NAME][PERSON_NAME] ✨-16"
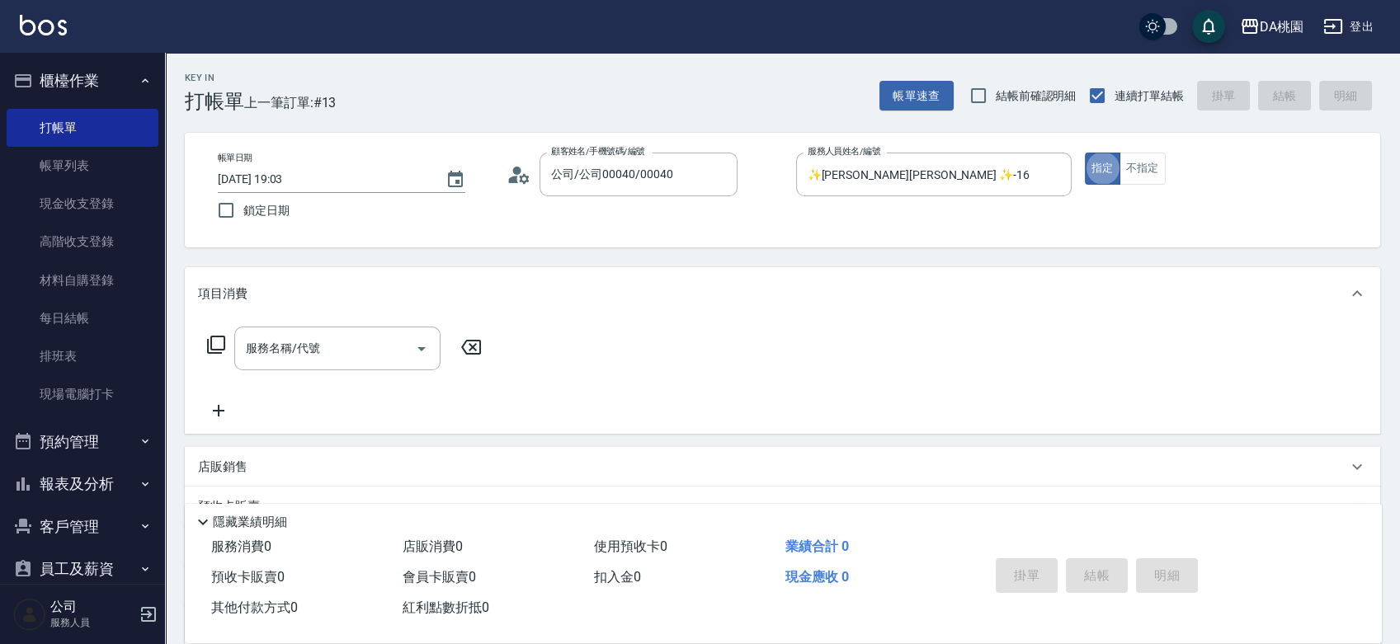
type button "true"
click at [216, 343] on icon at bounding box center [216, 345] width 20 height 20
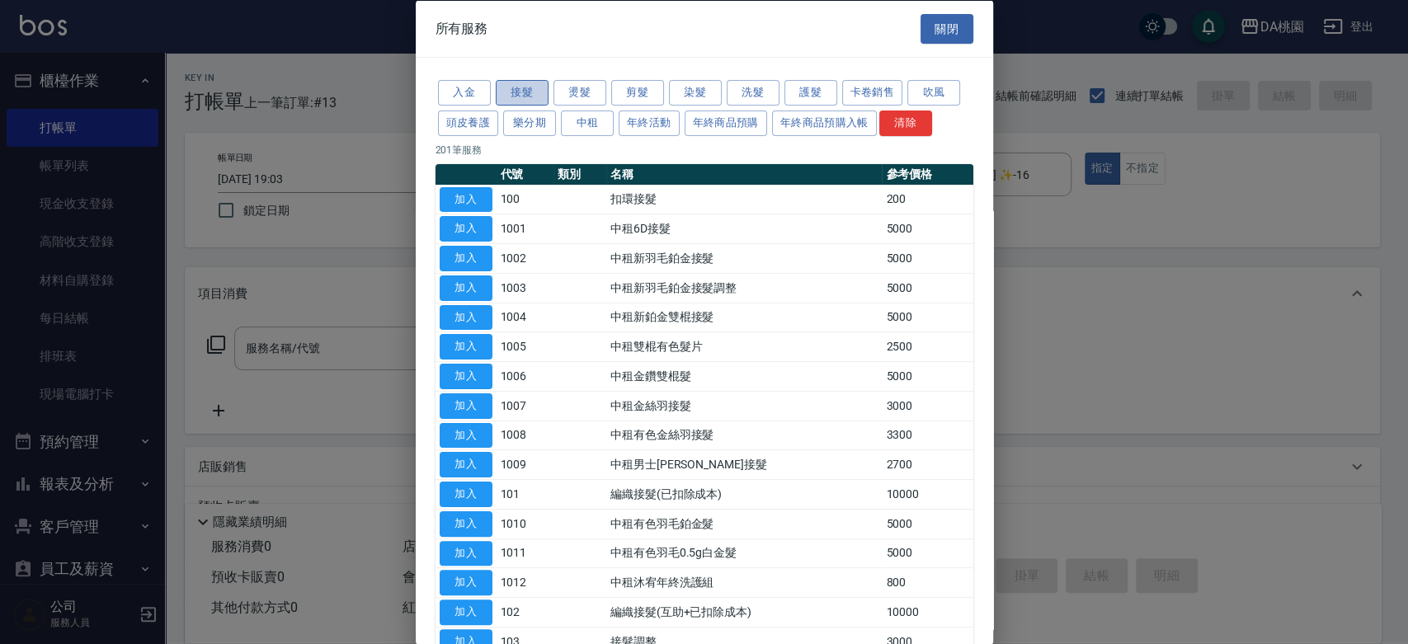
click at [536, 92] on button "接髮" at bounding box center [522, 93] width 53 height 26
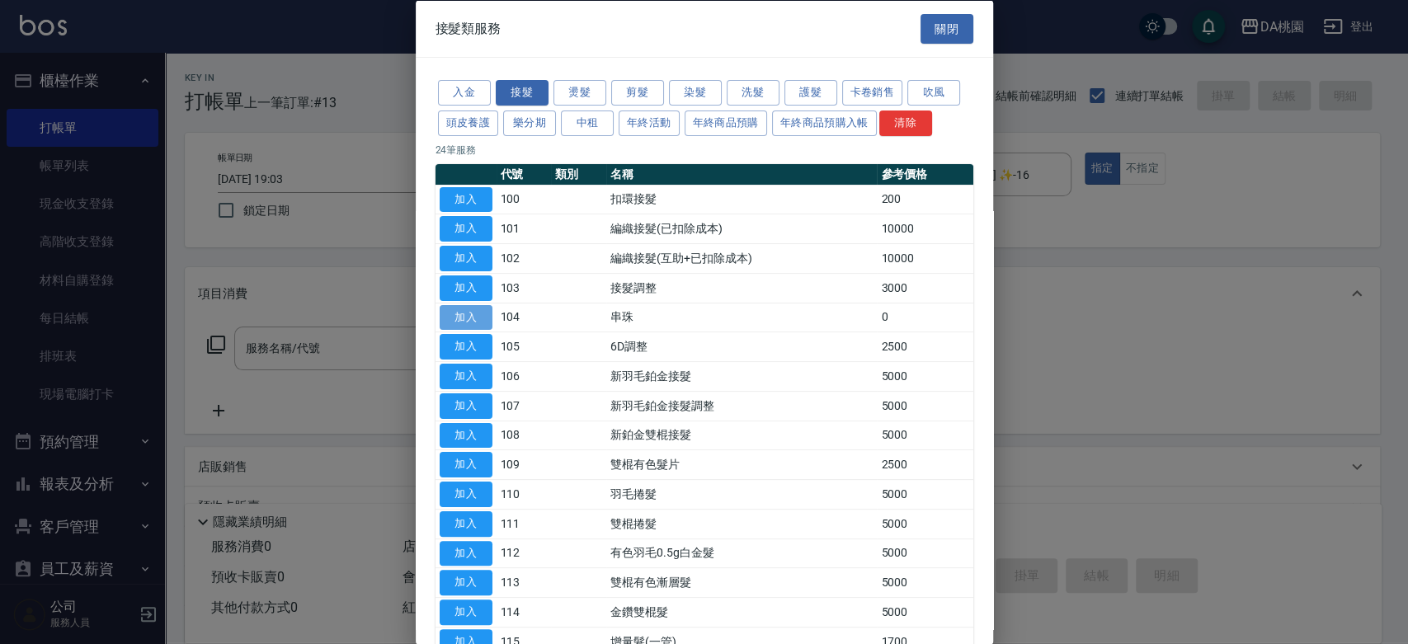
click at [480, 312] on button "加入" at bounding box center [466, 317] width 53 height 26
type input "串珠(104)"
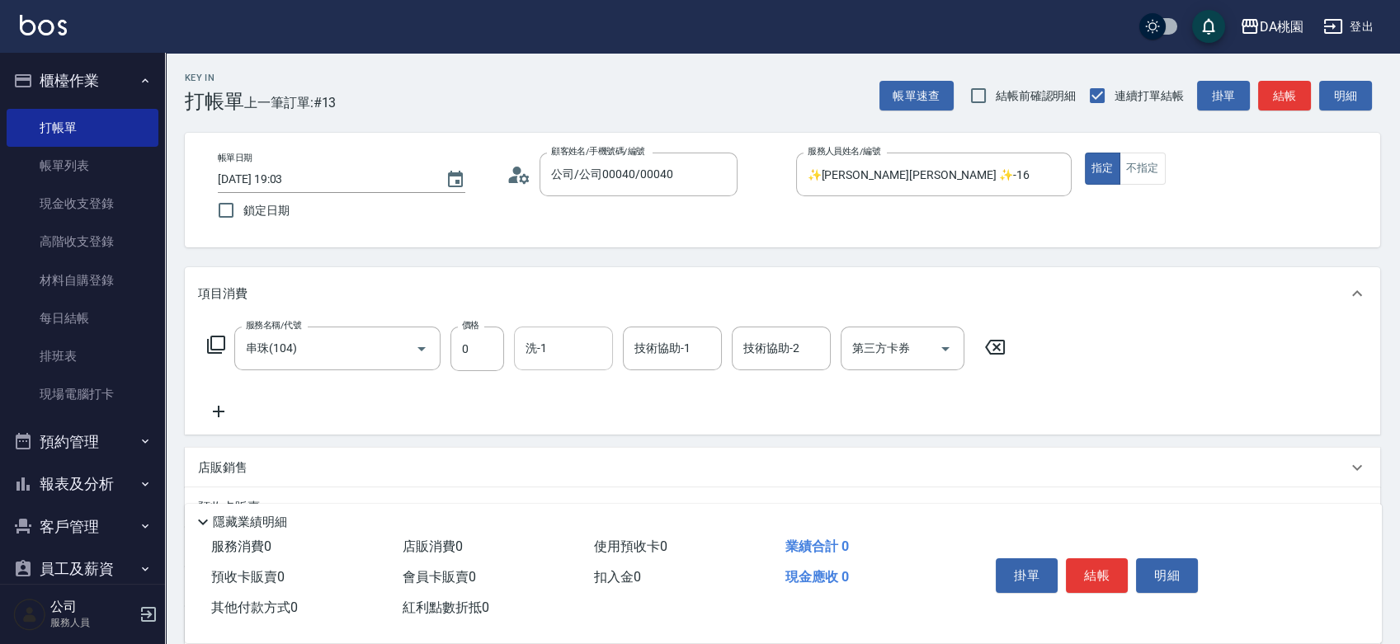
click at [546, 351] on input "洗-1" at bounding box center [563, 348] width 84 height 29
type input "琳達-5"
click at [218, 343] on icon at bounding box center [216, 345] width 20 height 20
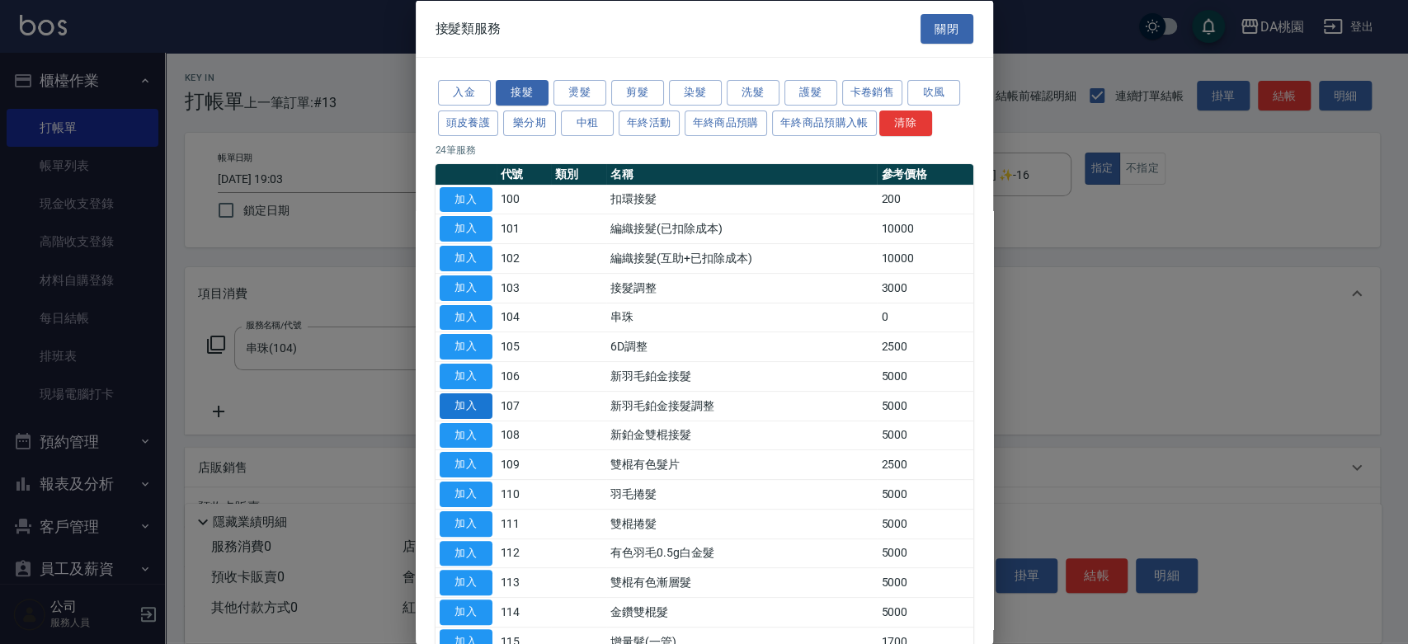
click at [476, 402] on button "加入" at bounding box center [466, 406] width 53 height 26
type input "500"
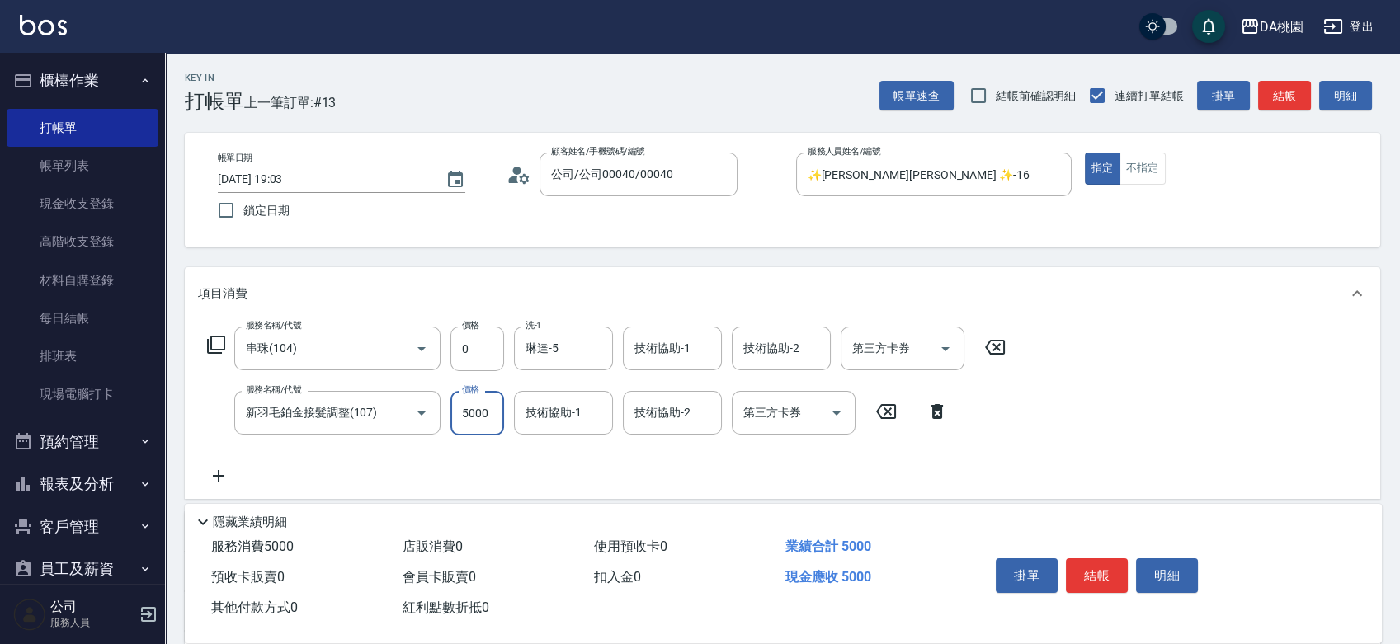
click at [476, 402] on input "5000" at bounding box center [477, 413] width 54 height 45
type input "1"
type input "0"
type input "150"
type input "10"
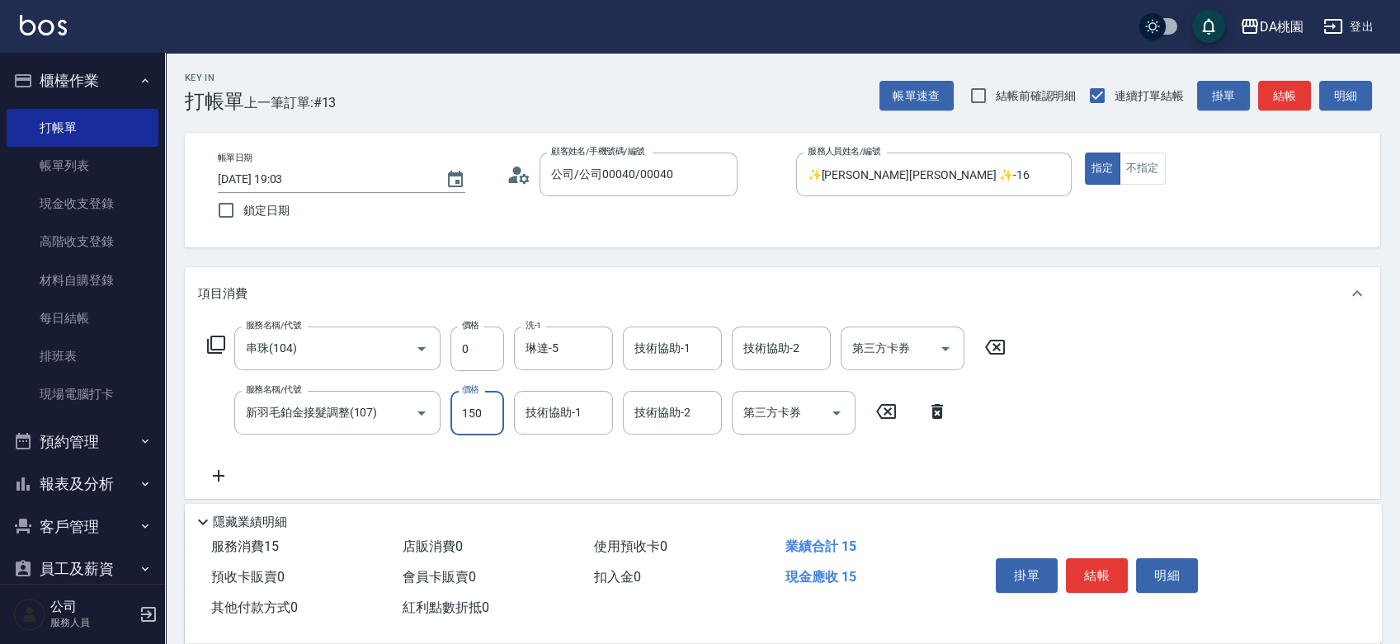
type input "1500"
type input "150"
type input "1500"
click at [1092, 564] on button "結帳" at bounding box center [1097, 575] width 62 height 35
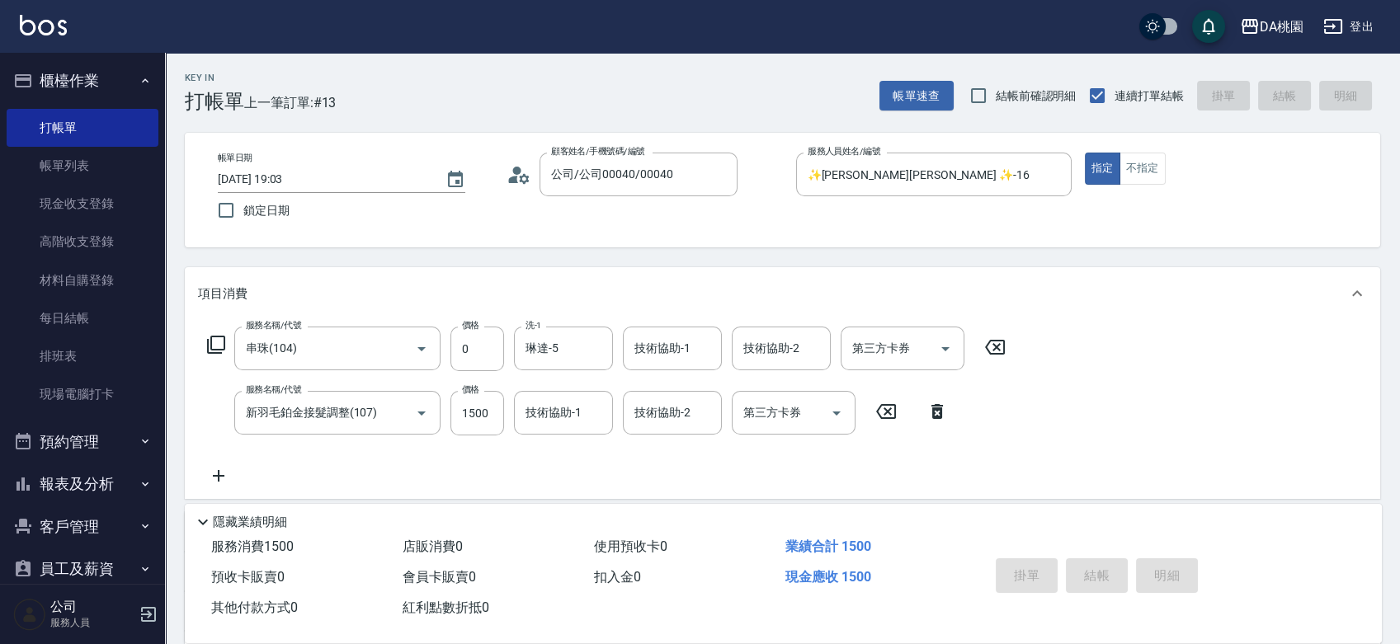
type input "2025/10/14 19:04"
type input "0"
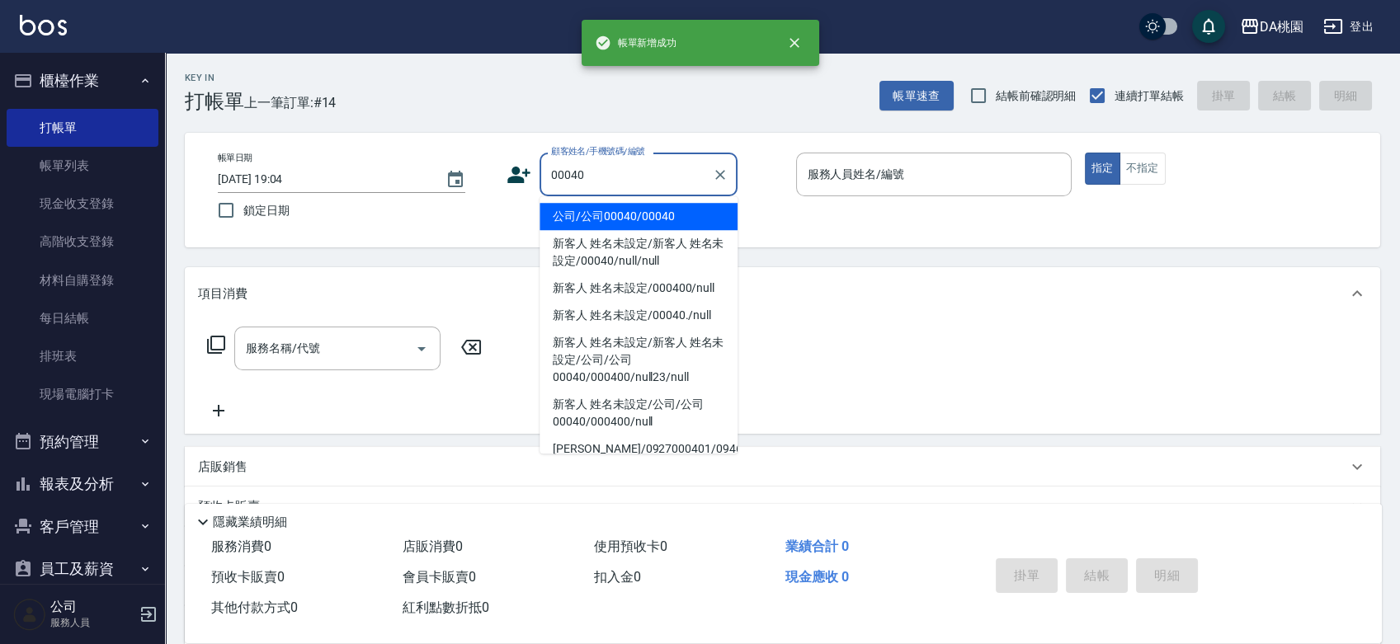
type input "公司/公司00040/00040"
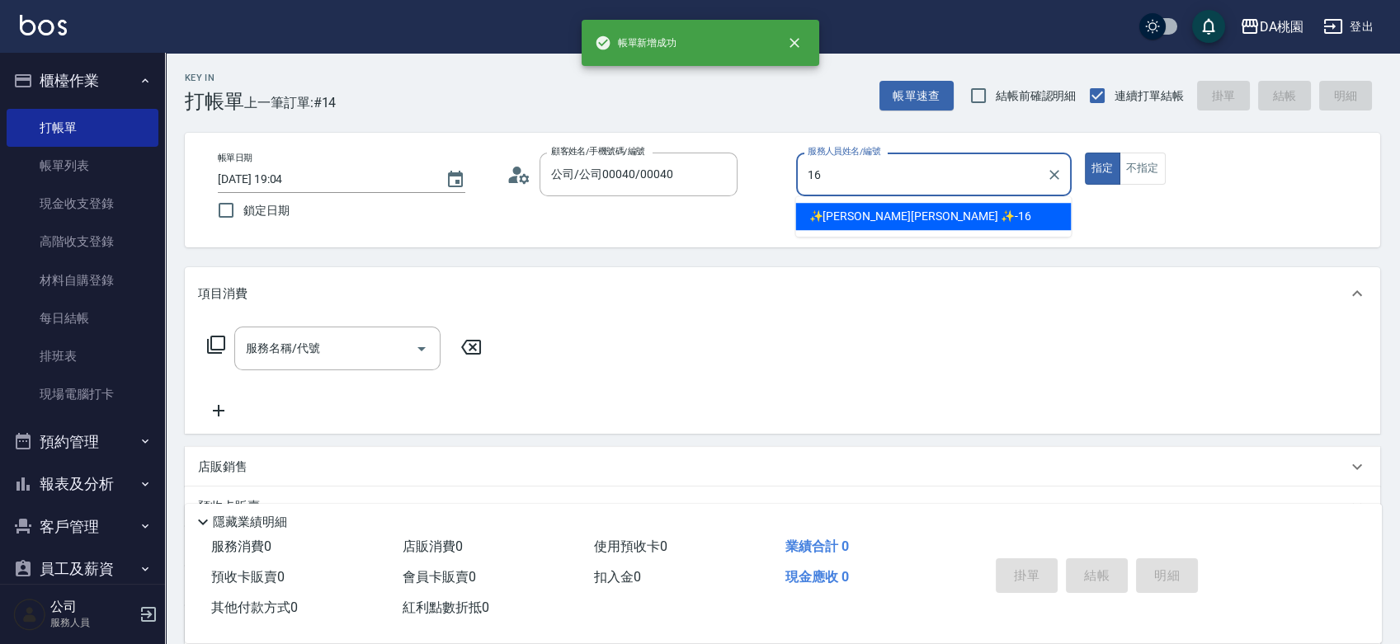
type input "✨[PERSON_NAME][PERSON_NAME] ✨-16"
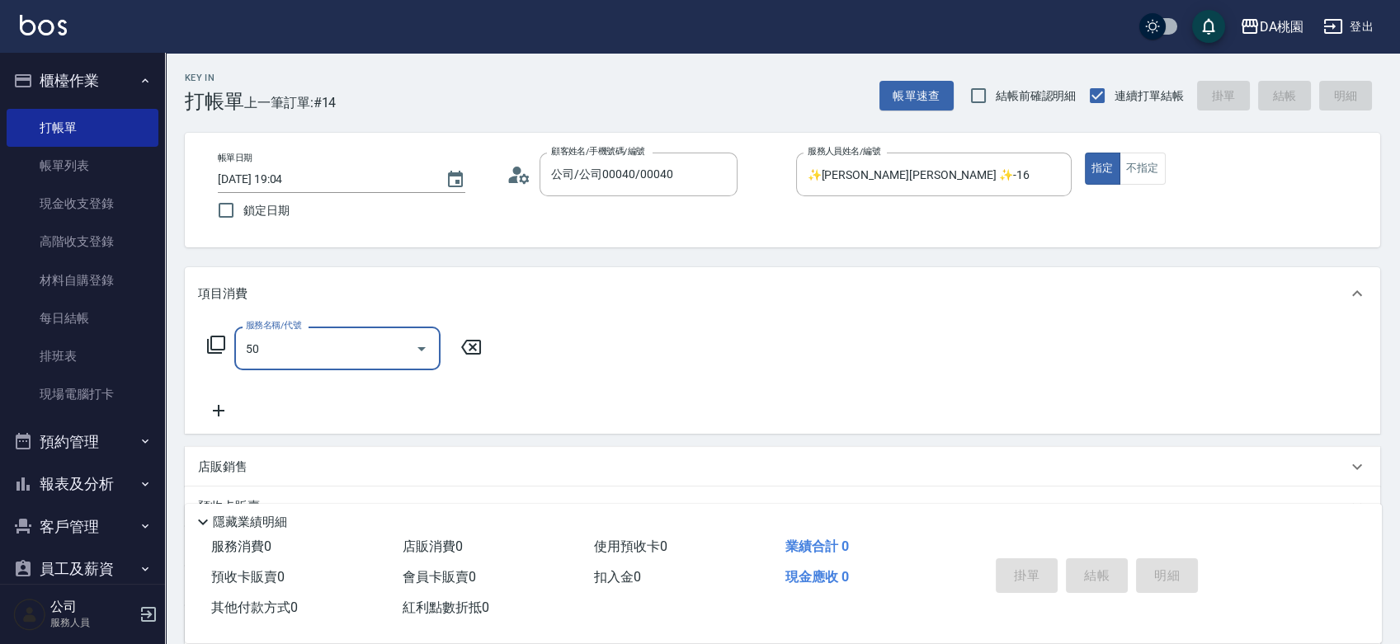
type input "501"
type input "20"
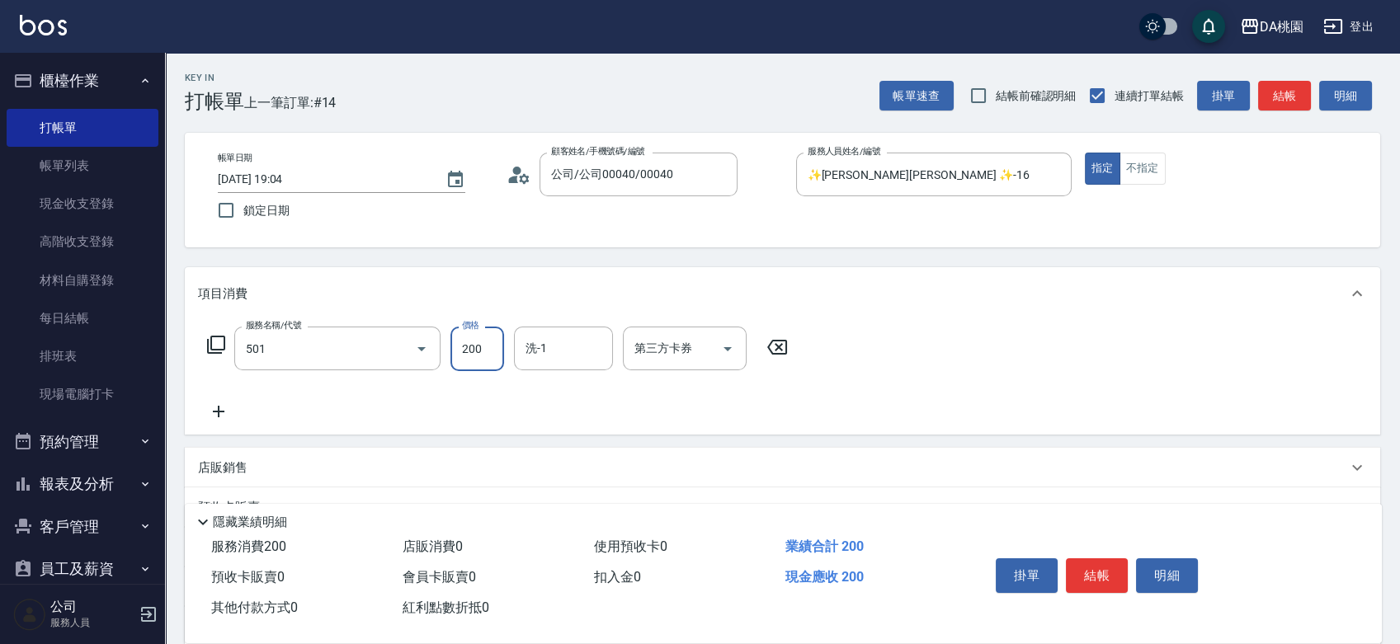
type input "洗髮(互助)(501)"
type input "2"
type input "0"
type input "25"
type input "20"
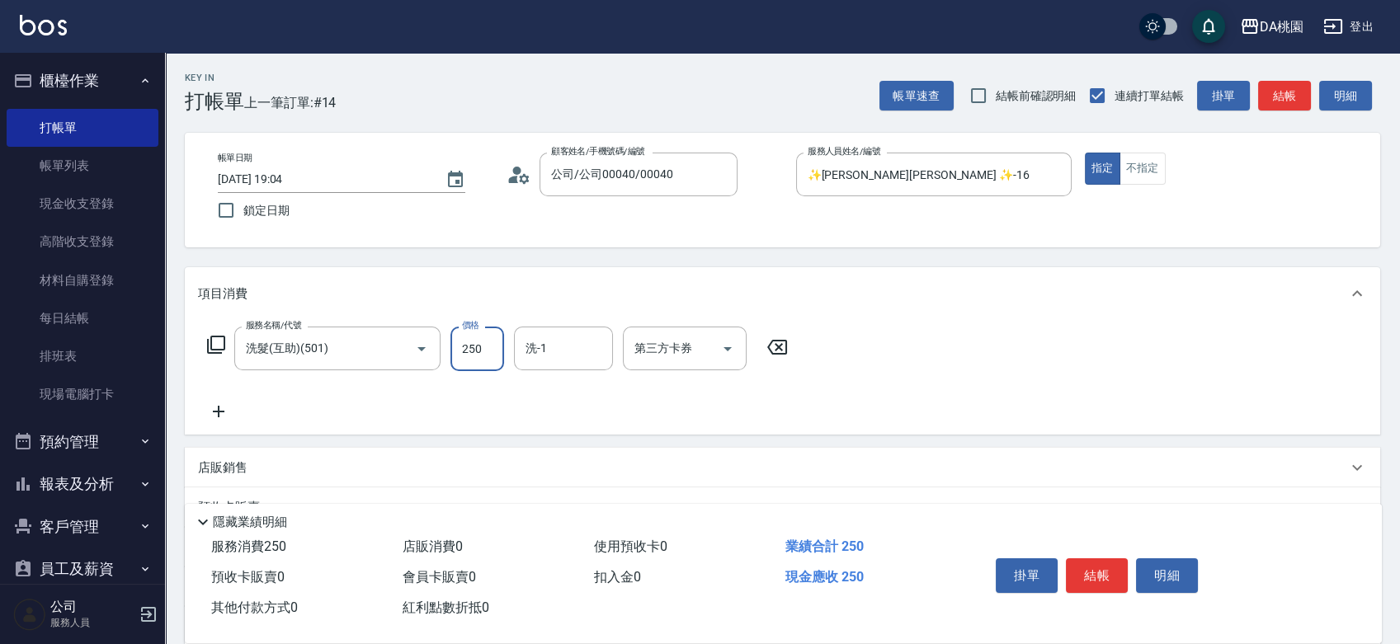
type input "250"
type input "cherry-25"
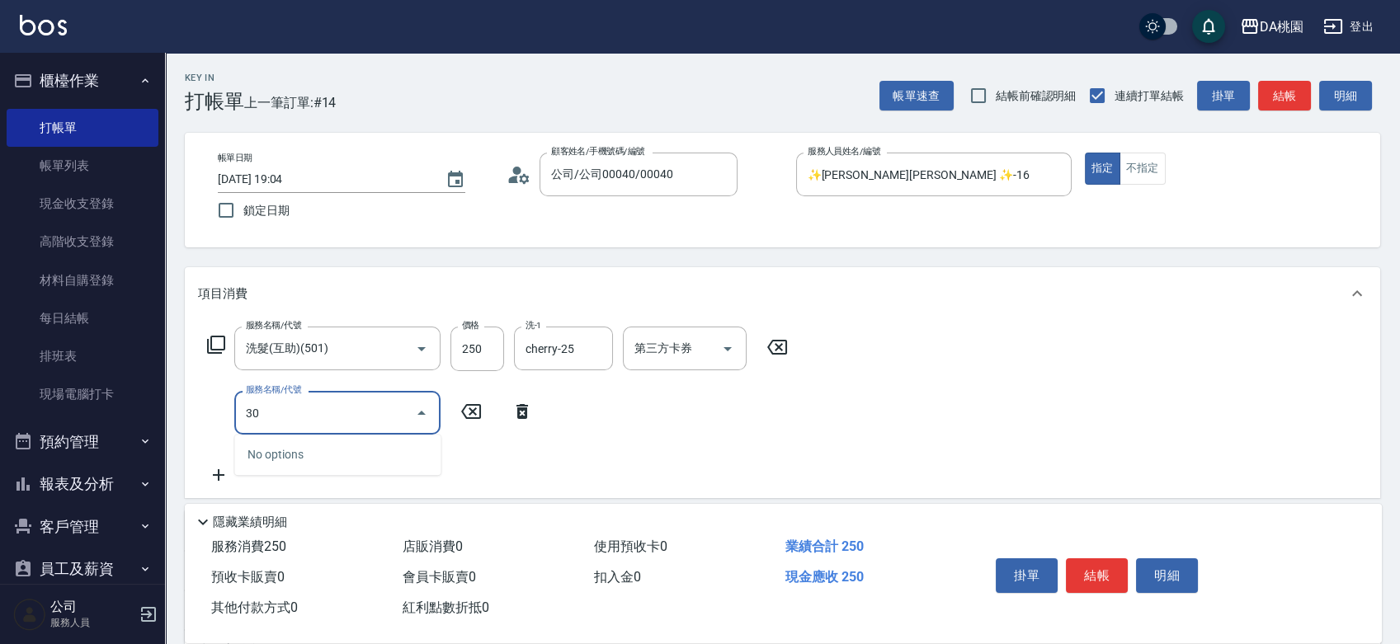
type input "303"
type input "50"
type input "A級剪髮(303)"
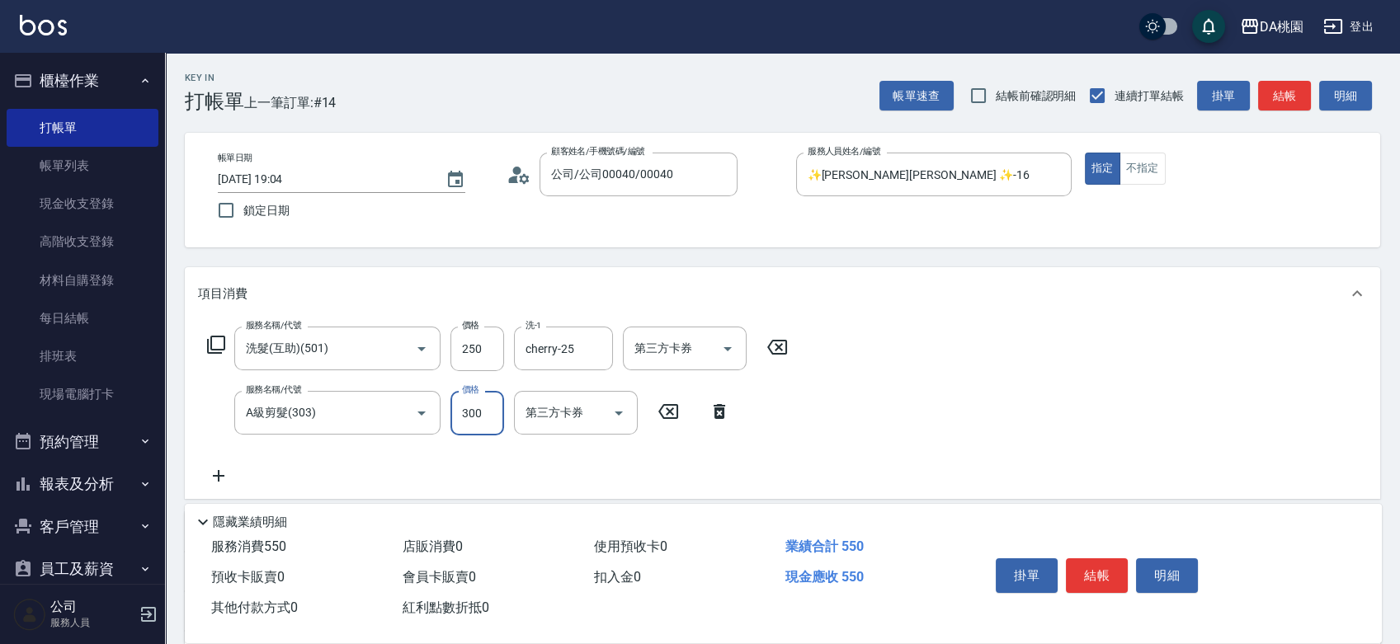
type input "5"
type input "20"
type input "50"
type input "30"
type input "500"
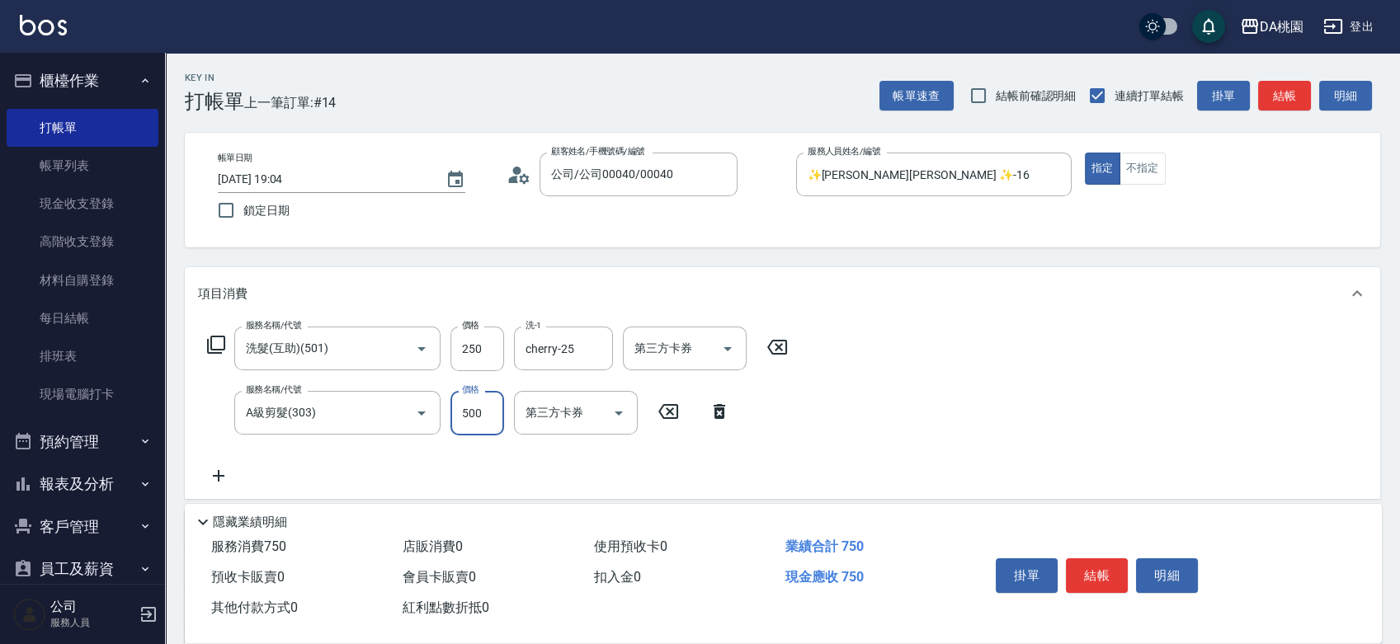
type input "70"
type input "500"
click at [1082, 569] on button "結帳" at bounding box center [1097, 575] width 62 height 35
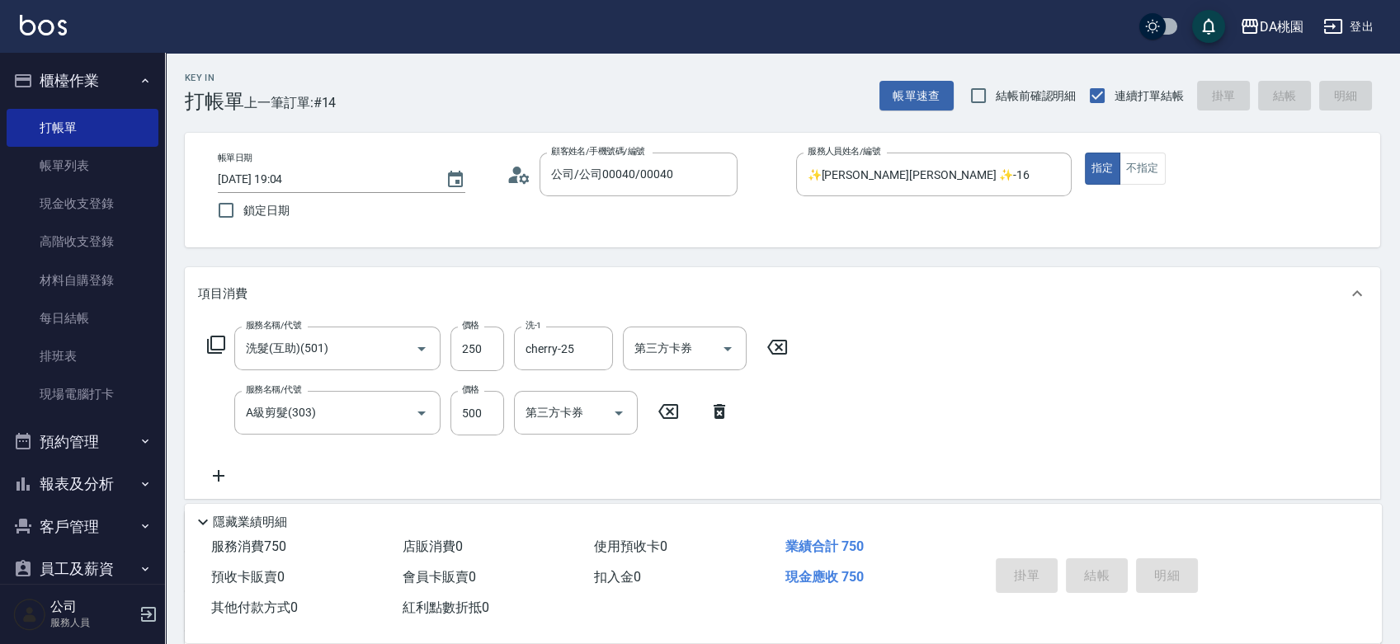
type input "0"
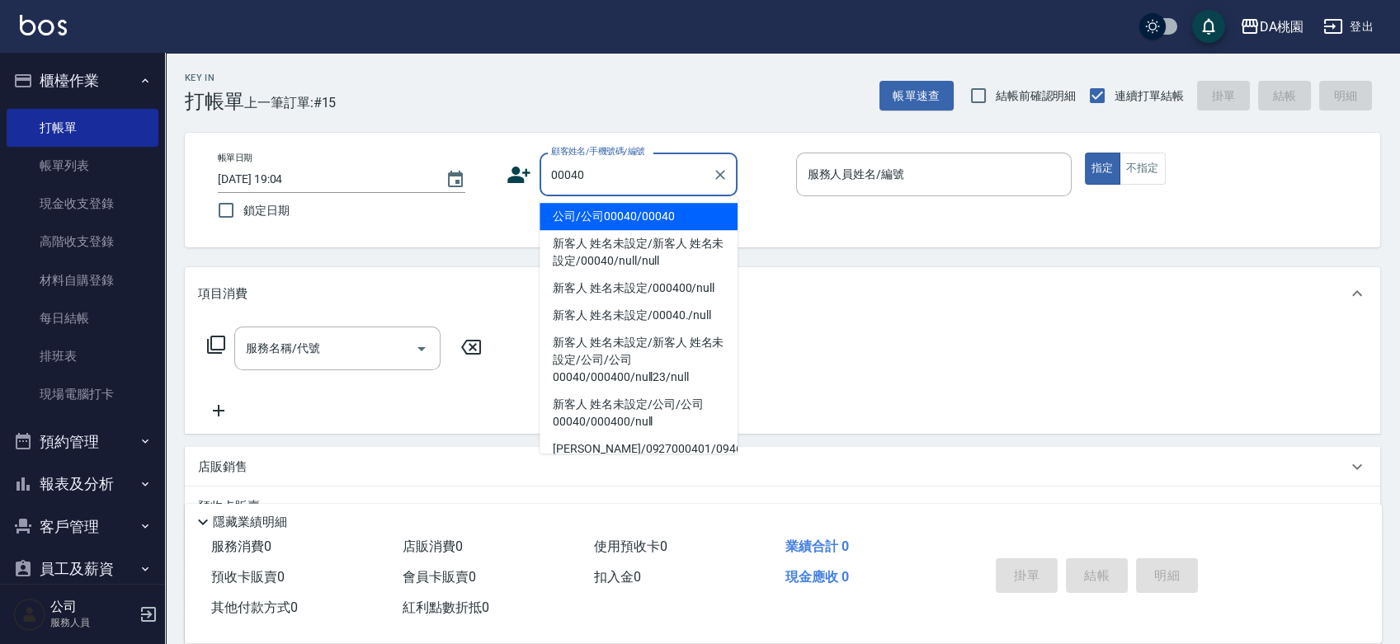
type input "公司/公司00040/00040"
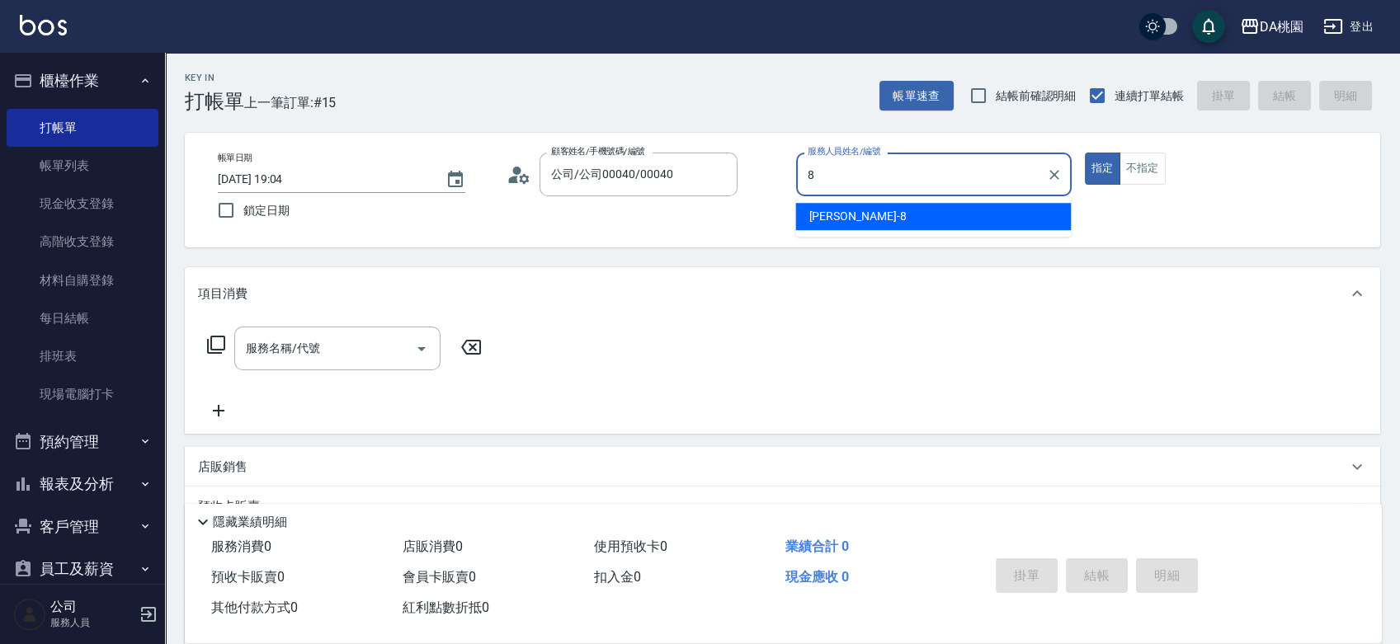
type input "桑妮-8"
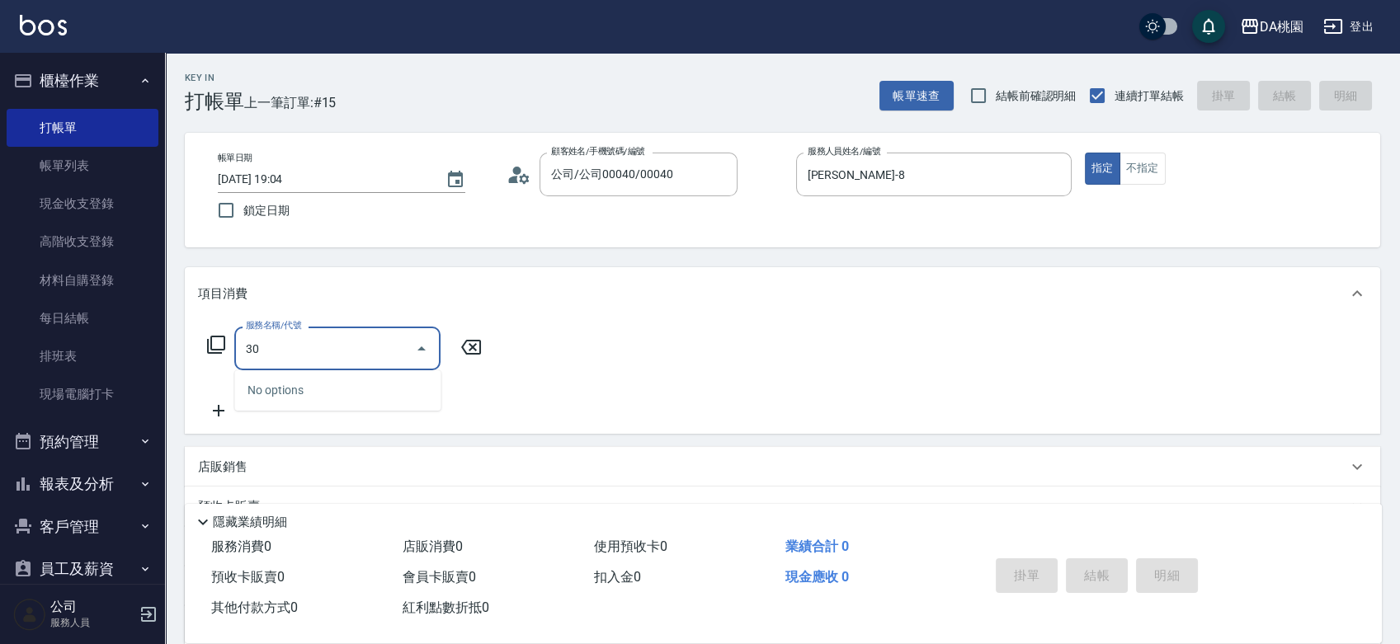
type input "303"
type input "30"
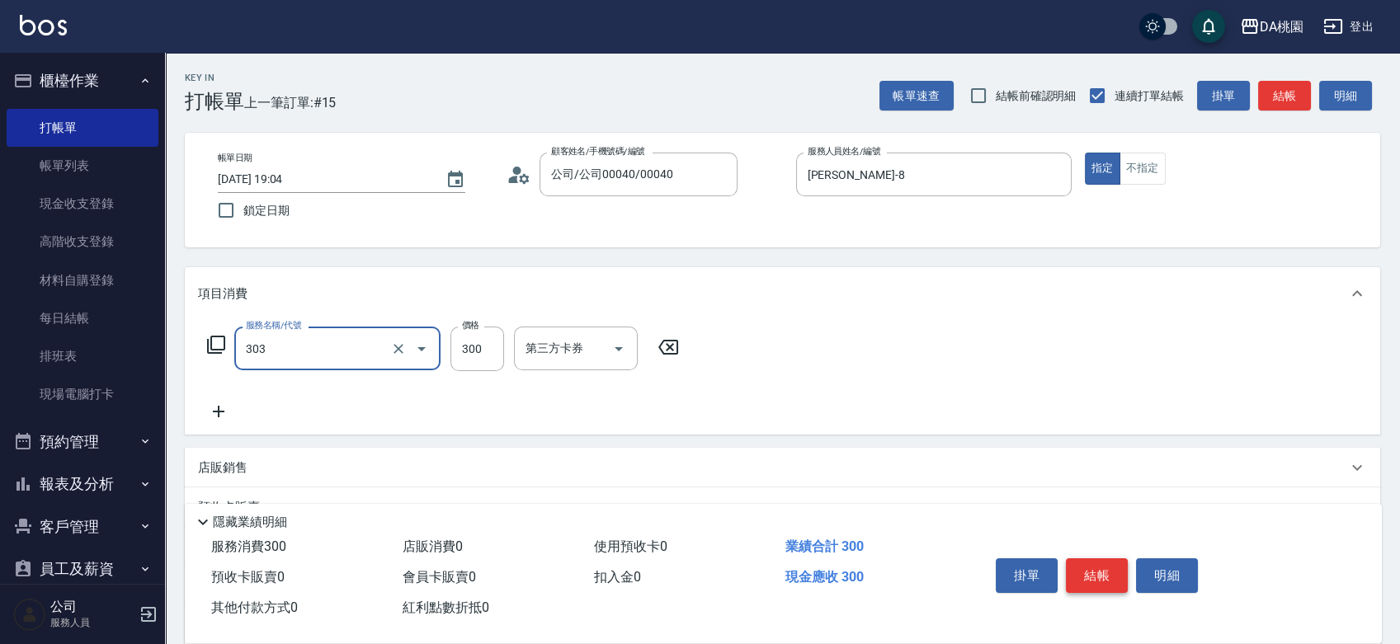
type input "A級剪髮(303)"
type input "0"
type input "350"
type input "30"
type input "350"
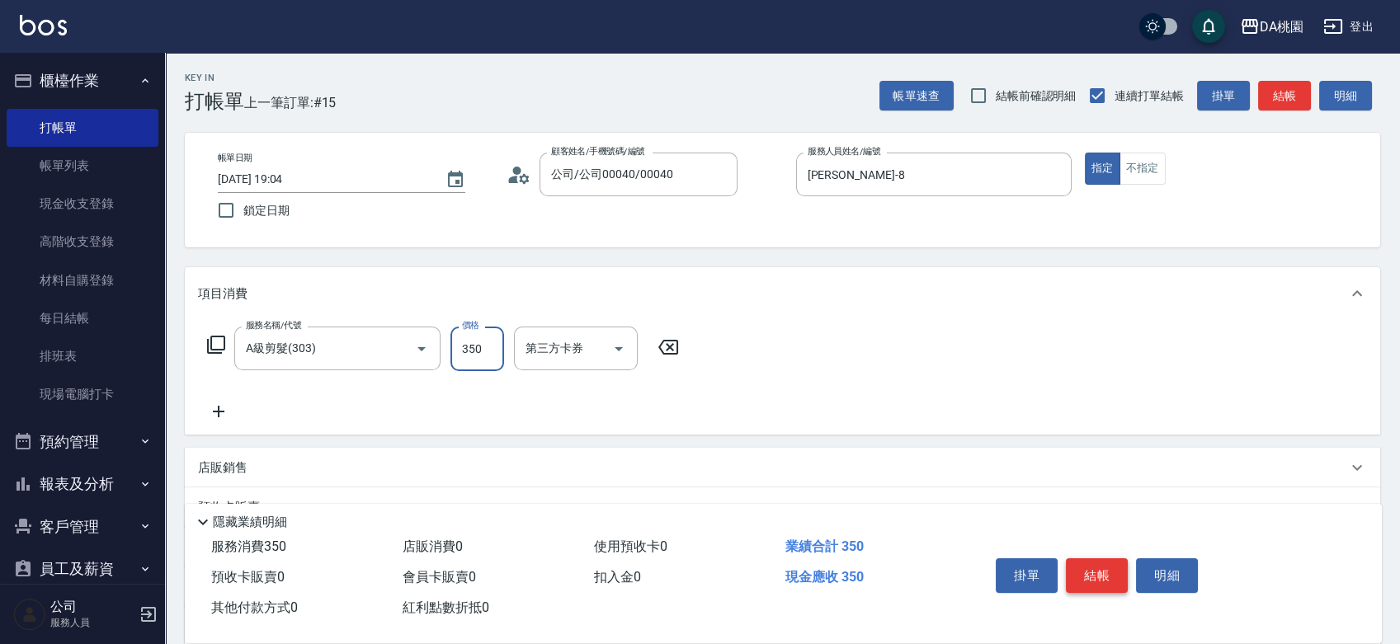
click at [1082, 569] on button "結帳" at bounding box center [1097, 575] width 62 height 35
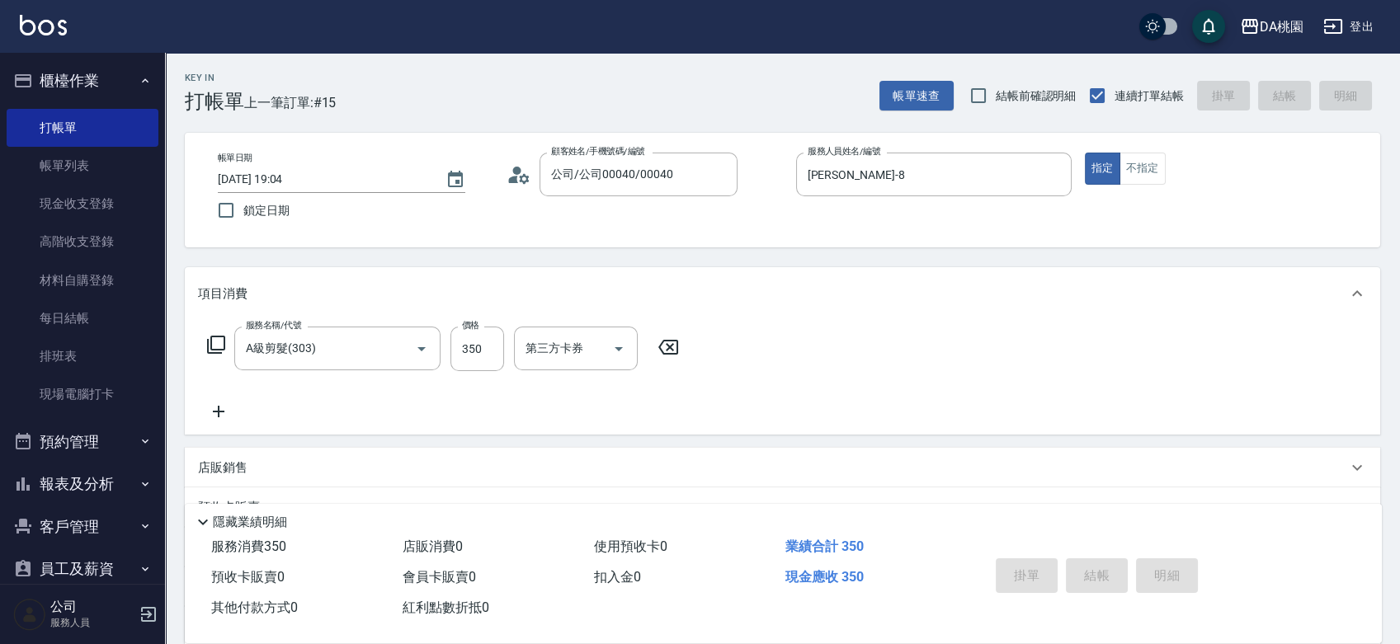
type input "0"
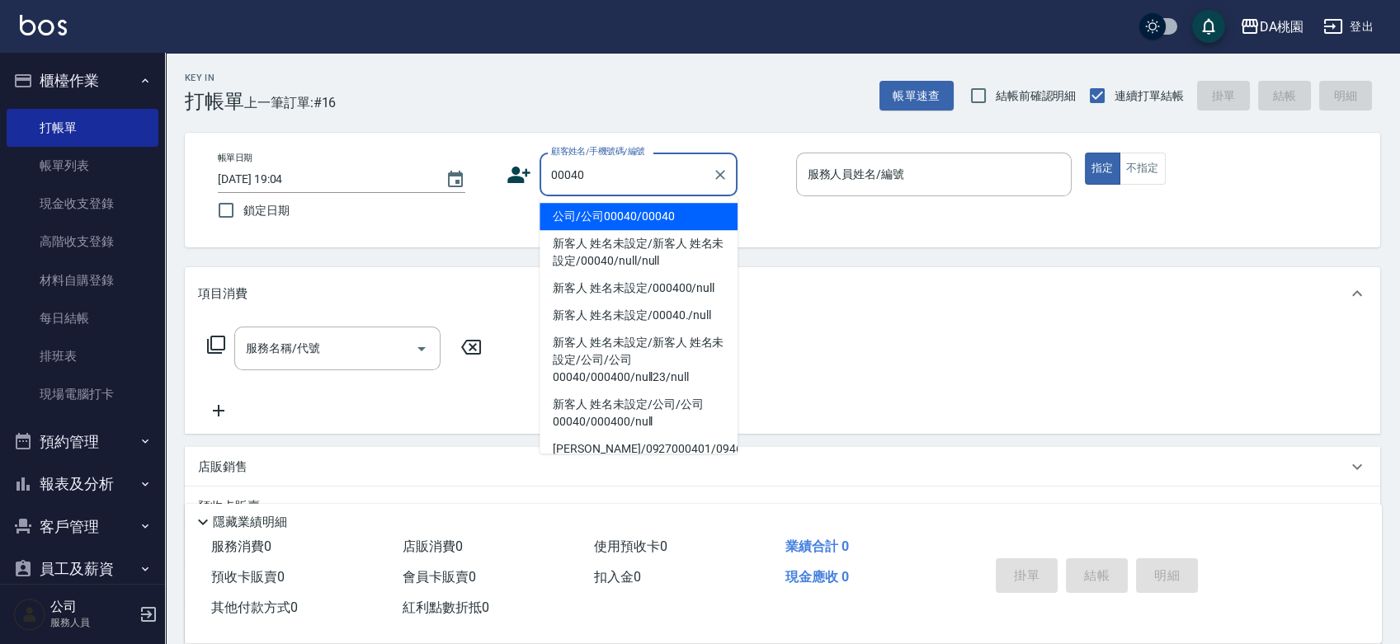
type input "公司/公司00040/00040"
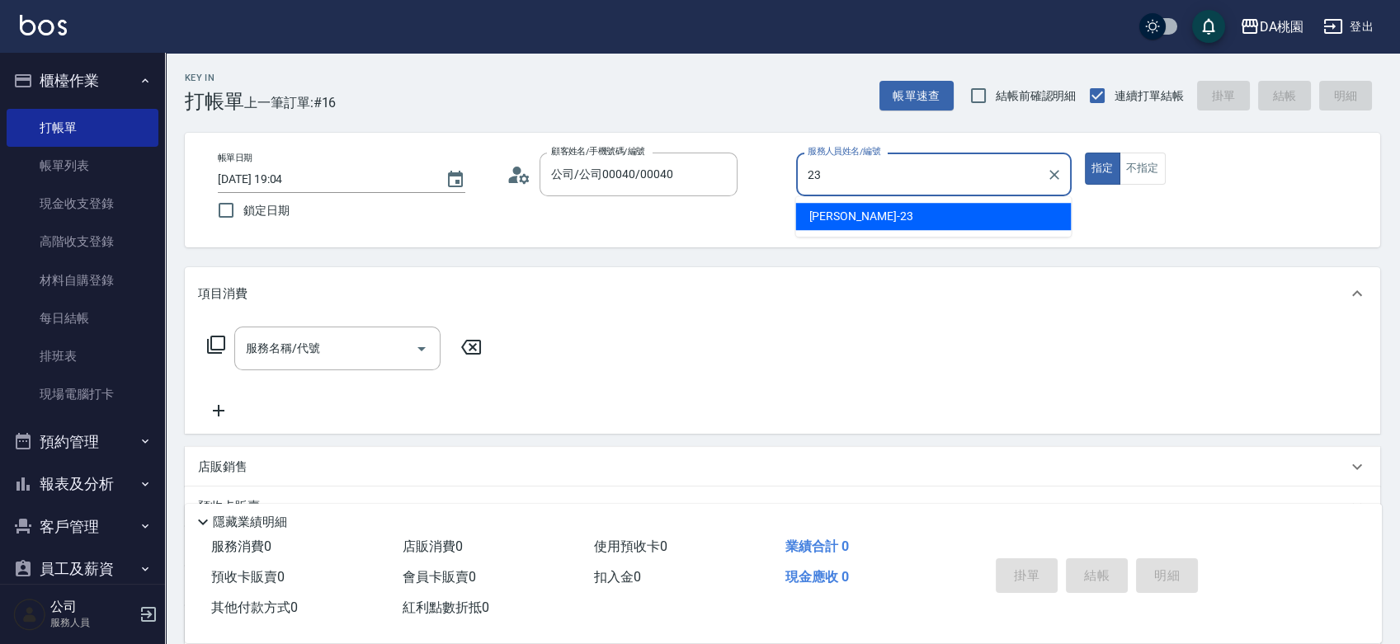
type input "亞瑟 -23"
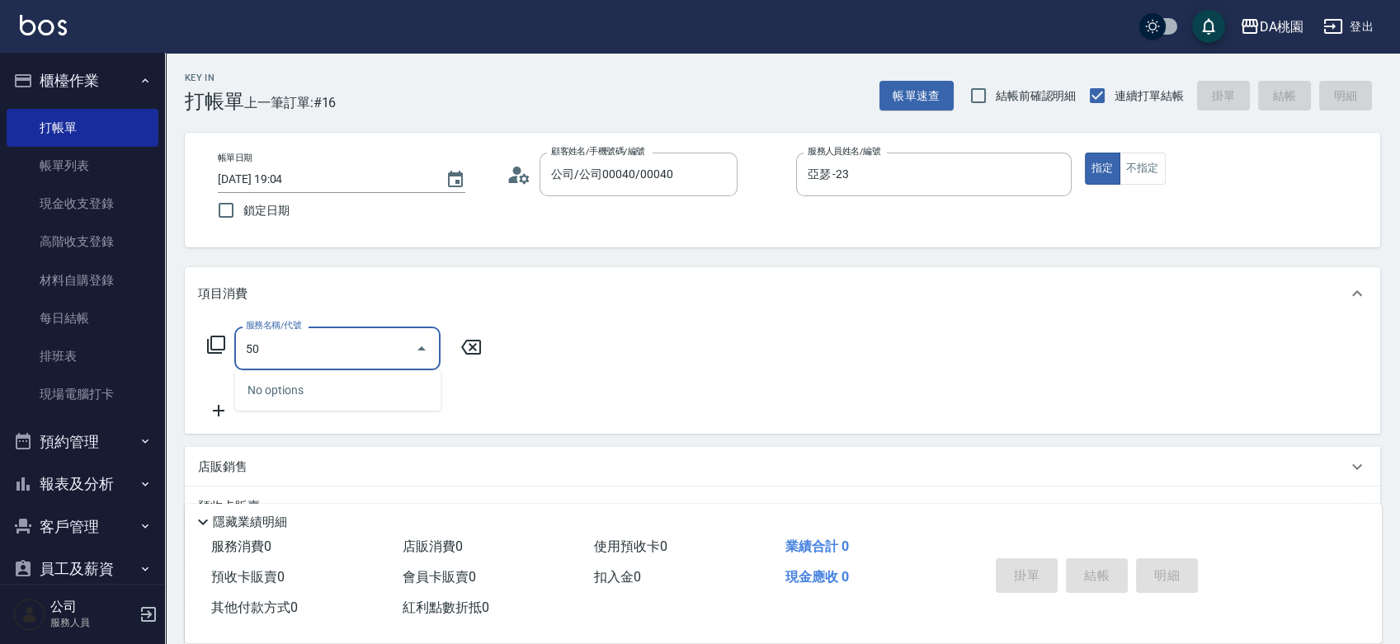
type input "500"
type input "20"
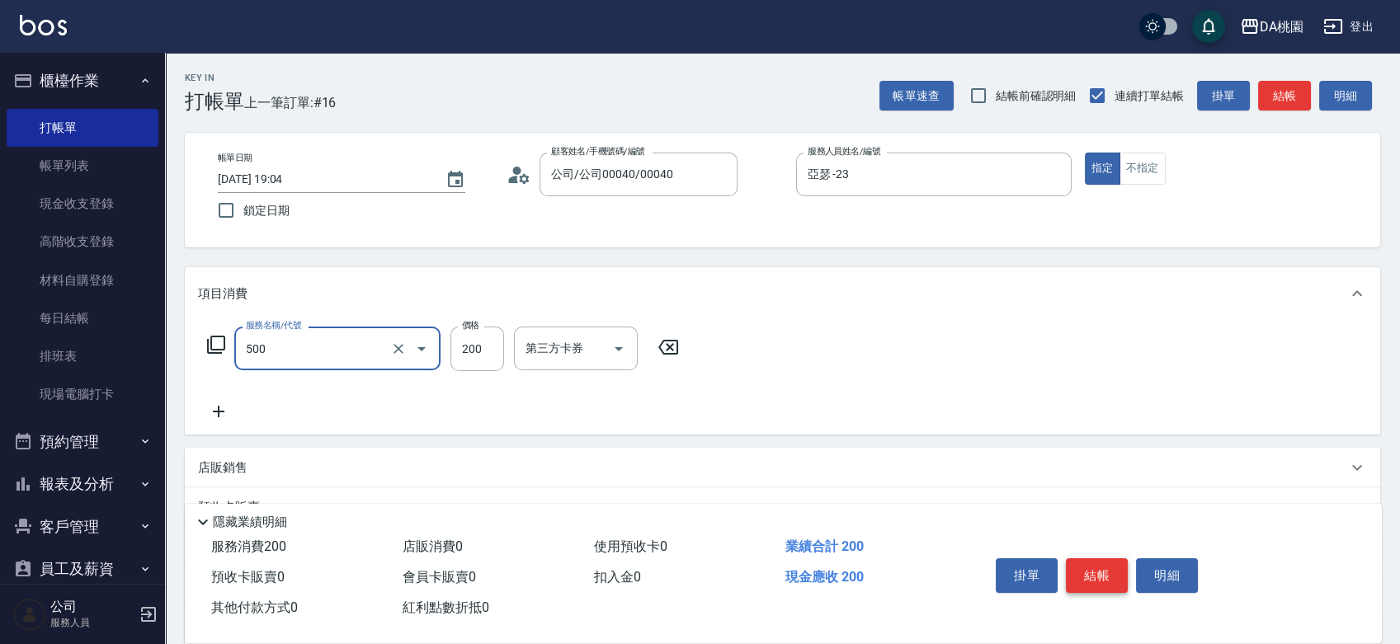
type input "洗髮(500)"
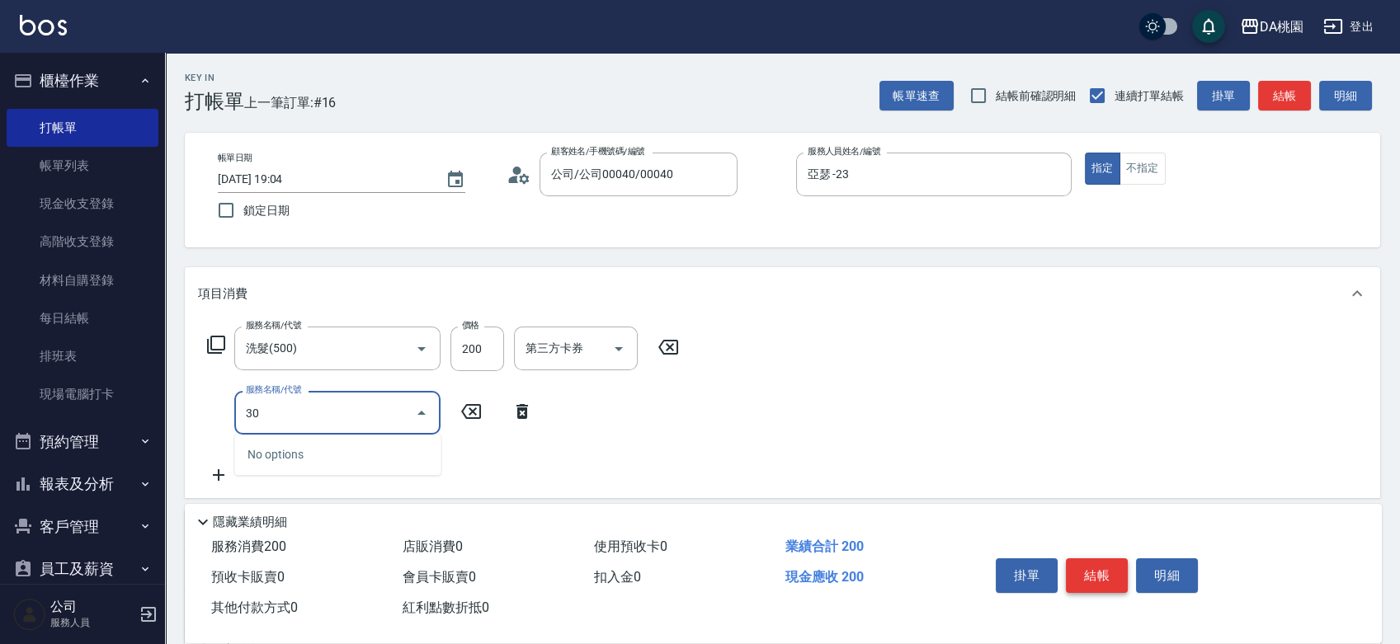
type input "303"
type input "50"
type input "A級剪髮(303)"
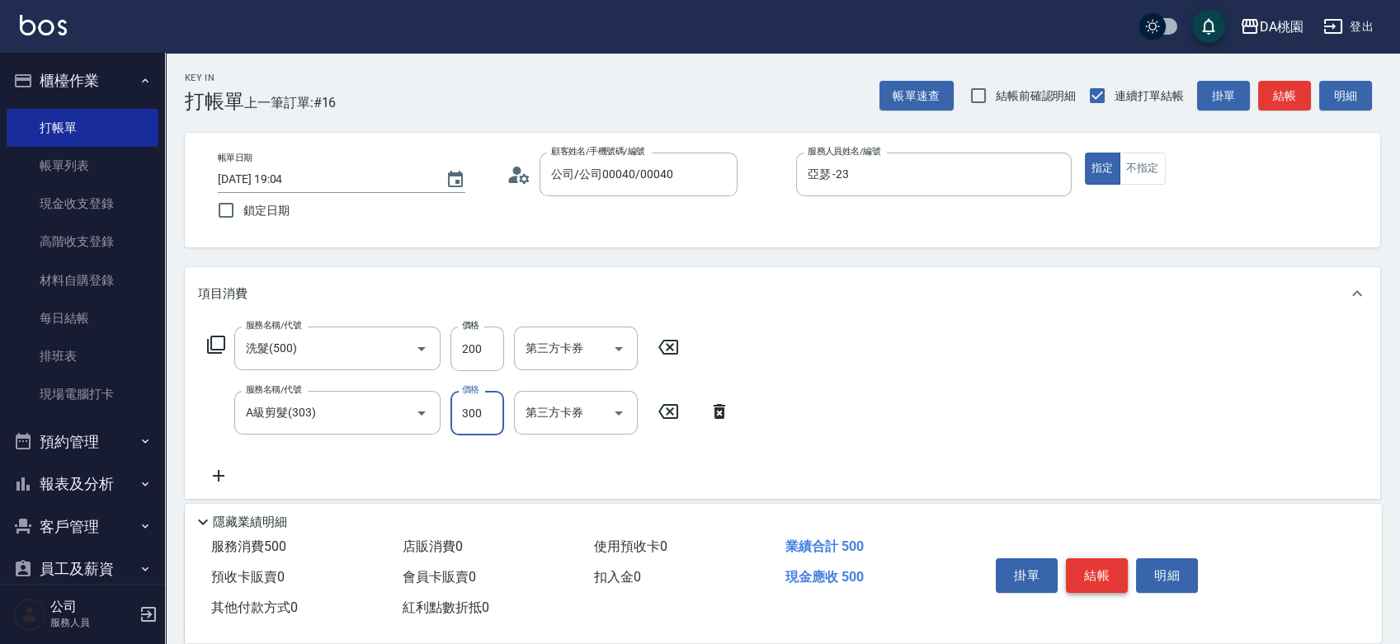
type input "5"
type input "20"
type input "500"
type input "70"
type input "500"
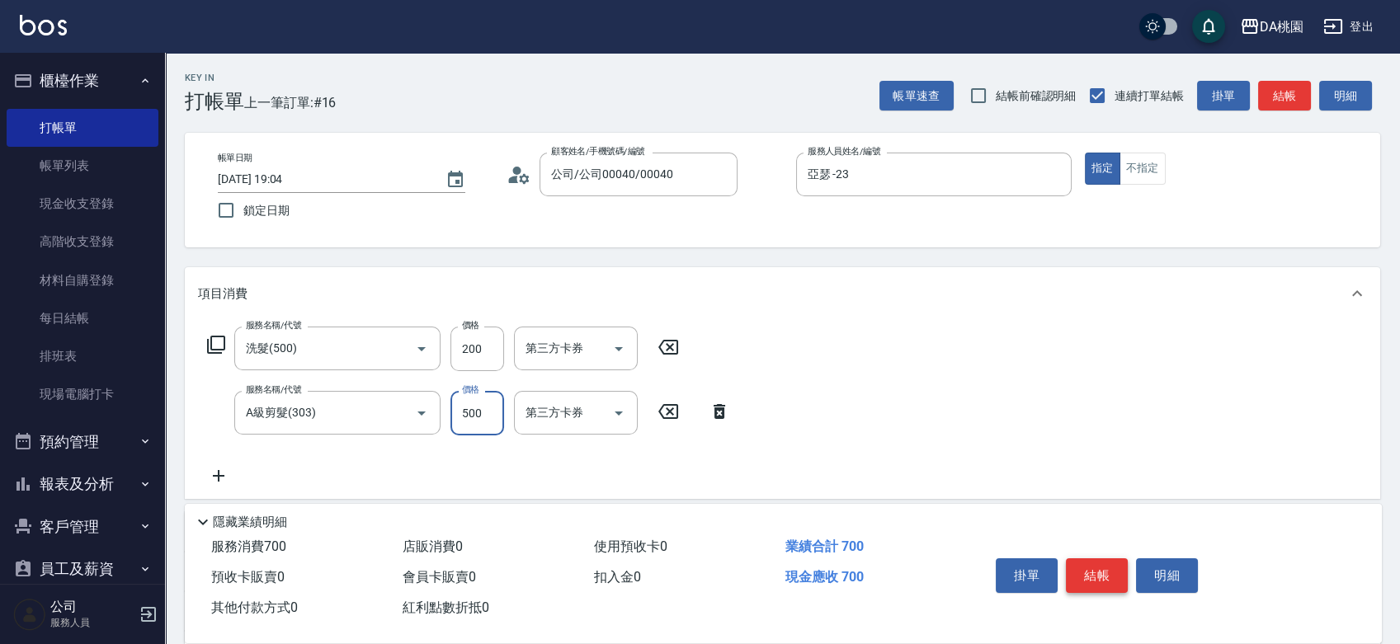
click at [1082, 569] on button "結帳" at bounding box center [1097, 575] width 62 height 35
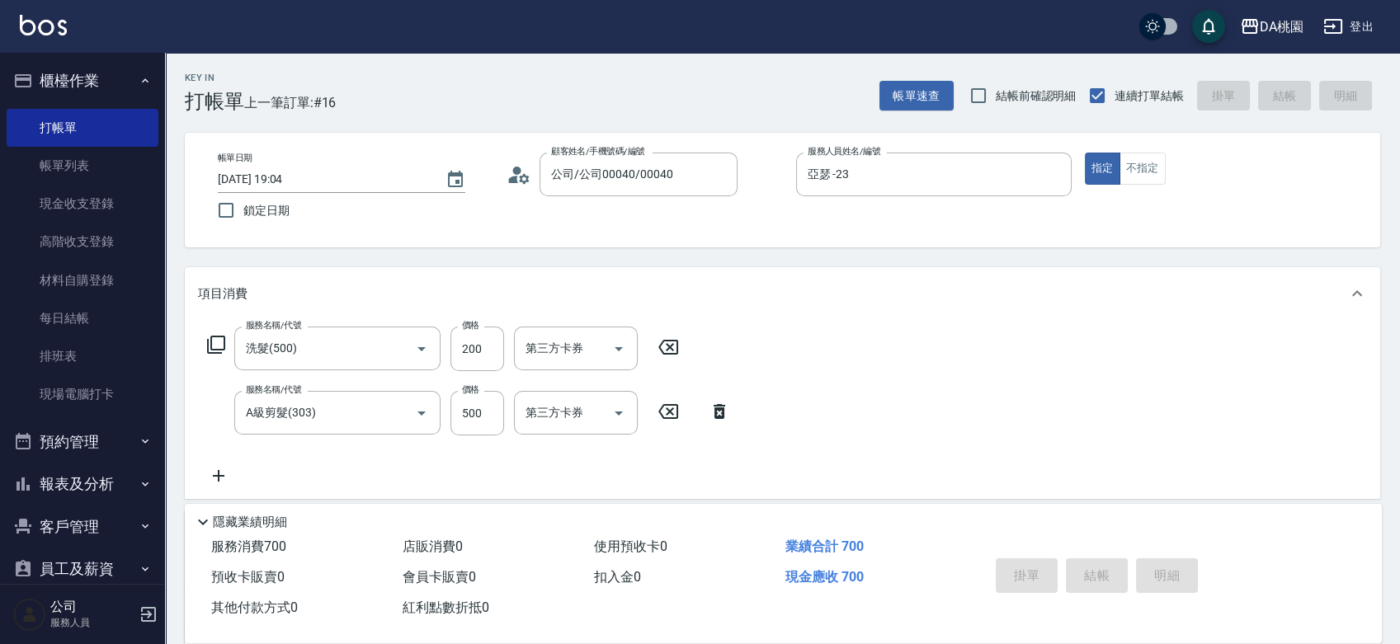
type input "2025/10/14 19:05"
type input "0"
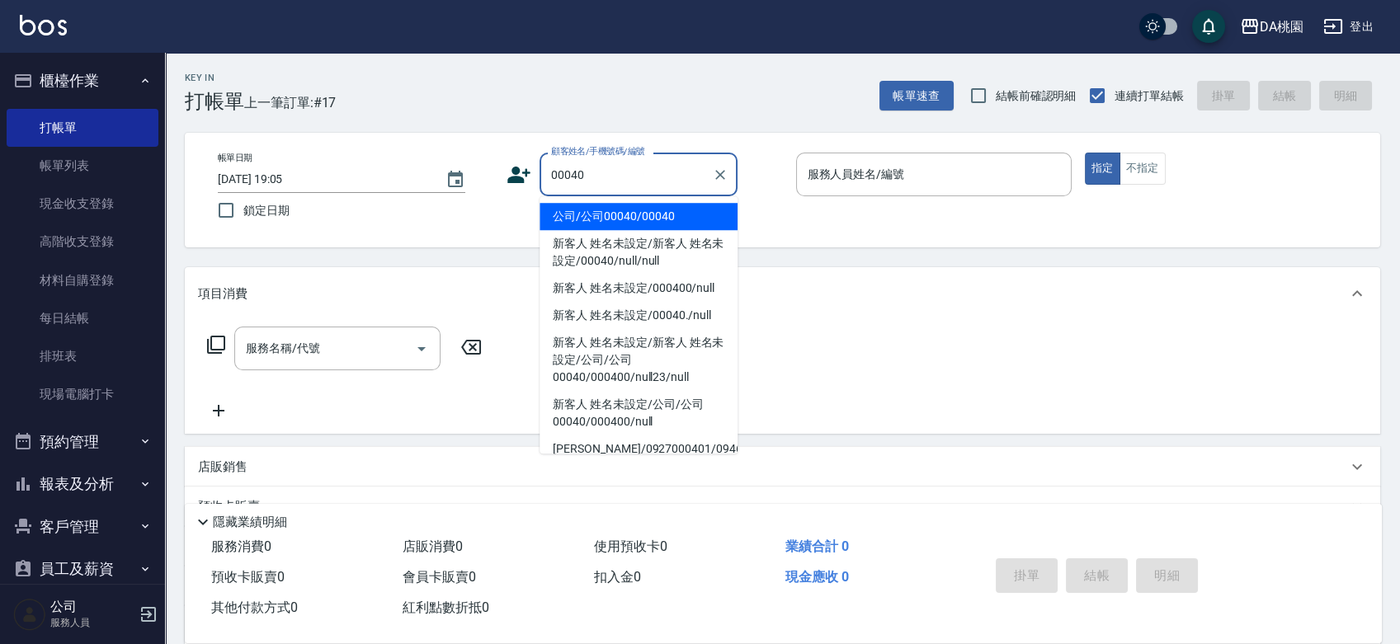
type input "公司/公司00040/00040"
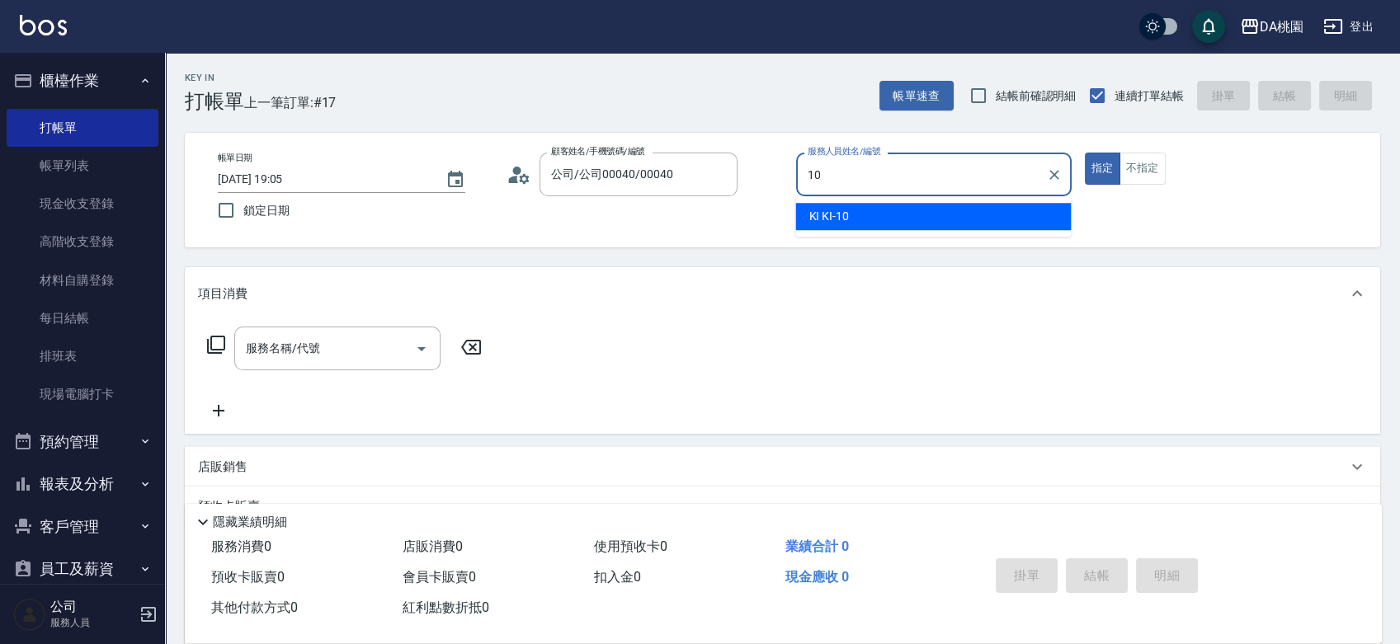
type input "KI KI -10"
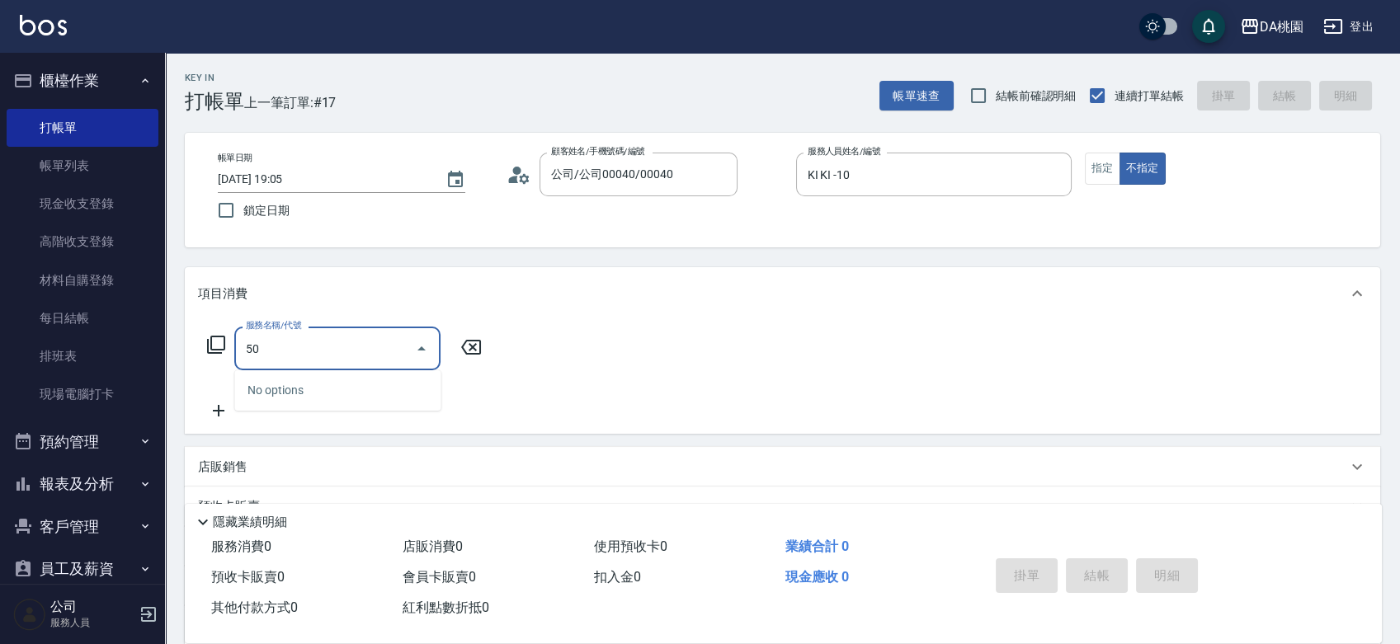
type input "500"
type input "20"
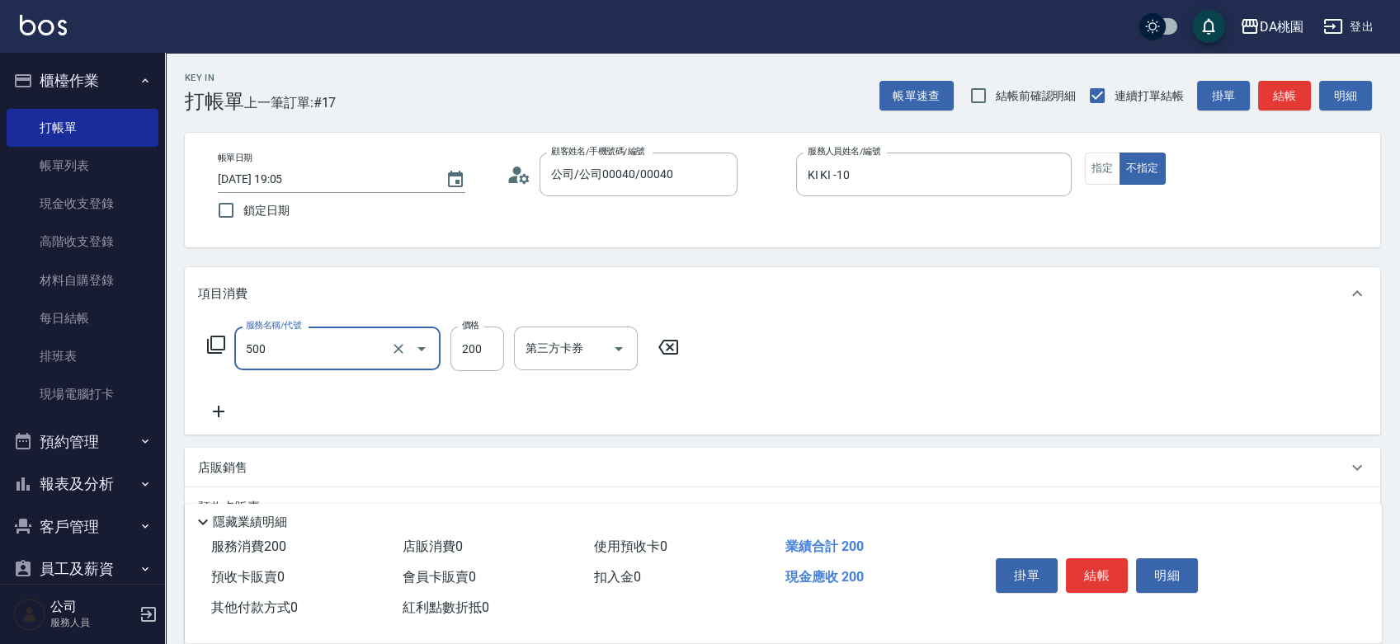
type input "洗髮(500)"
type input "0"
type input "25"
type input "20"
type input "250"
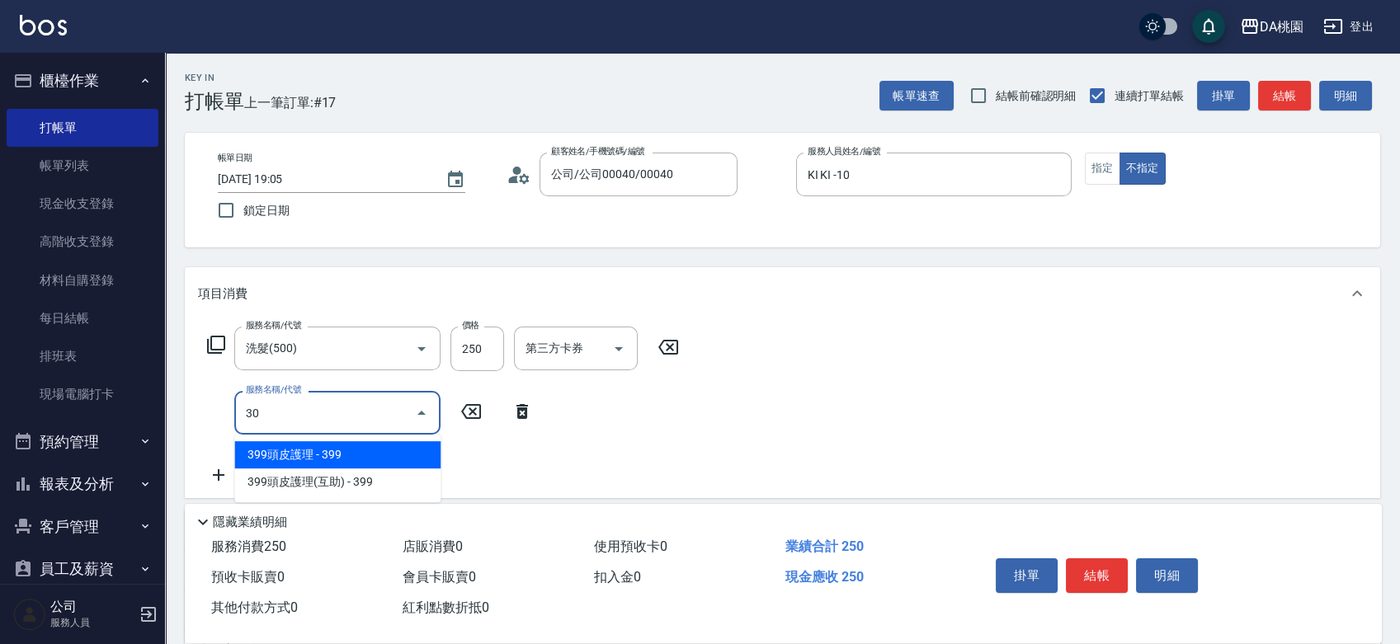
type input "303"
type input "50"
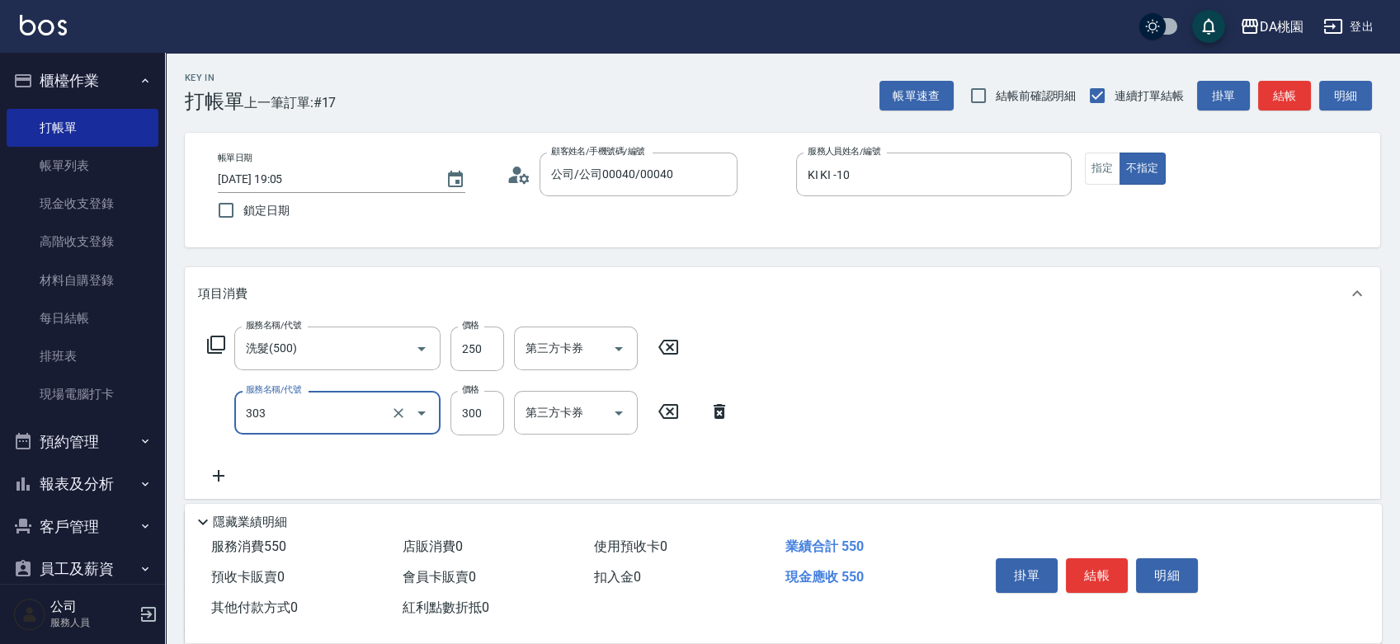
type input "A級剪髮(303)"
type input "20"
type input "350"
type input "60"
type input "350"
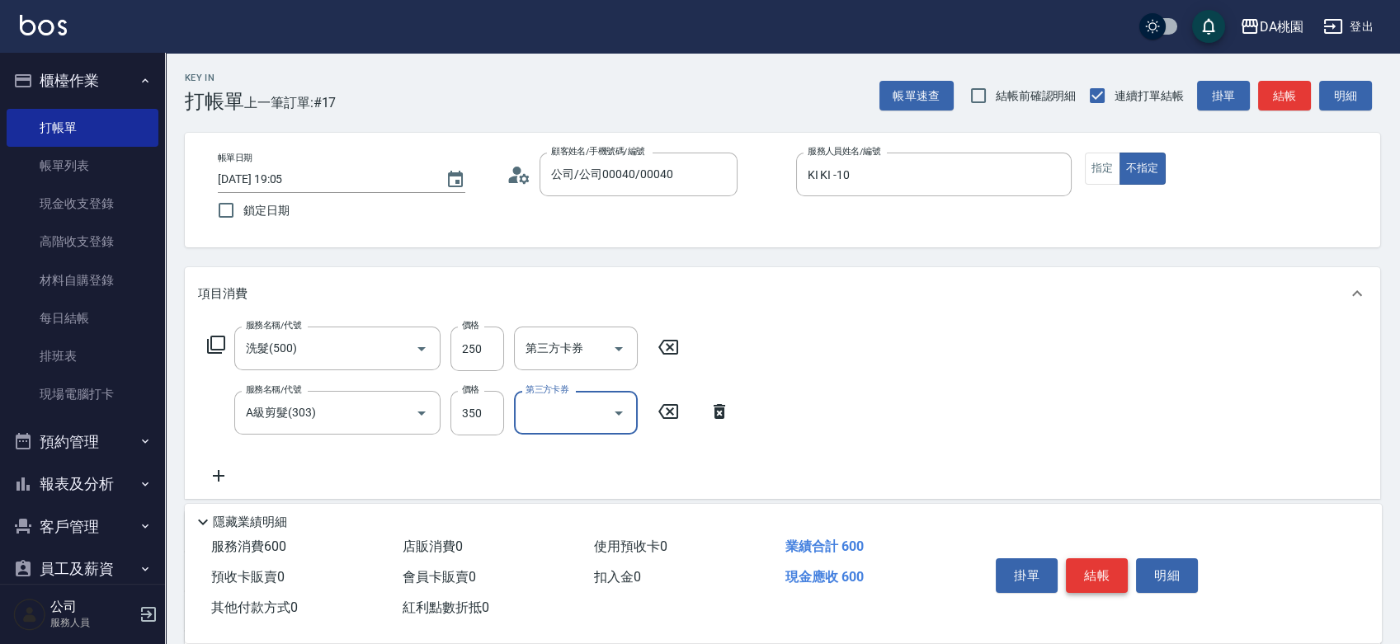
click at [1089, 565] on button "結帳" at bounding box center [1097, 575] width 62 height 35
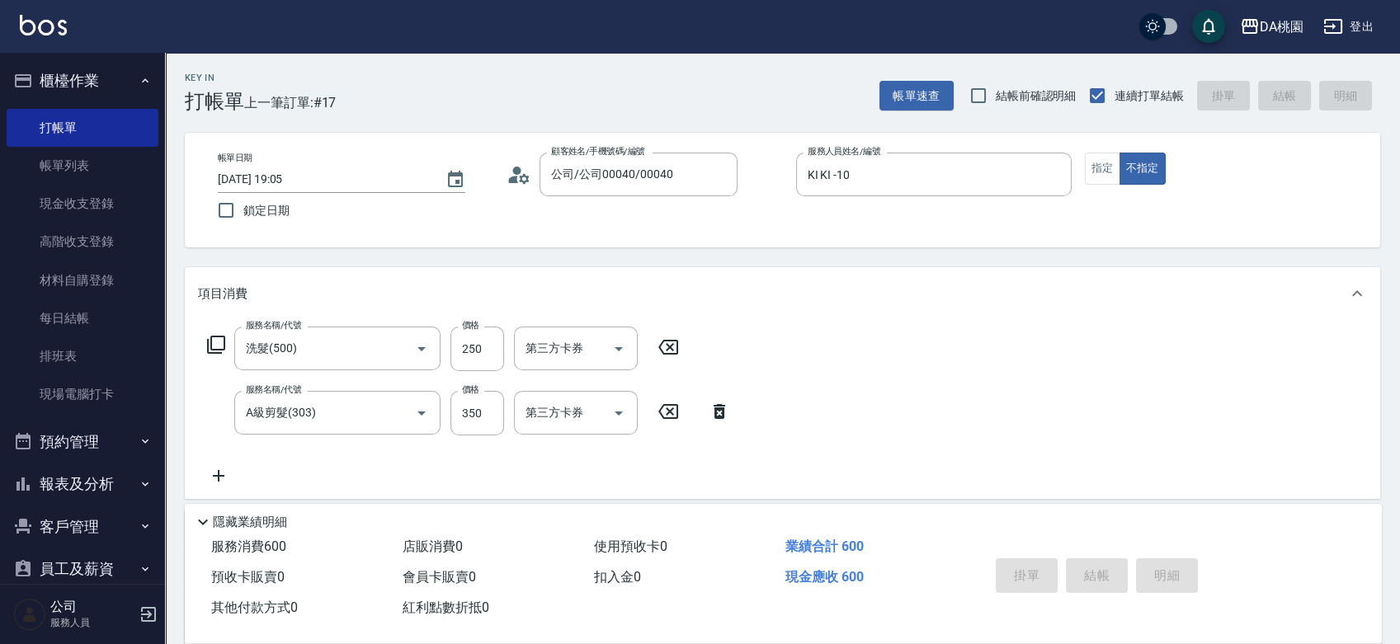
type input "2025/10/14 19:07"
type input "0"
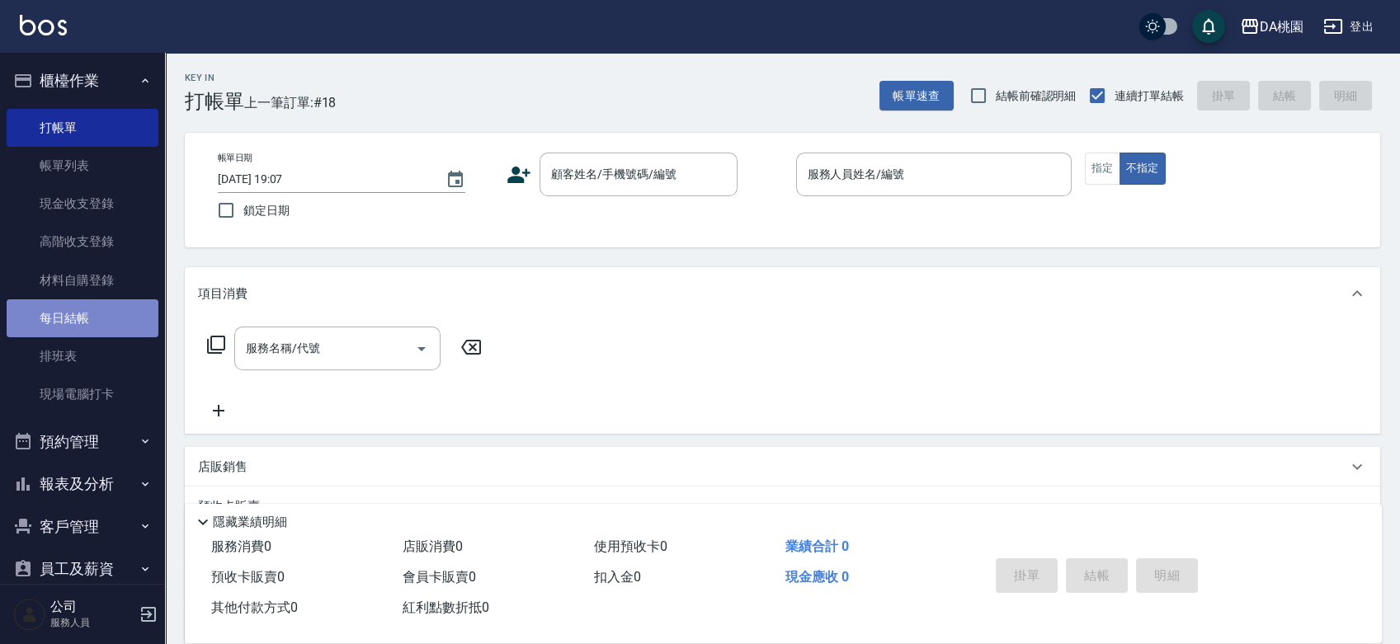
click at [87, 331] on link "每日結帳" at bounding box center [83, 318] width 152 height 38
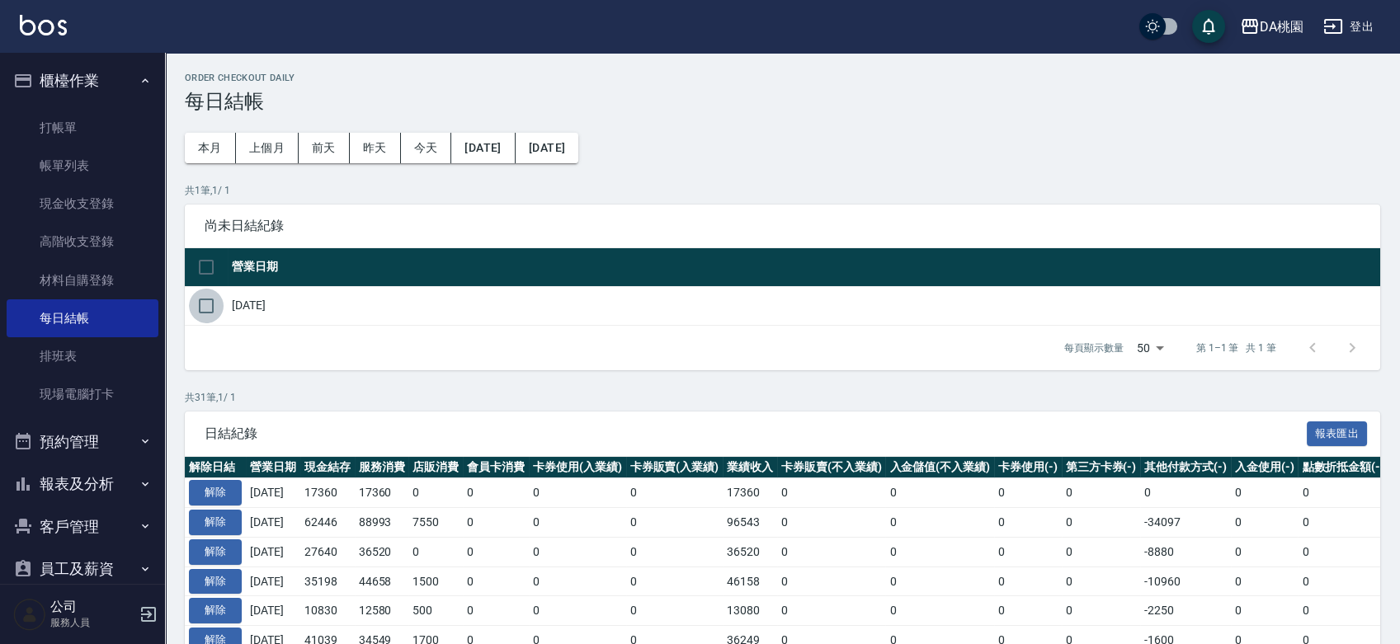
click at [209, 305] on input "checkbox" at bounding box center [206, 306] width 35 height 35
checkbox input "true"
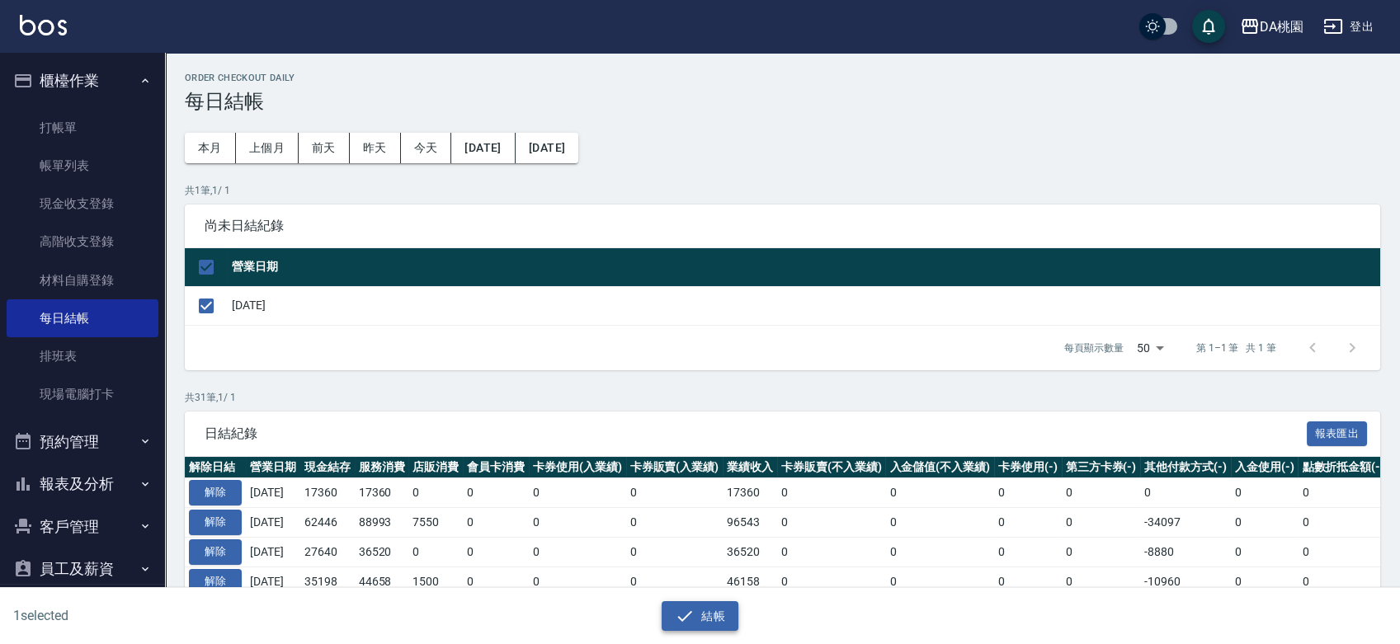
click at [721, 607] on button "結帳" at bounding box center [700, 616] width 77 height 31
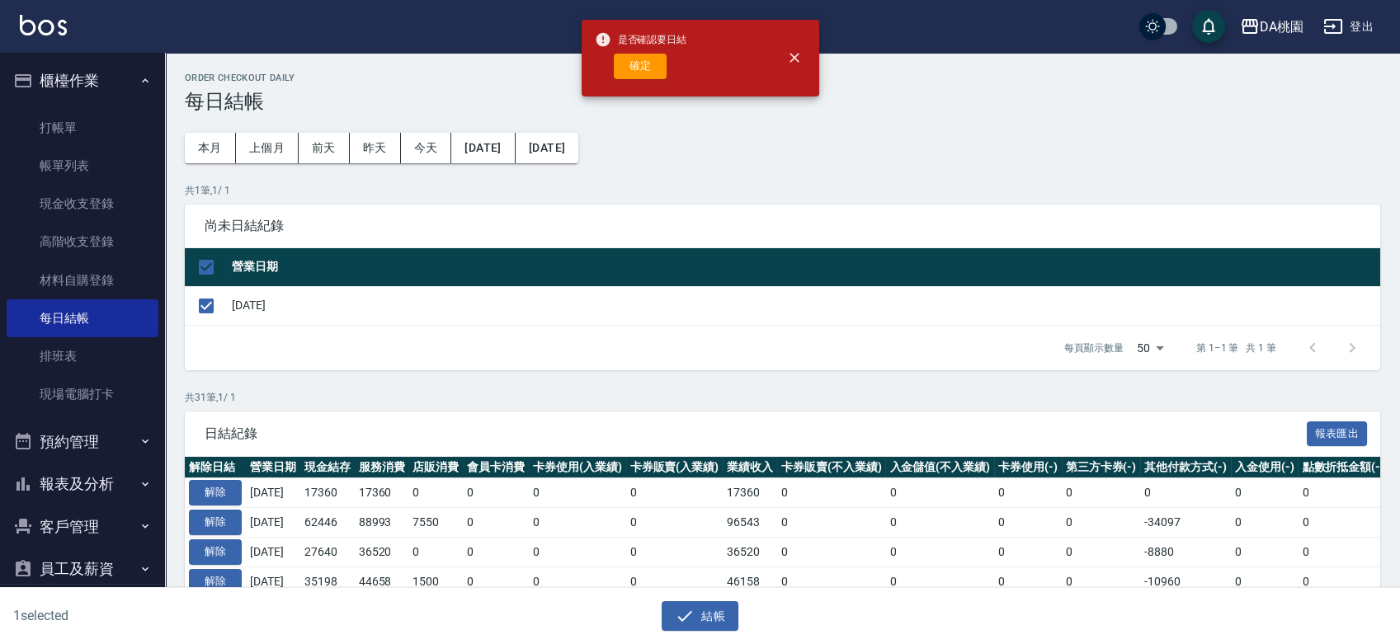
click at [641, 41] on span "是否確認要日結" at bounding box center [641, 39] width 92 height 16
click at [635, 73] on button "確定" at bounding box center [640, 67] width 53 height 26
checkbox input "false"
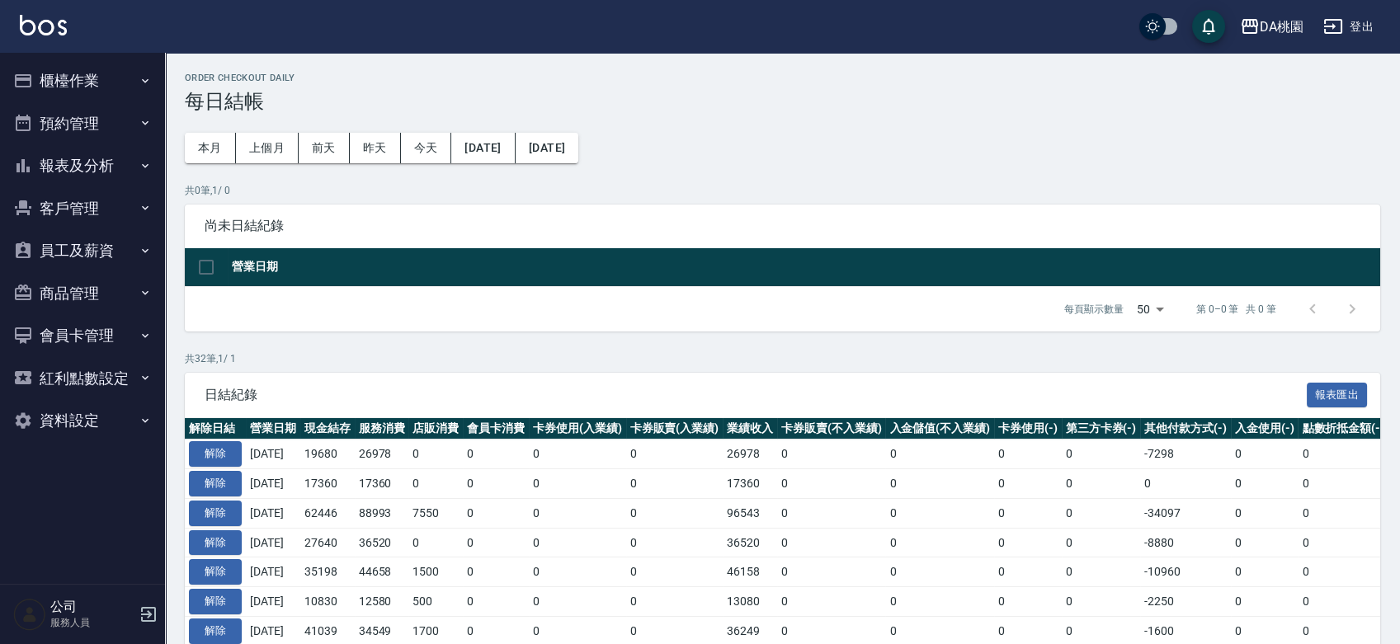
click at [86, 154] on button "報表及分析" at bounding box center [83, 165] width 152 height 43
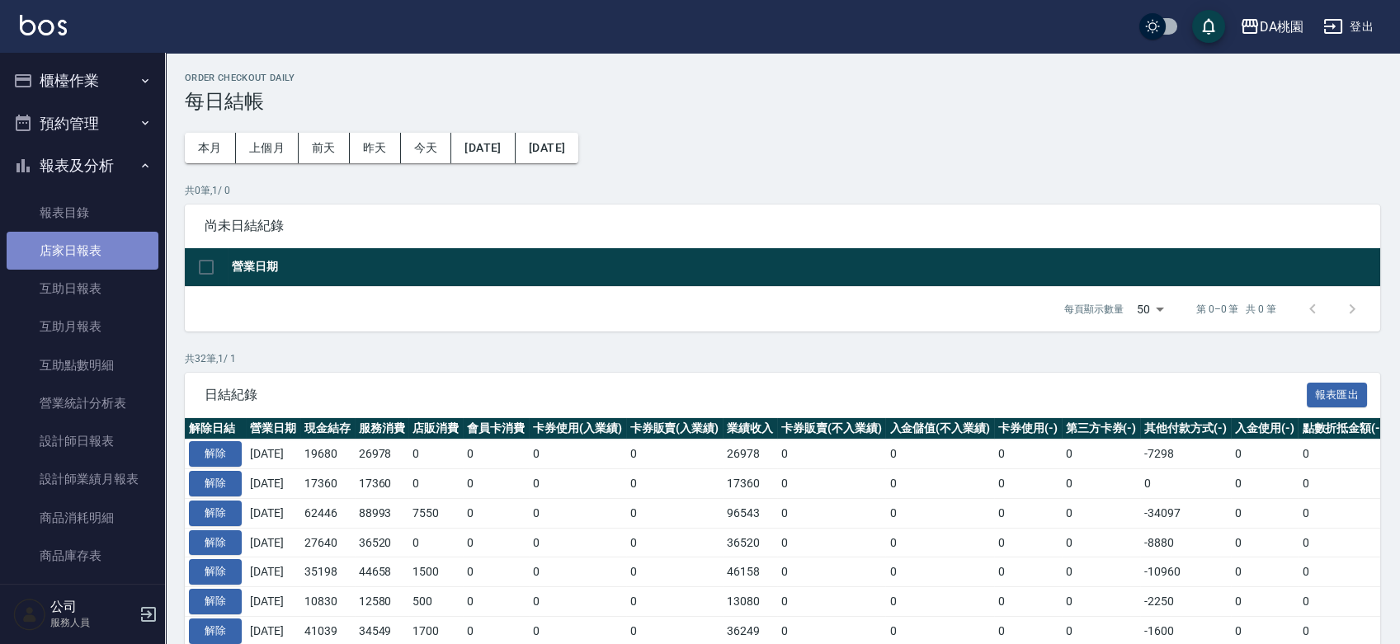
click at [92, 243] on link "店家日報表" at bounding box center [83, 251] width 152 height 38
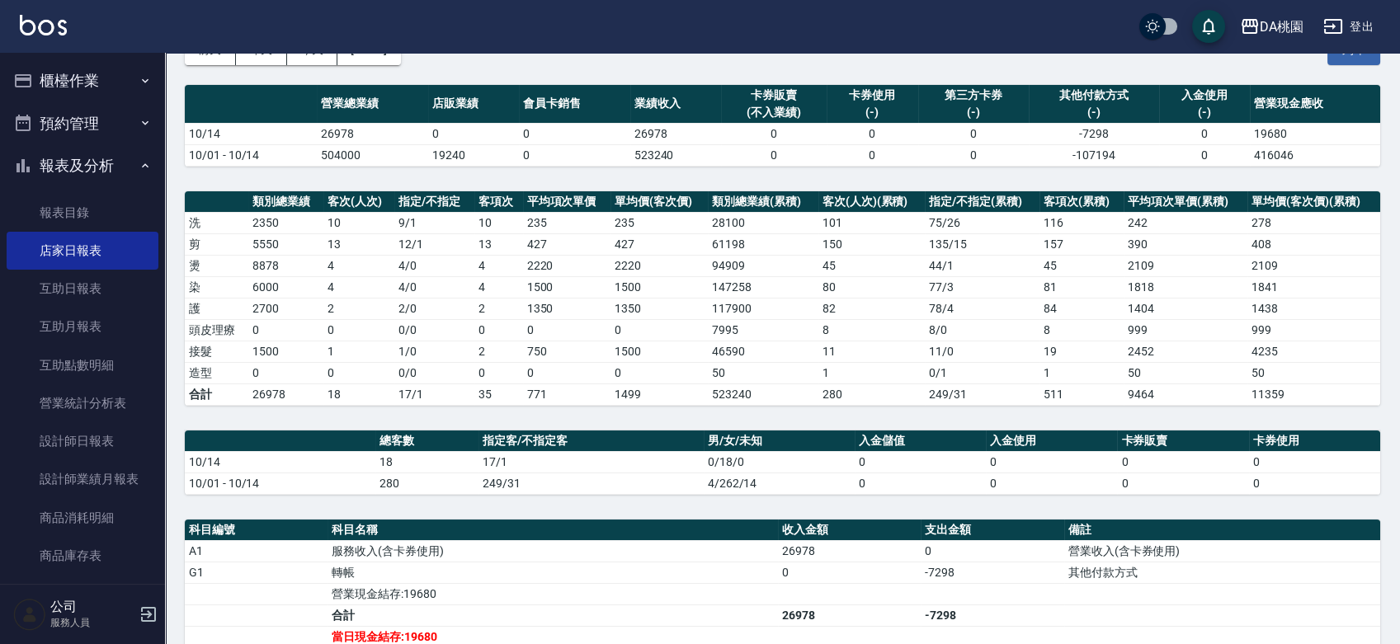
scroll to position [399, 0]
